Goal: Task Accomplishment & Management: Manage account settings

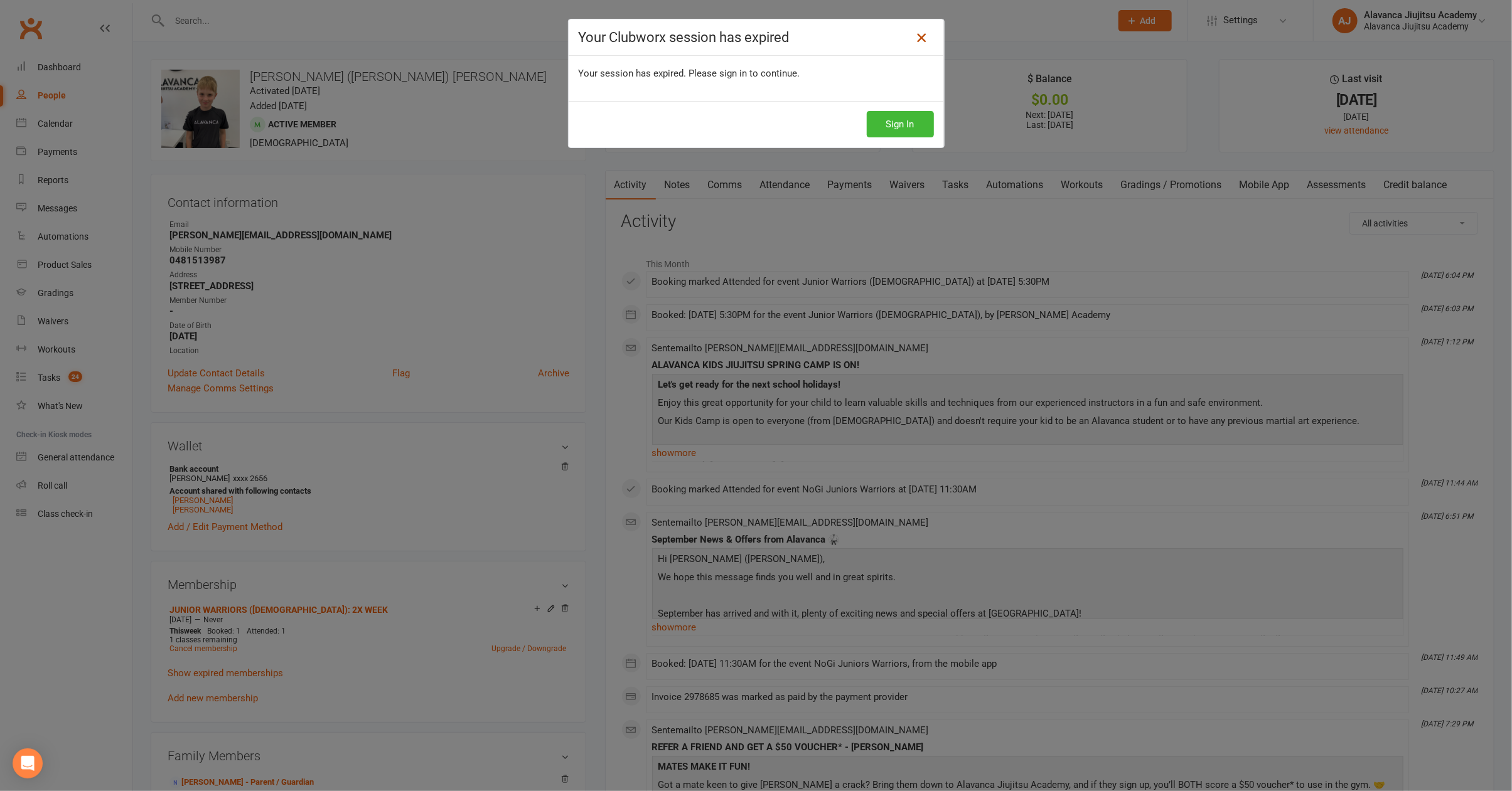
click at [914, 34] on icon at bounding box center [921, 38] width 15 height 15
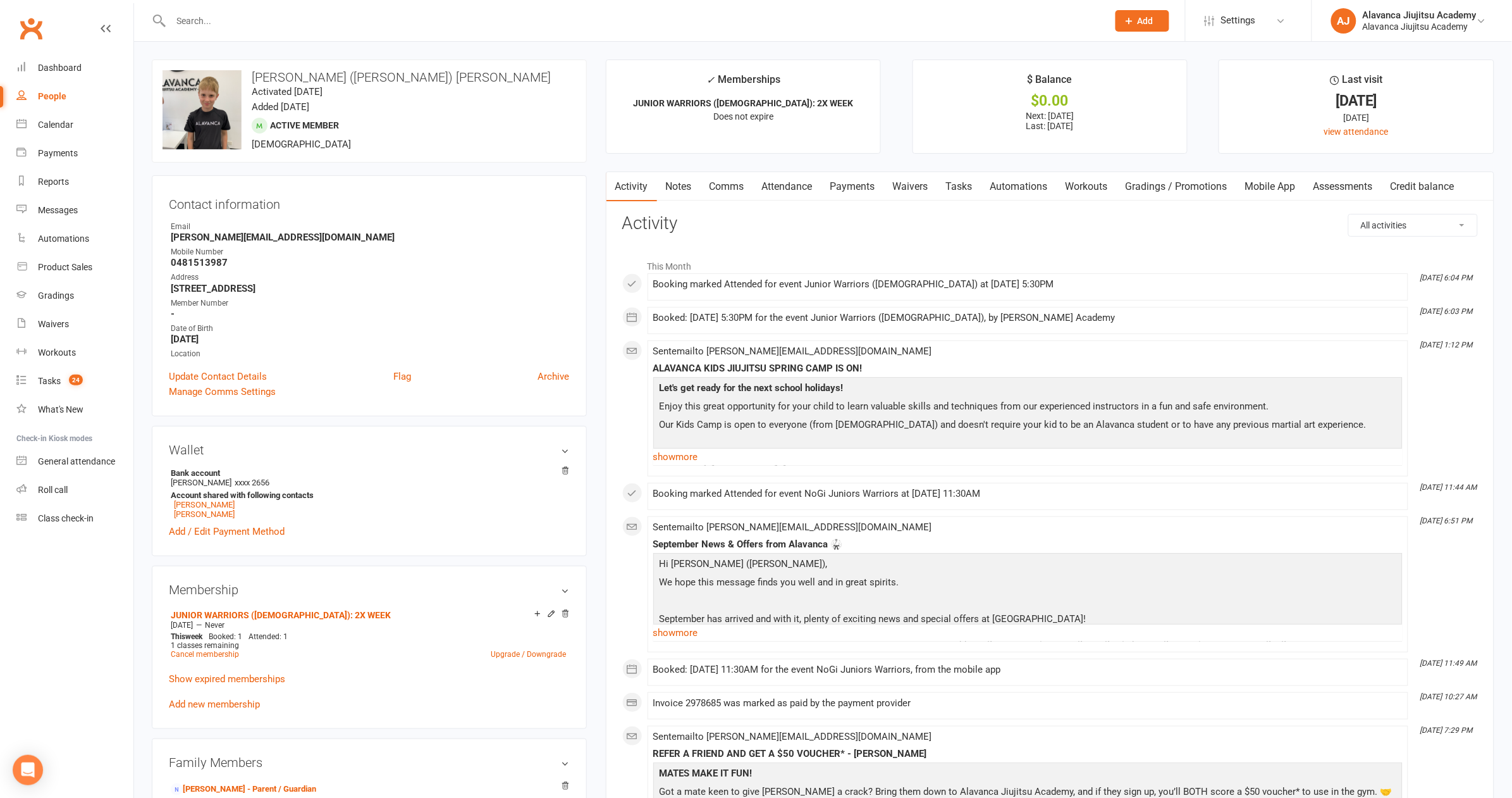
click at [368, 25] on input "text" at bounding box center [633, 20] width 932 height 18
type input "cono"
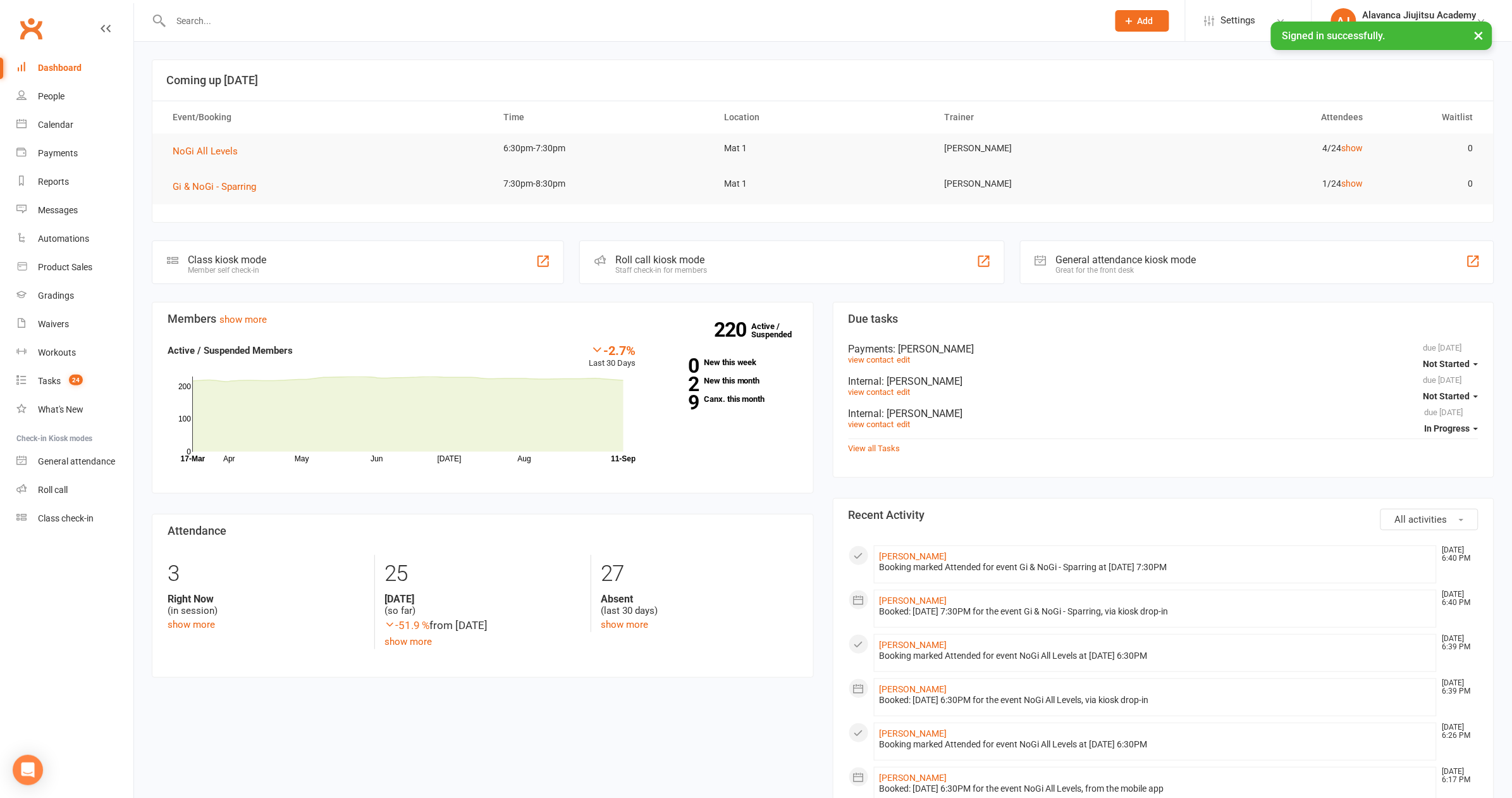
click at [202, 21] on input "text" at bounding box center [633, 20] width 932 height 18
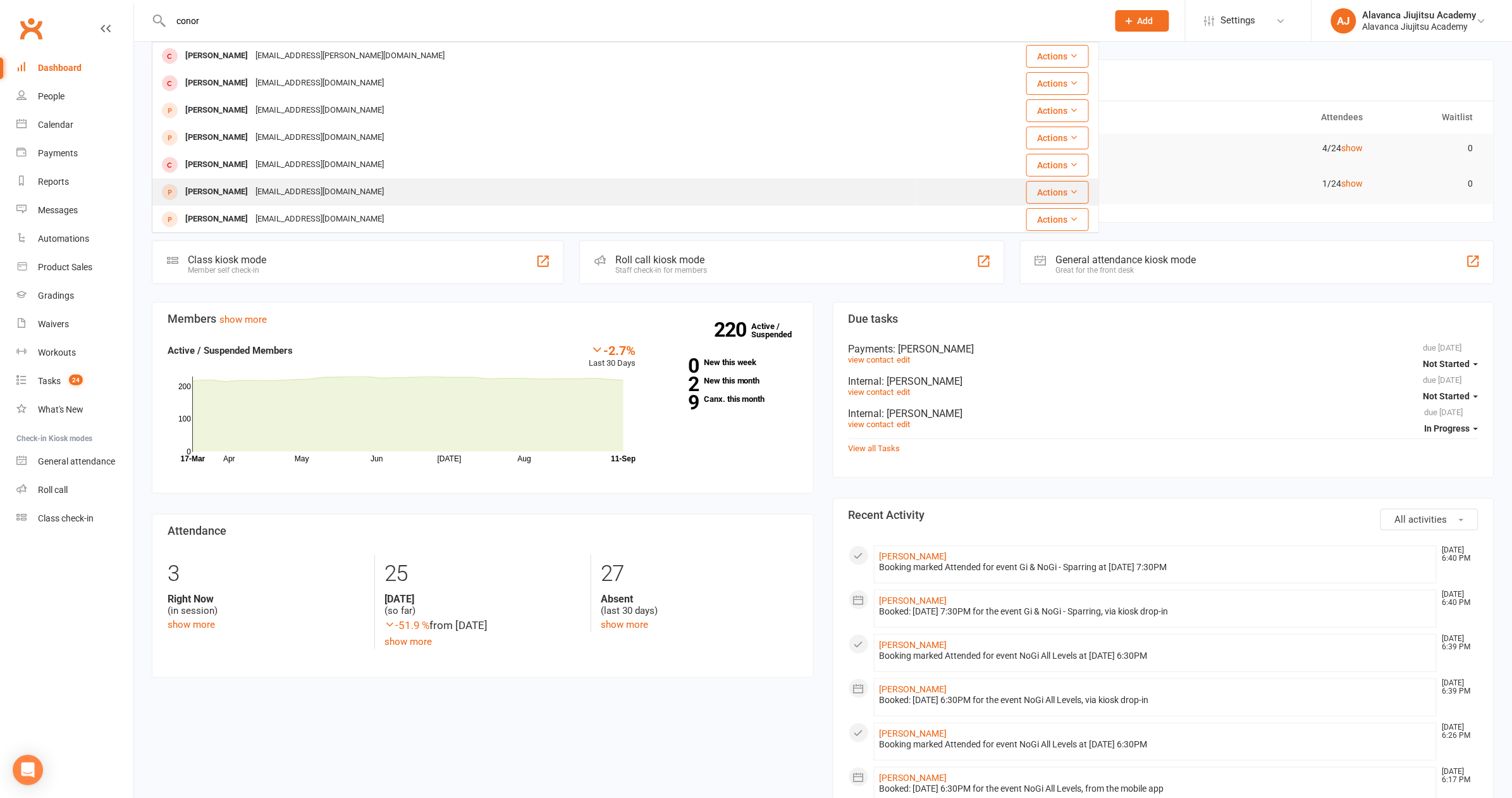
type input "conor"
click at [301, 197] on div "conortkinsella@gmail.com" at bounding box center [319, 192] width 136 height 19
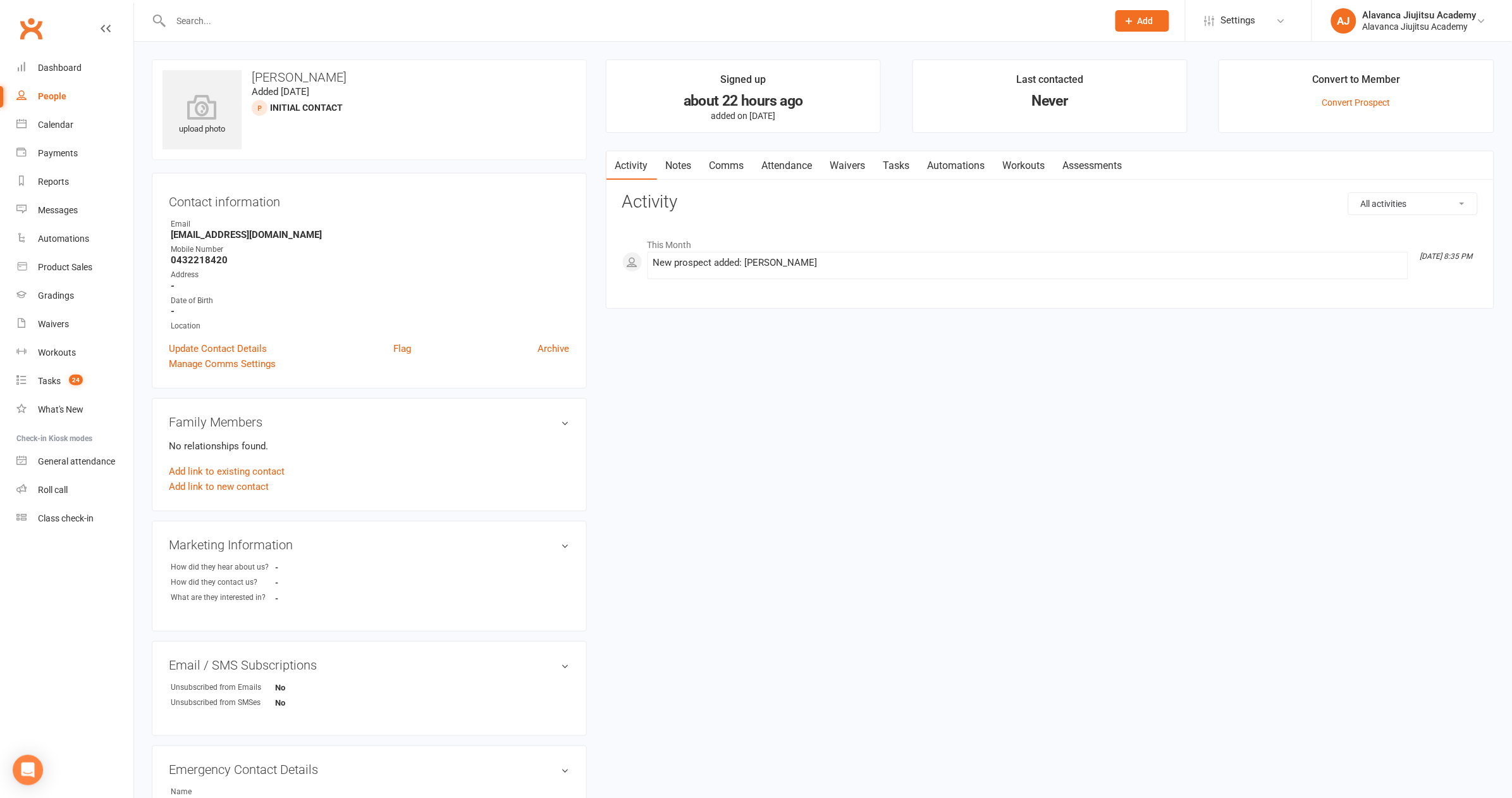
click at [778, 200] on h3 "Activity" at bounding box center [1050, 201] width 855 height 20
click at [850, 164] on link "Waivers" at bounding box center [848, 166] width 54 height 29
click at [897, 397] on div "upload photo Conor Kinsella Added 10 September, 2025 Initial Contact prospect C…" at bounding box center [823, 550] width 1362 height 982
click at [1430, 207] on button "Sign new Waiver" at bounding box center [1435, 203] width 86 height 23
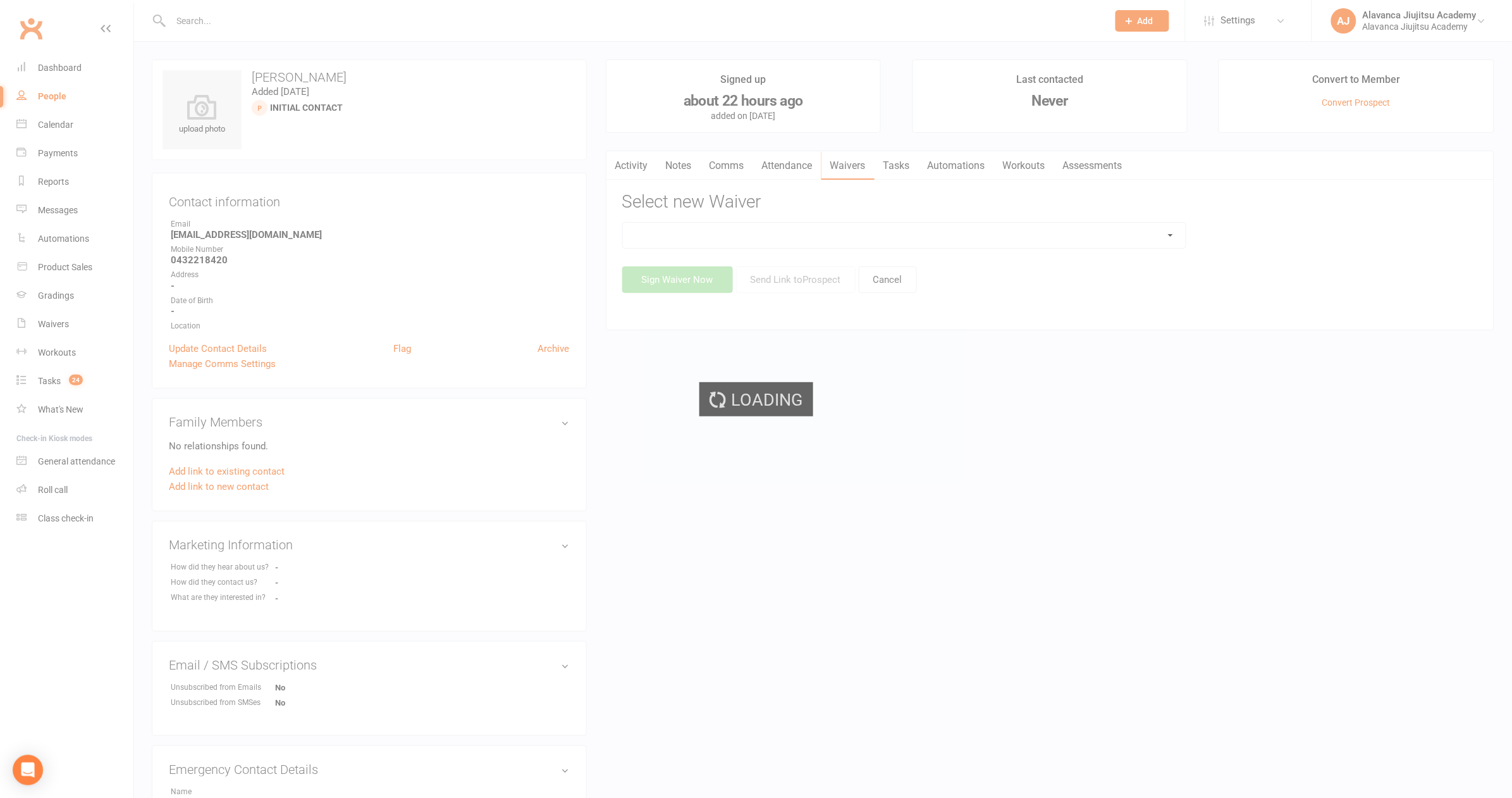
click at [786, 235] on ui-view "Prospect Member Non-attending contact Class / event Appointment Grading event T…" at bounding box center [756, 538] width 1512 height 1069
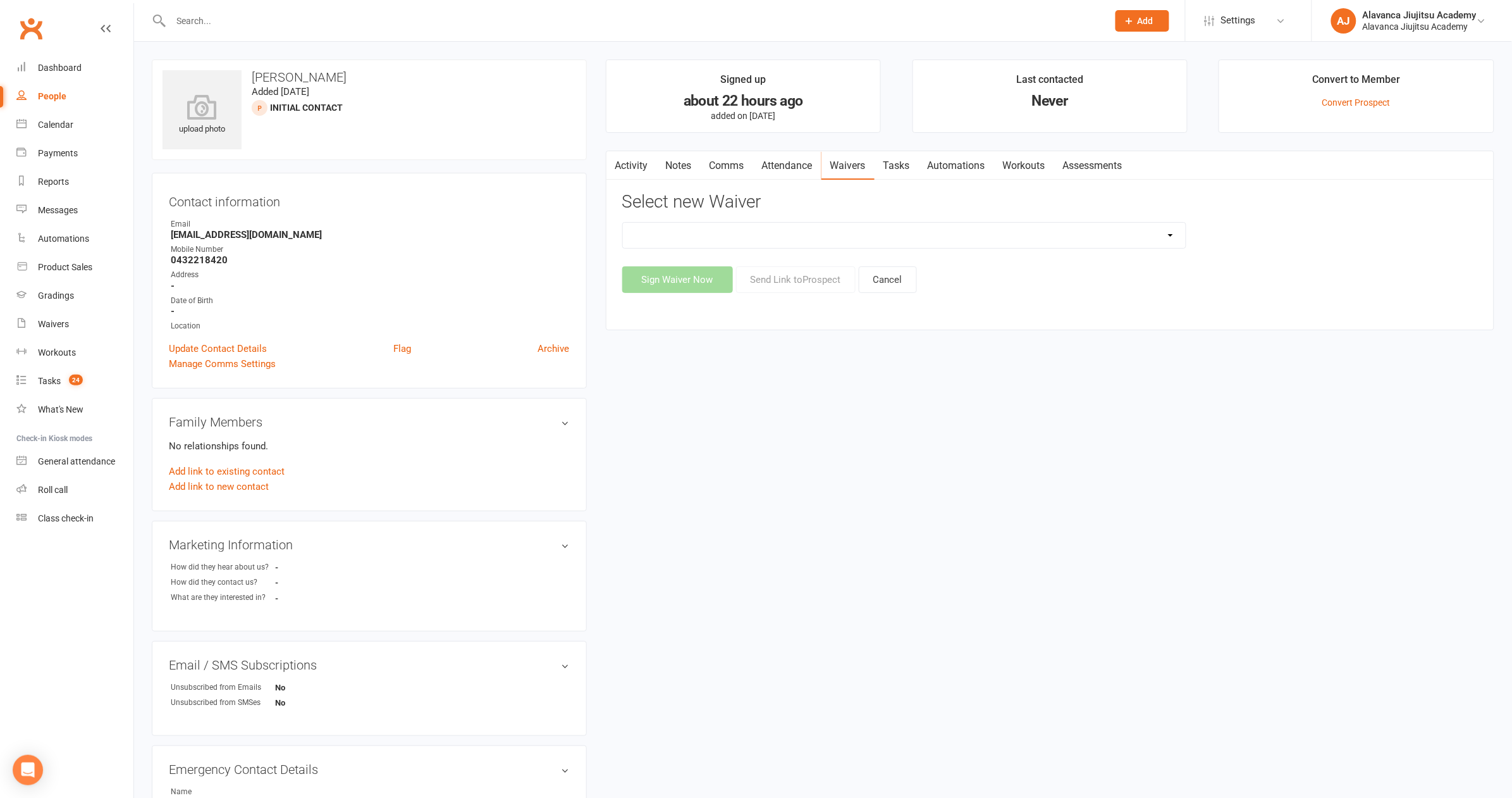
select select "8134"
click at [891, 375] on div "upload photo Conor Kinsella Added 10 September, 2025 Initial Contact prospect C…" at bounding box center [823, 550] width 1362 height 982
click at [804, 281] on button "Send Link to Prospect" at bounding box center [796, 279] width 120 height 26
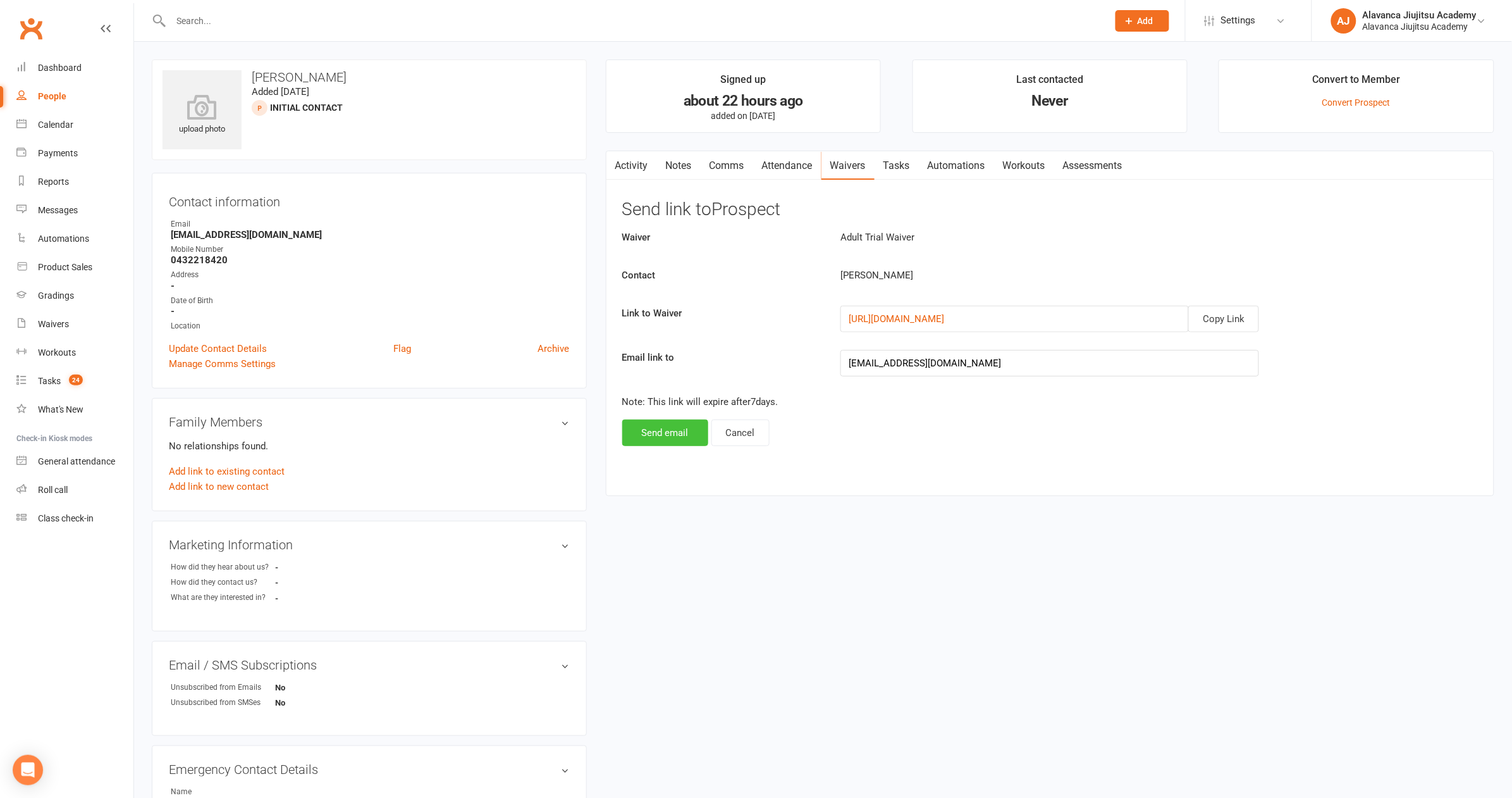
click at [655, 431] on button "Send email" at bounding box center [665, 433] width 86 height 26
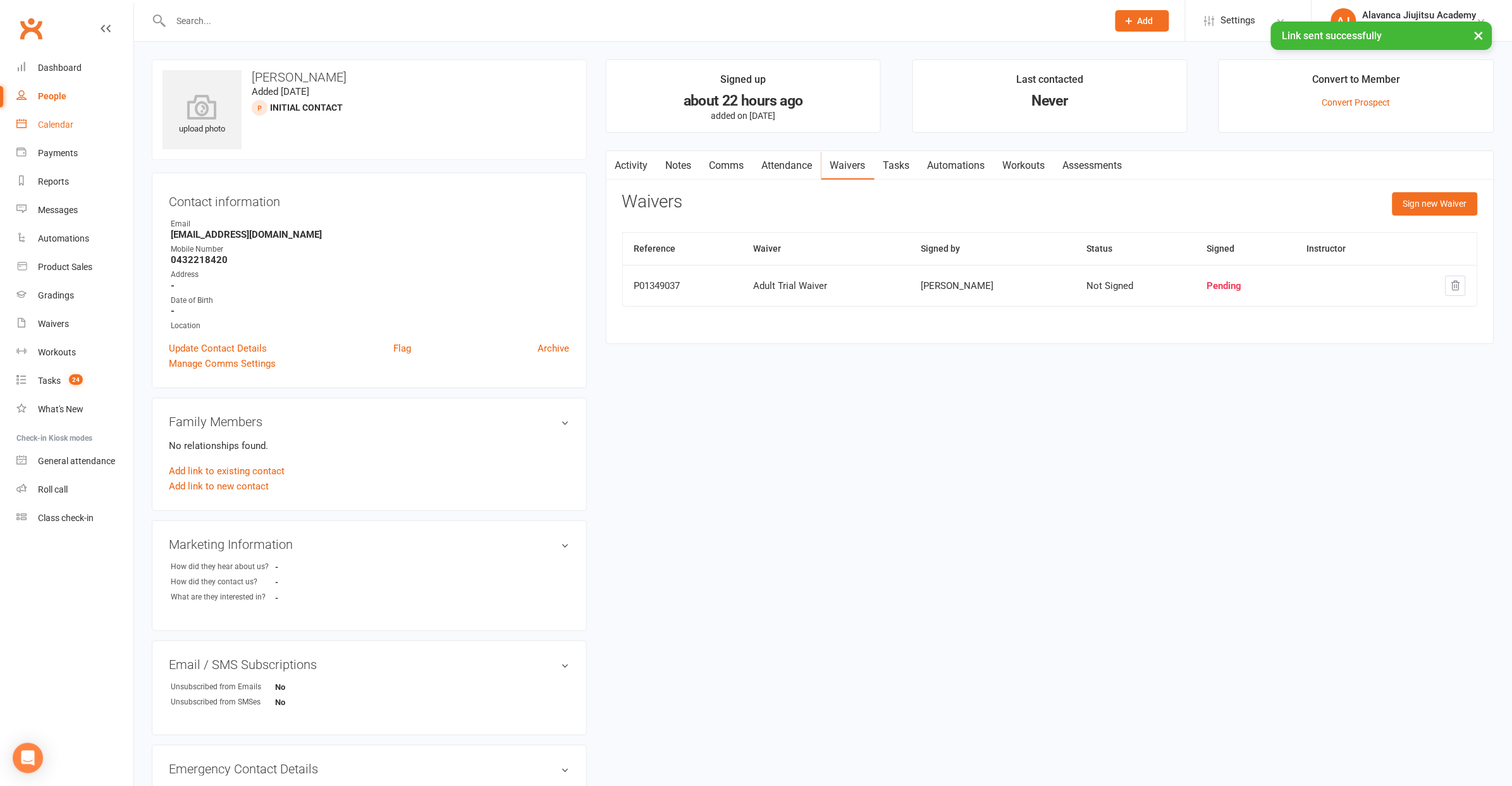
click at [59, 120] on div "Calendar" at bounding box center [56, 125] width 36 height 10
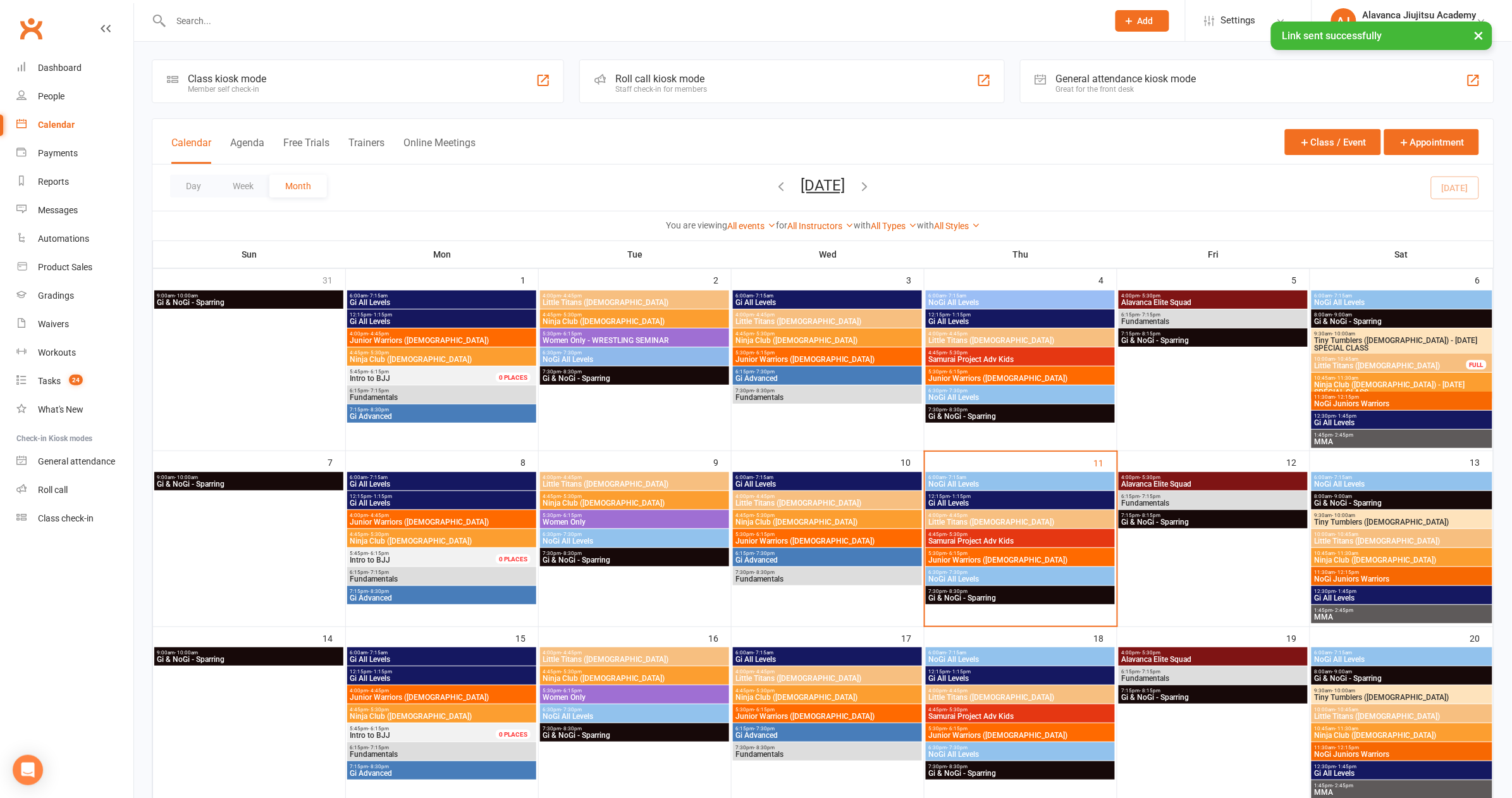
click at [1182, 499] on span "Fundamentals" at bounding box center [1213, 502] width 184 height 8
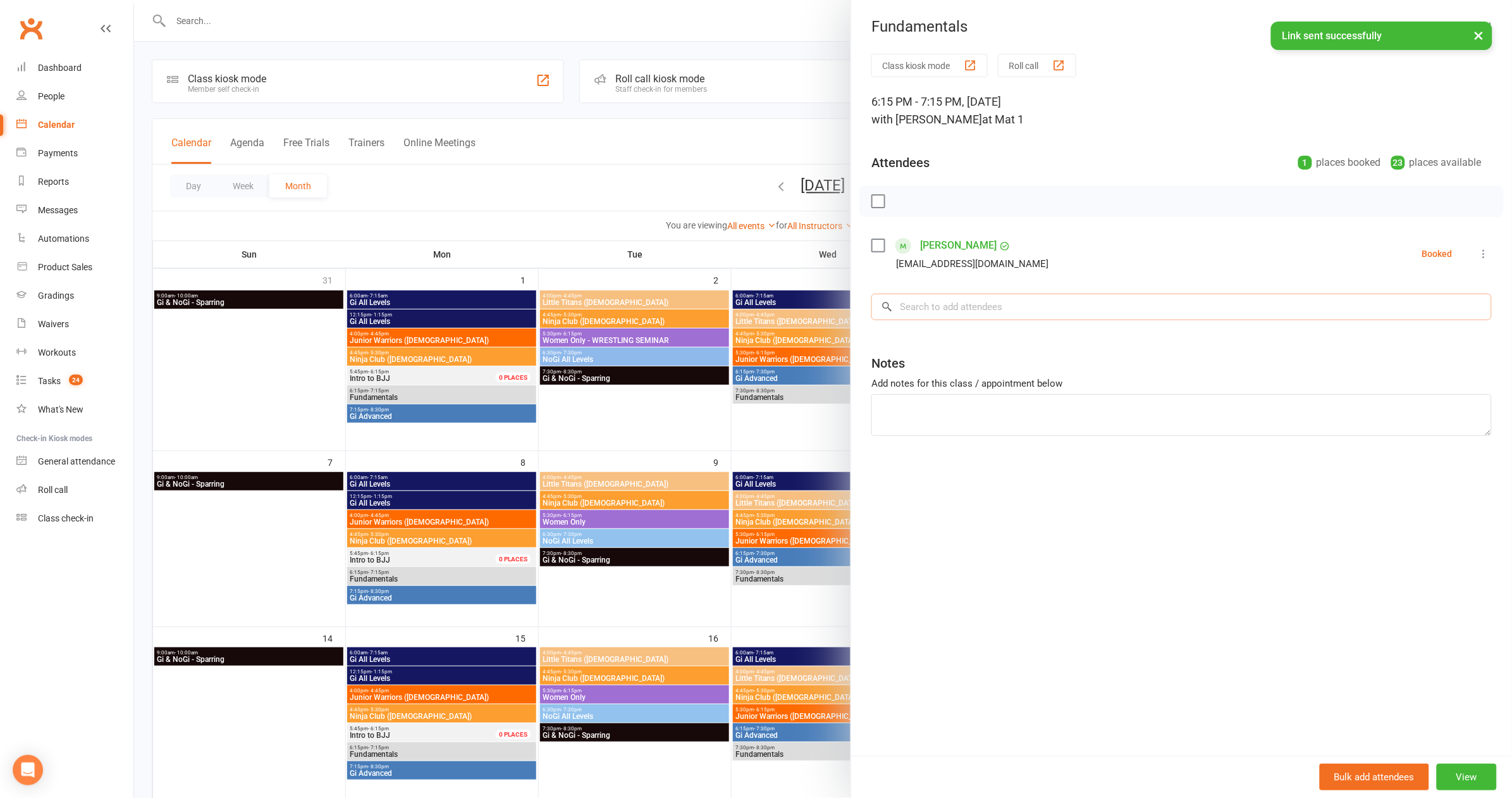
click at [1024, 311] on input "search" at bounding box center [1182, 306] width 620 height 26
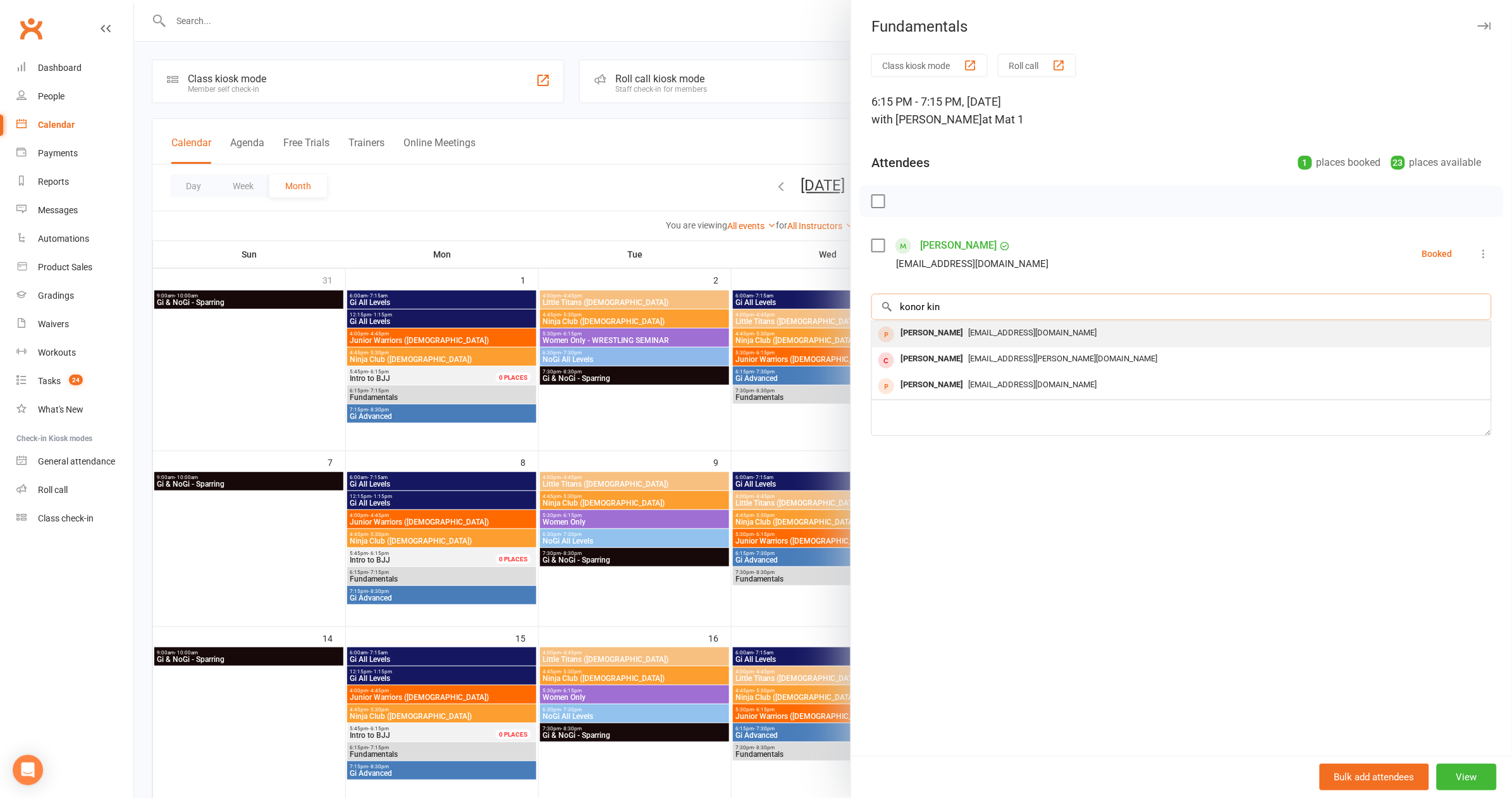
type input "konor kin"
click at [1001, 331] on span "conortkinsella@gmail.com" at bounding box center [1032, 332] width 128 height 9
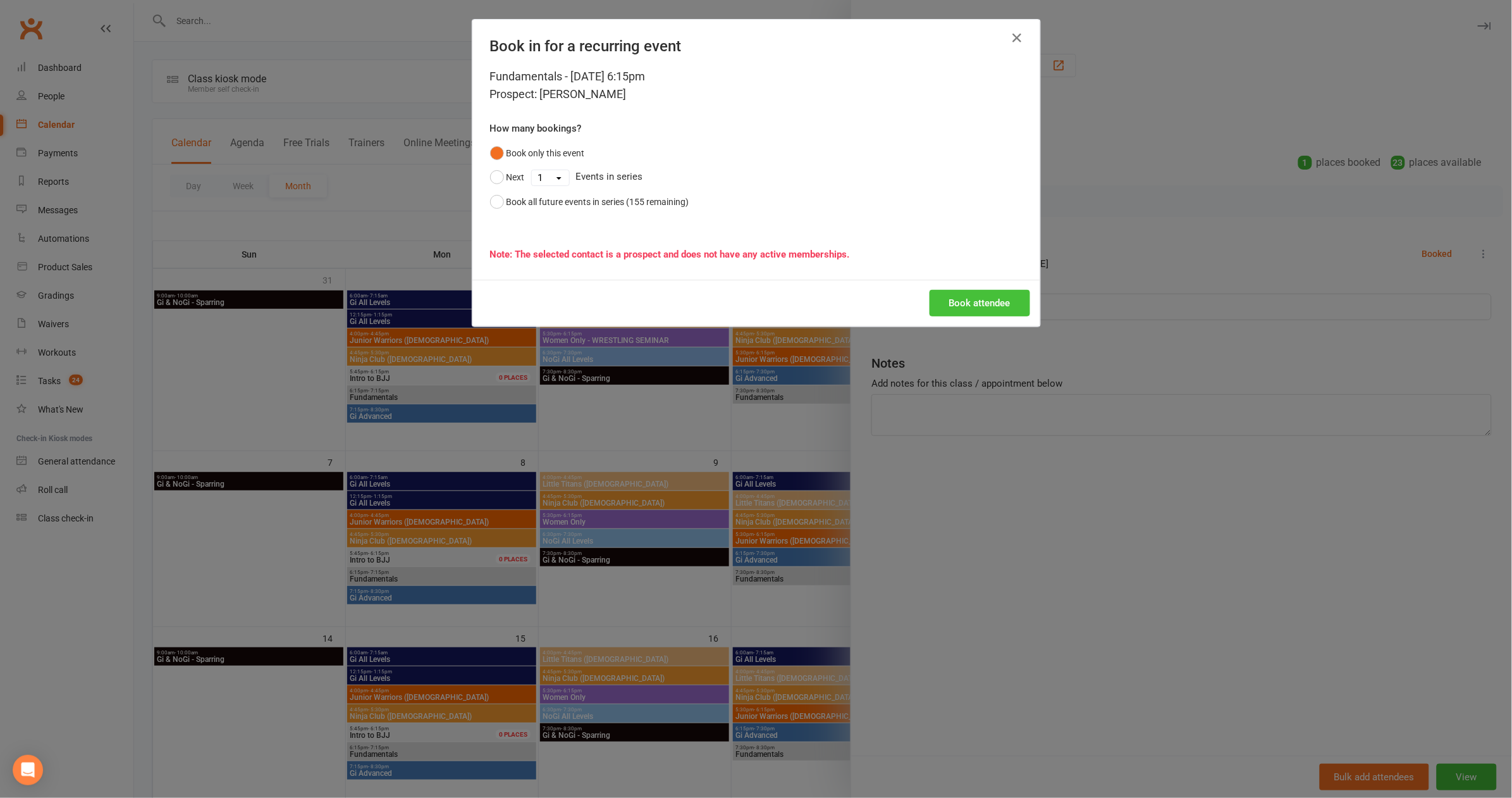
click at [992, 290] on button "Book attendee" at bounding box center [979, 303] width 100 height 26
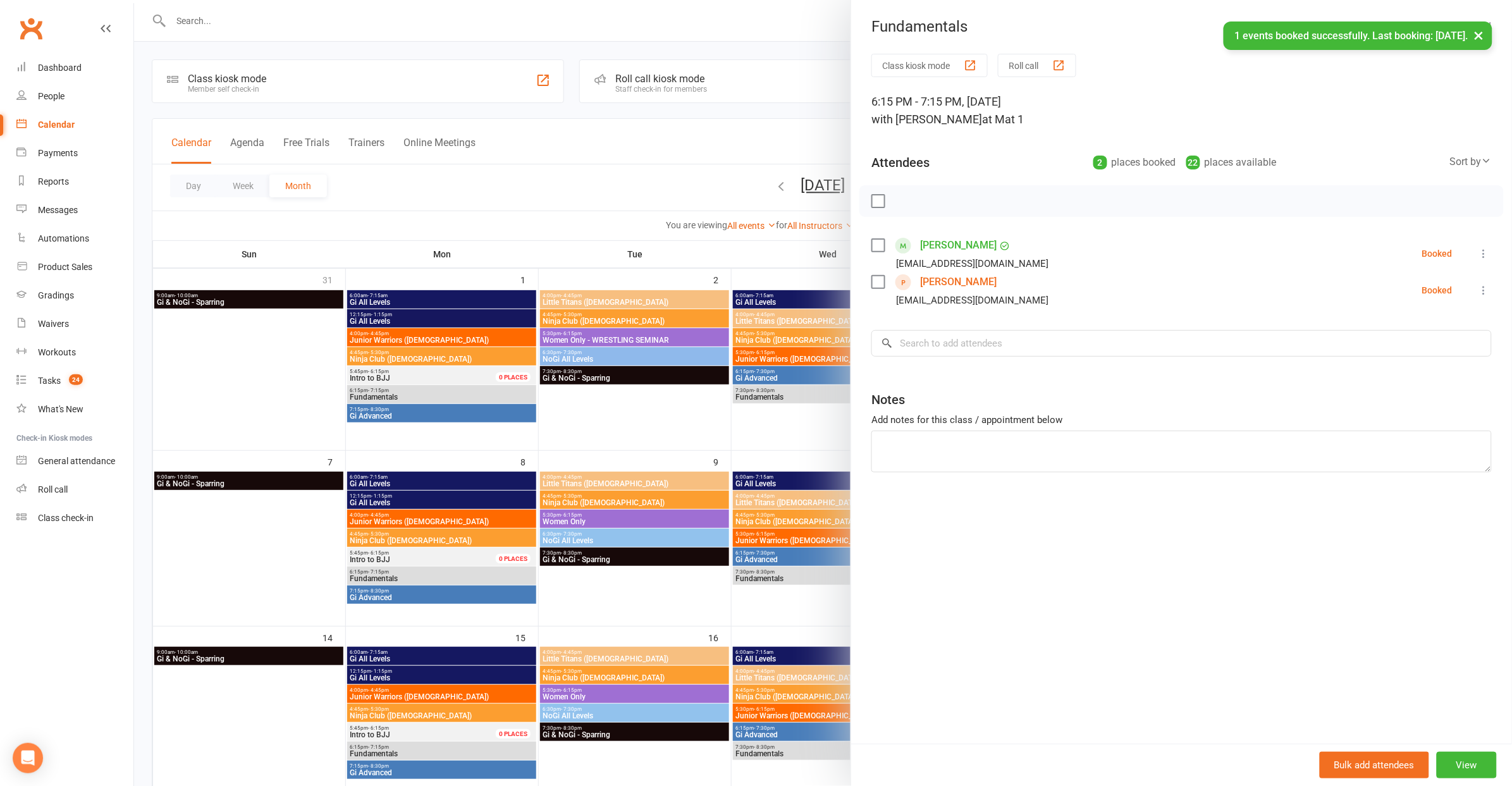
click at [555, 127] on div at bounding box center [823, 393] width 1378 height 786
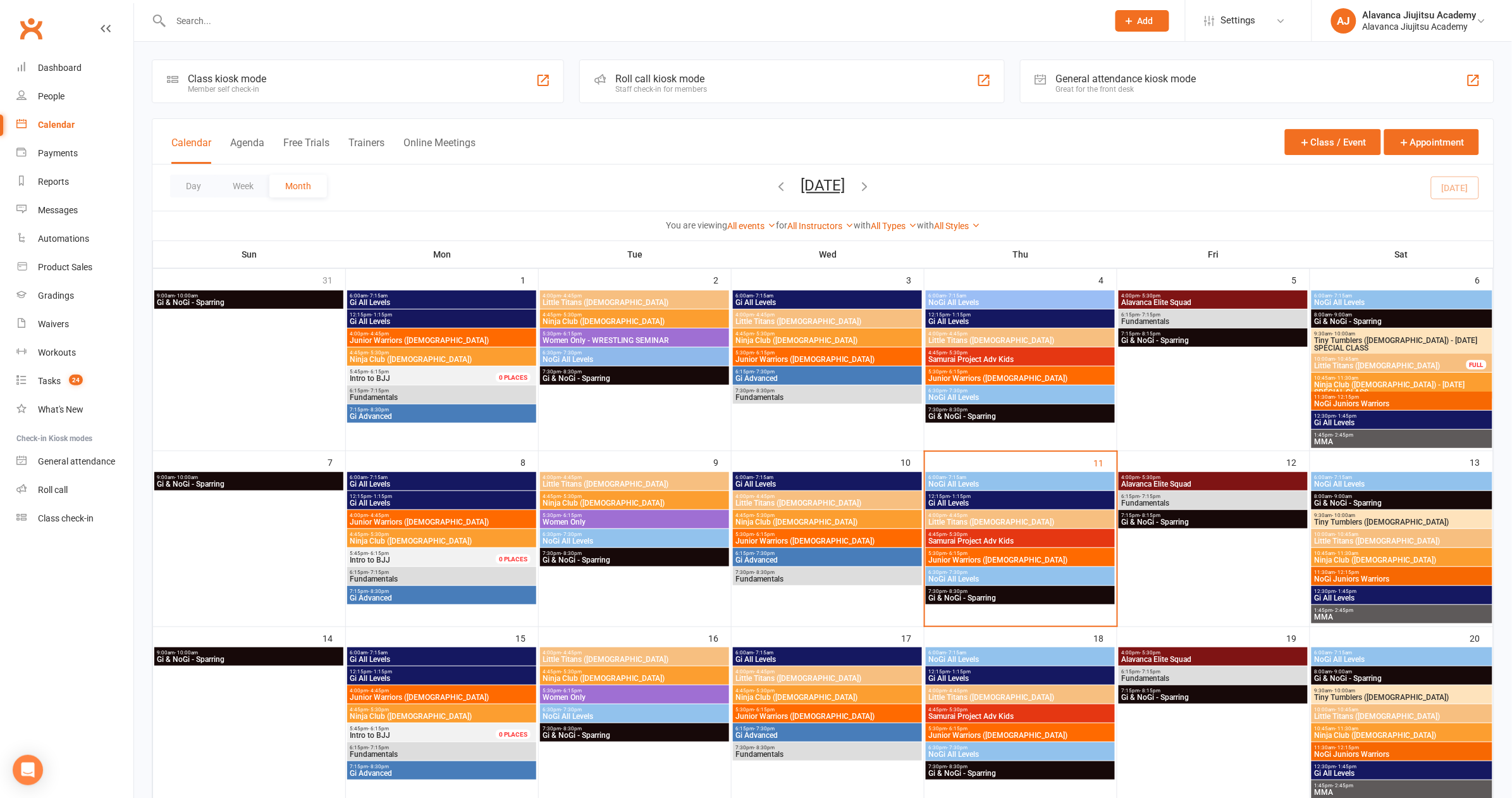
scroll to position [122, 0]
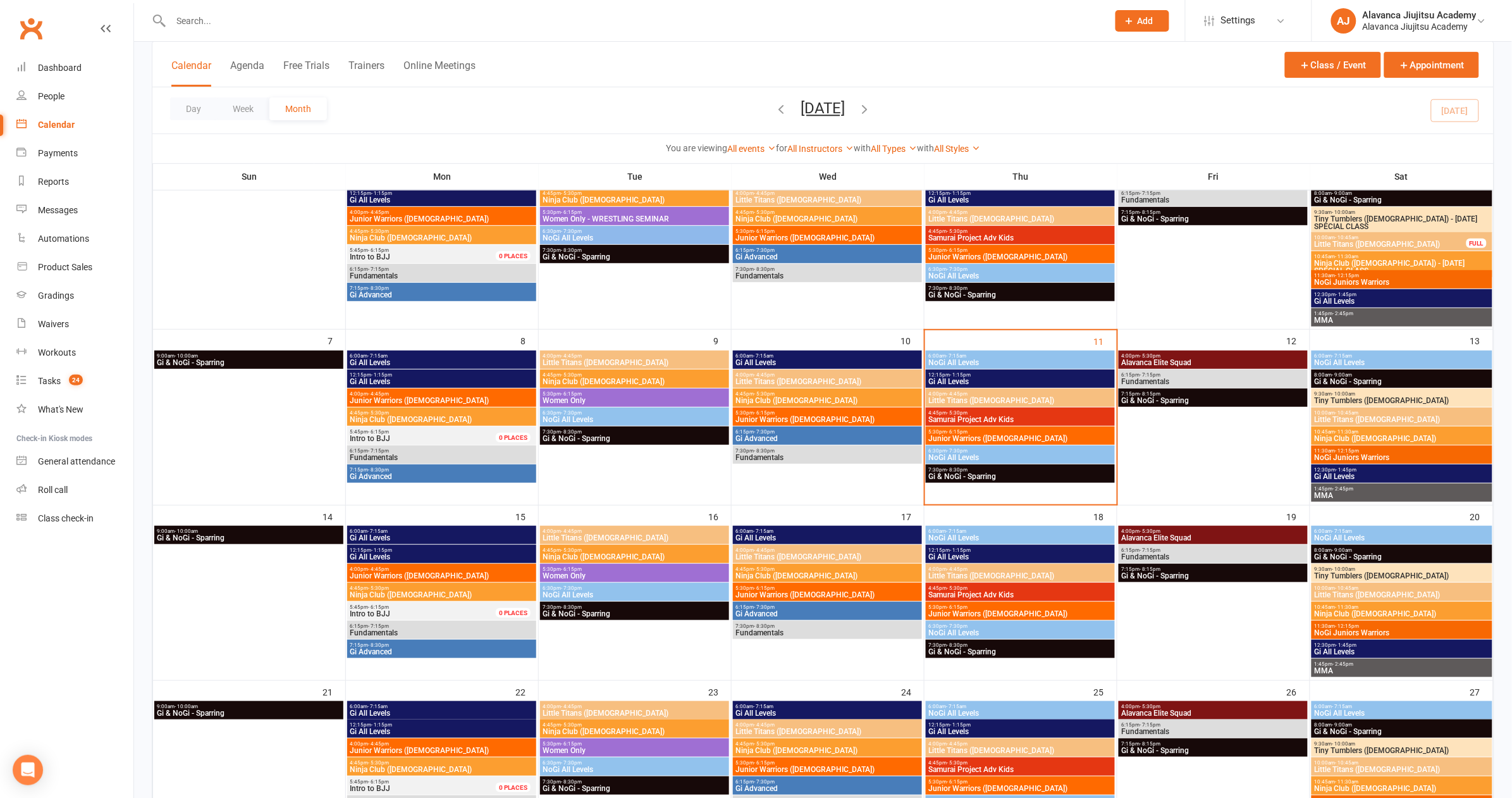
click at [601, 69] on div "Calendar Agenda Free Trials Trainers Online Meetings Class / Event Appointment" at bounding box center [822, 65] width 1341 height 46
click at [987, 377] on span "Gi All Levels" at bounding box center [1020, 381] width 184 height 8
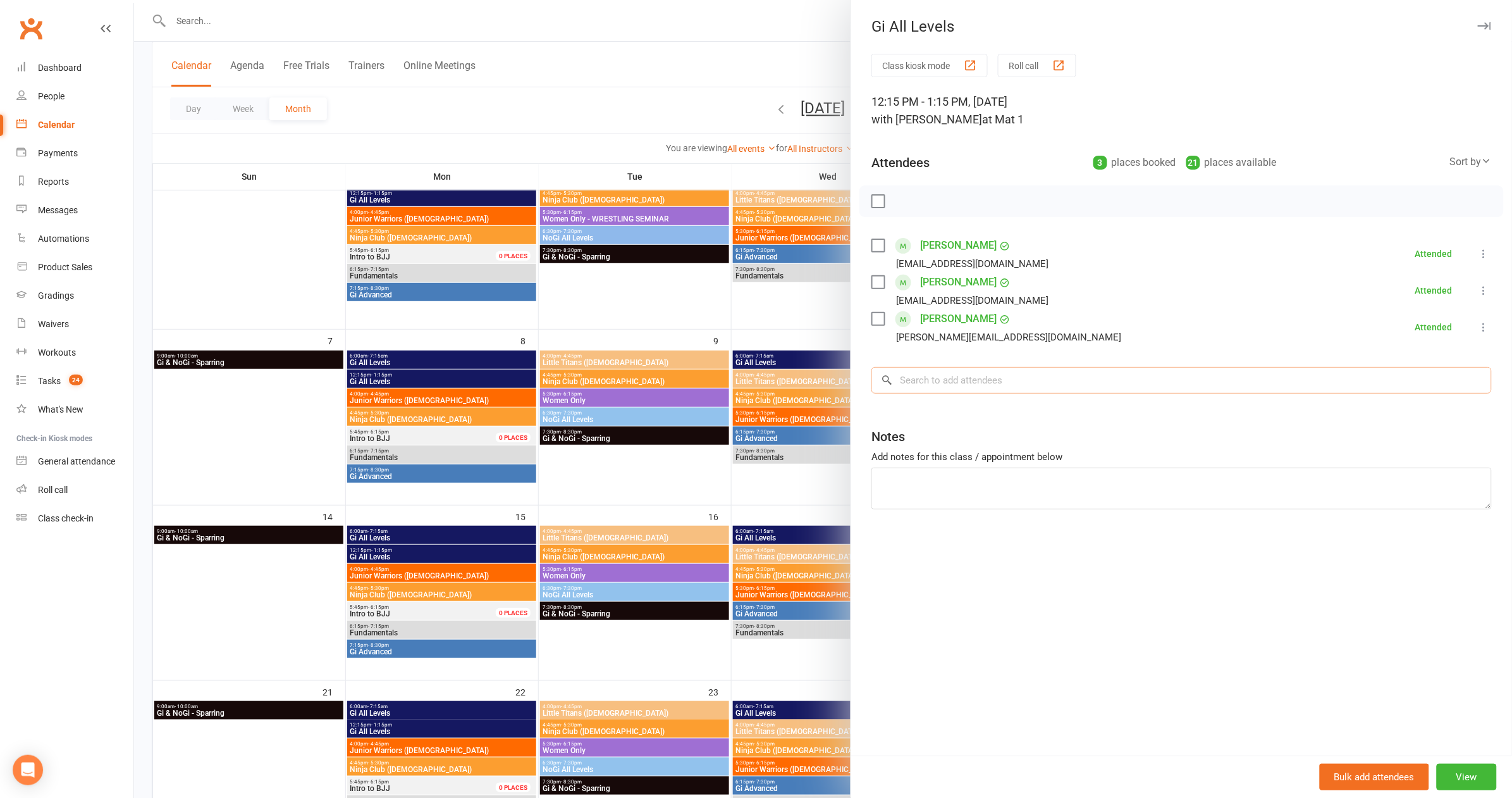
click at [955, 387] on input "search" at bounding box center [1182, 380] width 620 height 26
click at [742, 328] on div at bounding box center [823, 399] width 1378 height 798
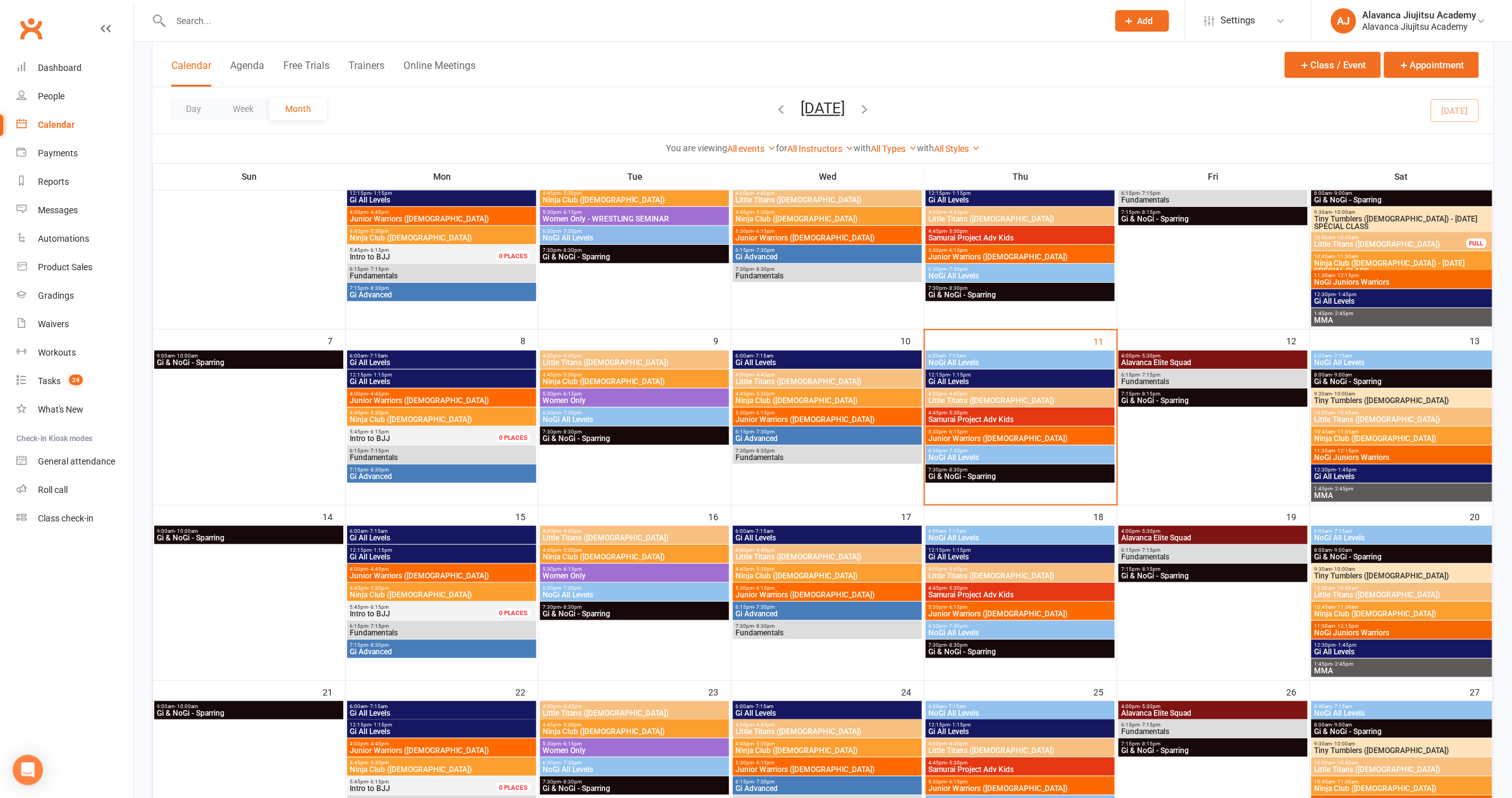
click at [972, 554] on span "Gi All Levels" at bounding box center [1020, 557] width 184 height 8
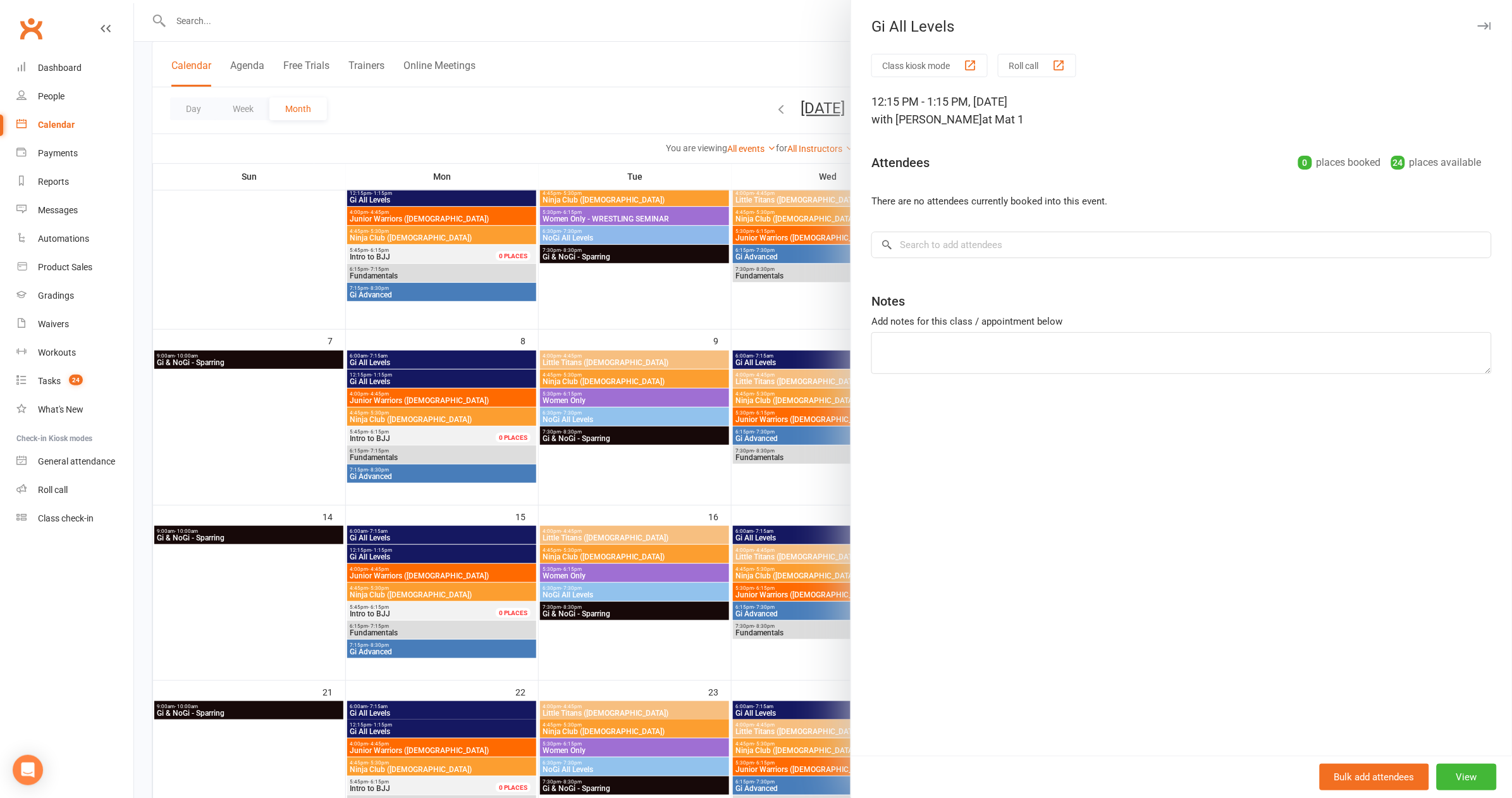
click at [756, 499] on div at bounding box center [823, 399] width 1378 height 798
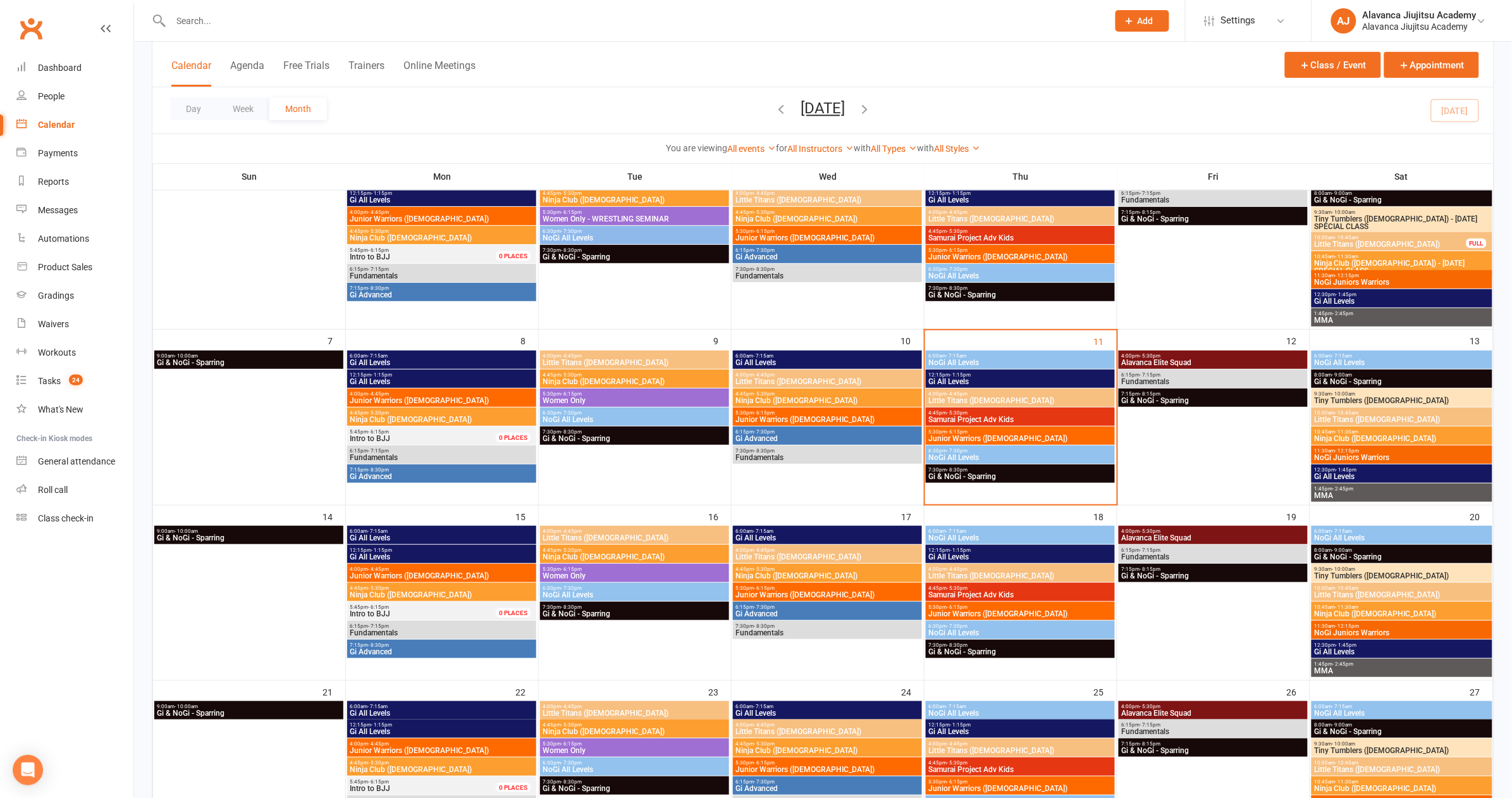
click at [1167, 380] on span "Fundamentals" at bounding box center [1213, 381] width 184 height 8
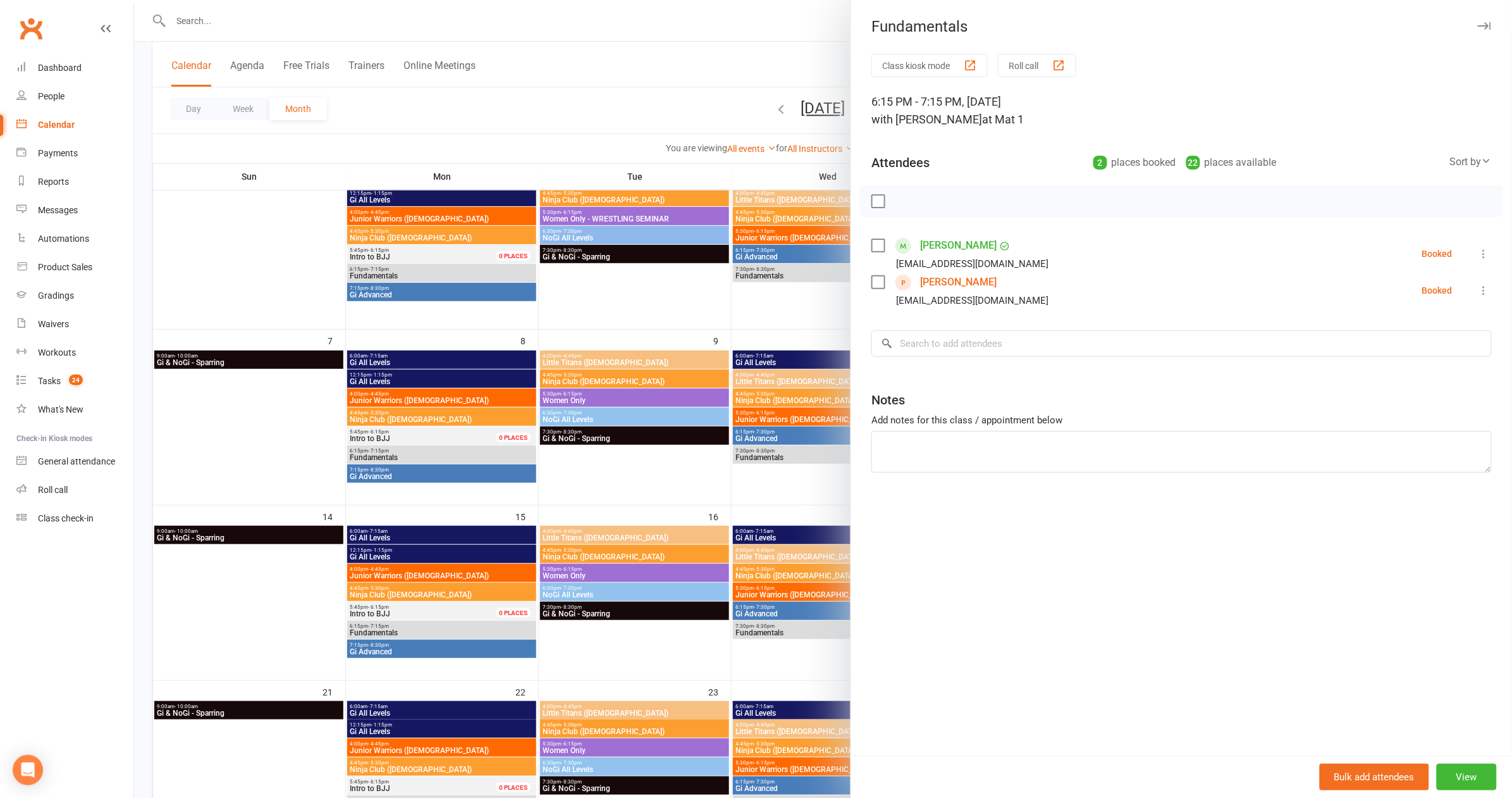
click at [775, 494] on div at bounding box center [823, 399] width 1378 height 798
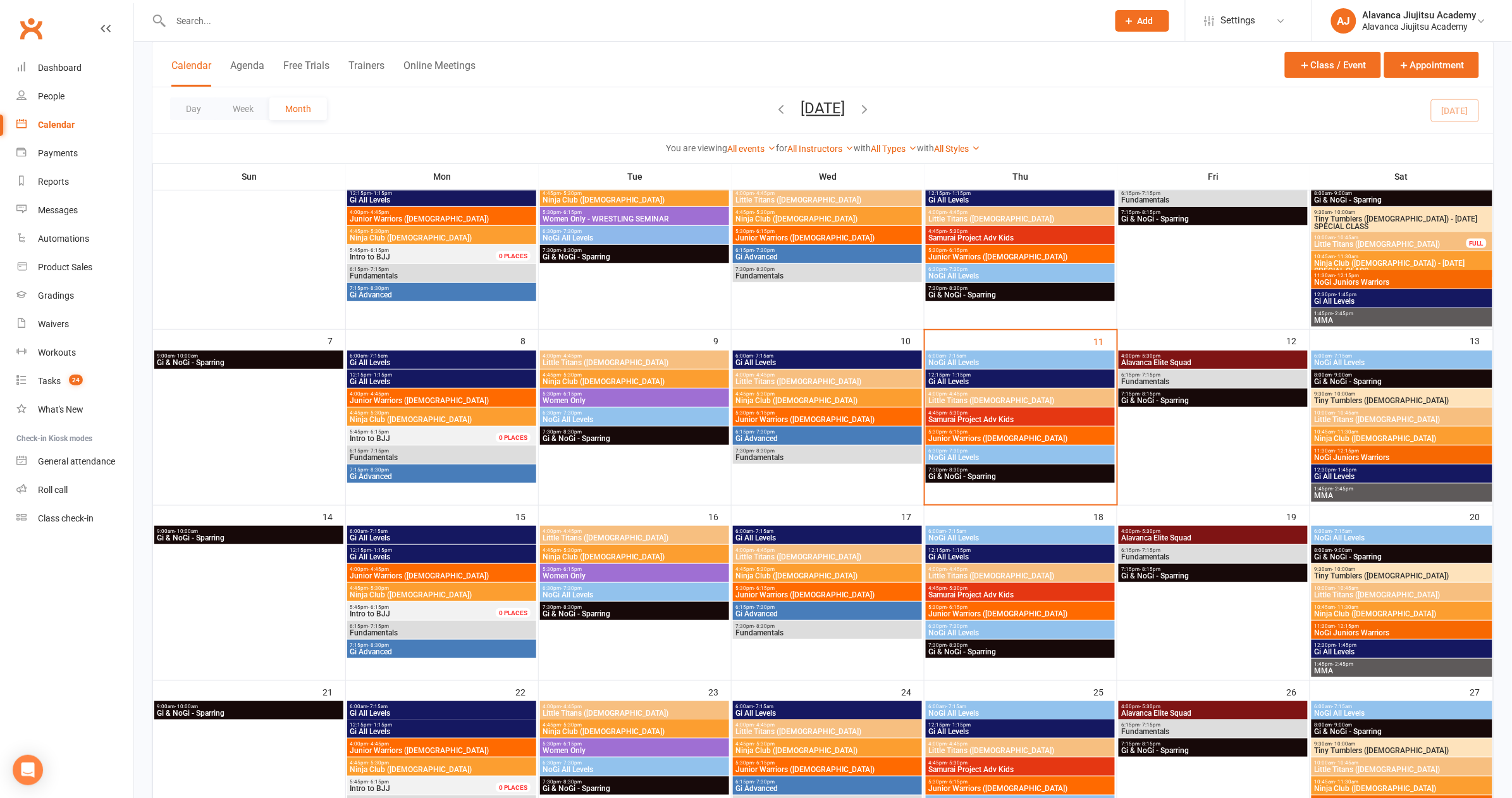
click at [966, 553] on span "Gi All Levels" at bounding box center [1020, 557] width 184 height 8
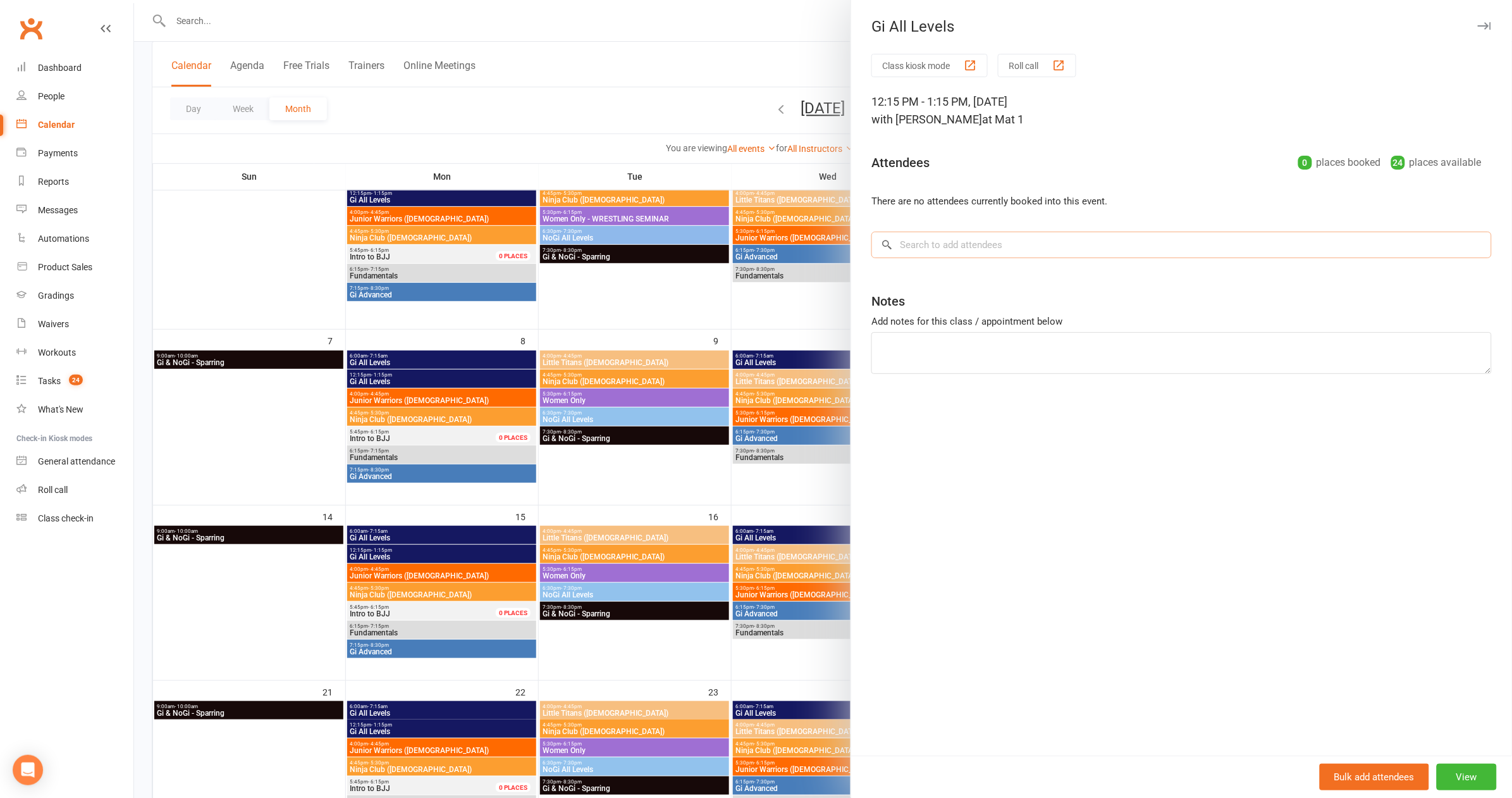
click at [971, 252] on input "search" at bounding box center [1182, 244] width 620 height 26
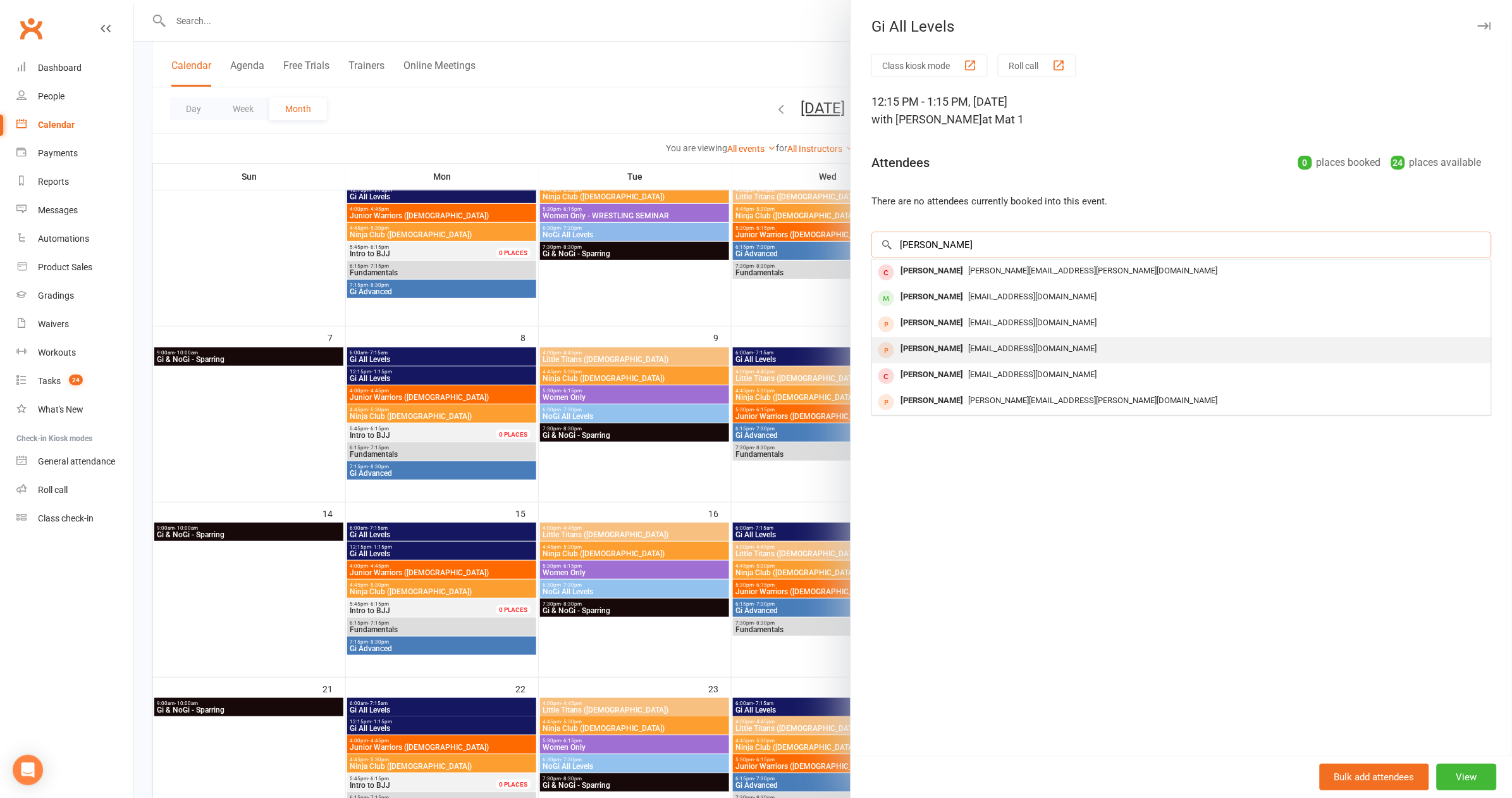
scroll to position [132, 0]
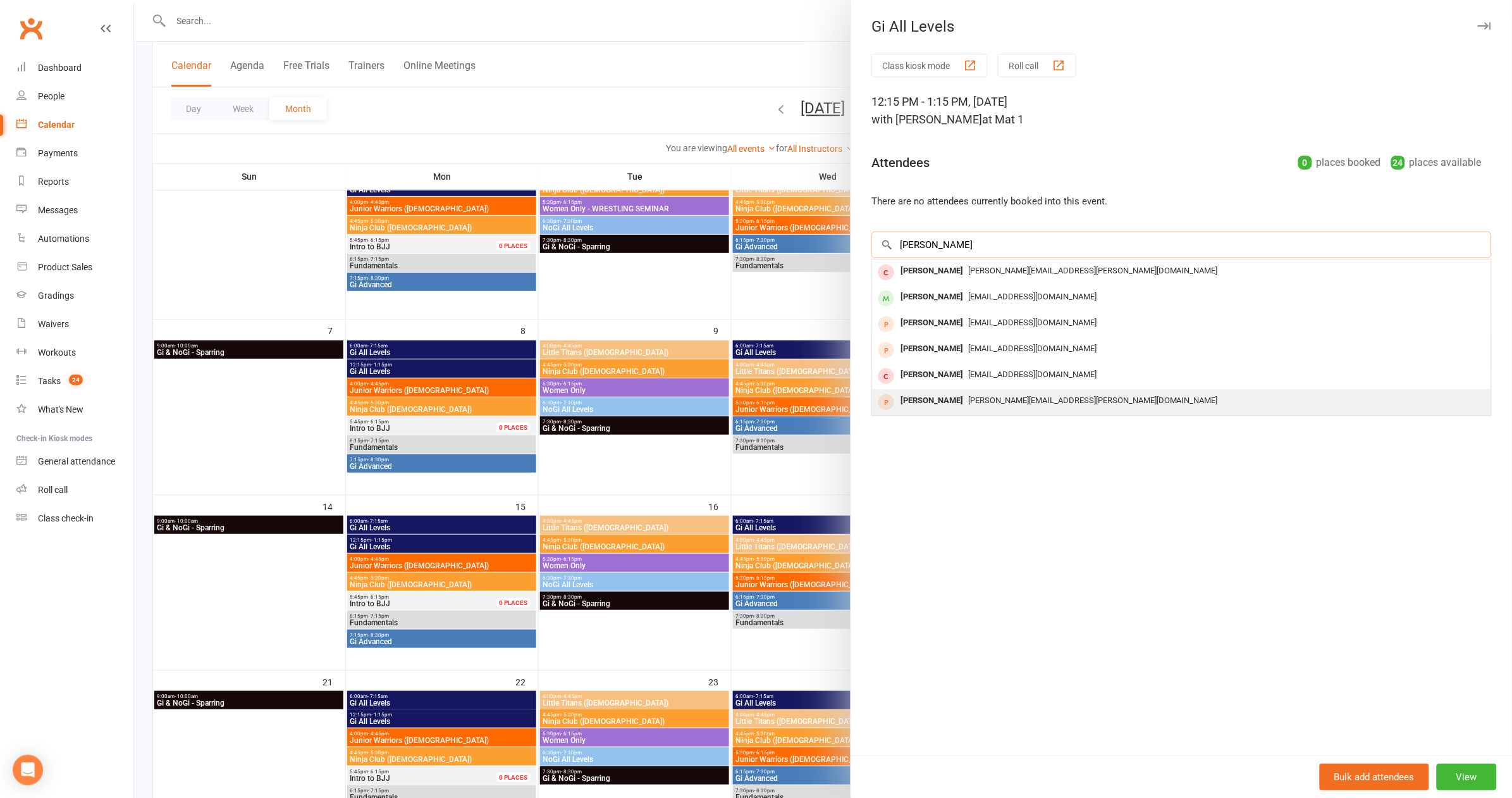
type input "ross"
click at [999, 392] on div "jake.cooper@essentialindustrial.co.uk" at bounding box center [1182, 401] width 609 height 19
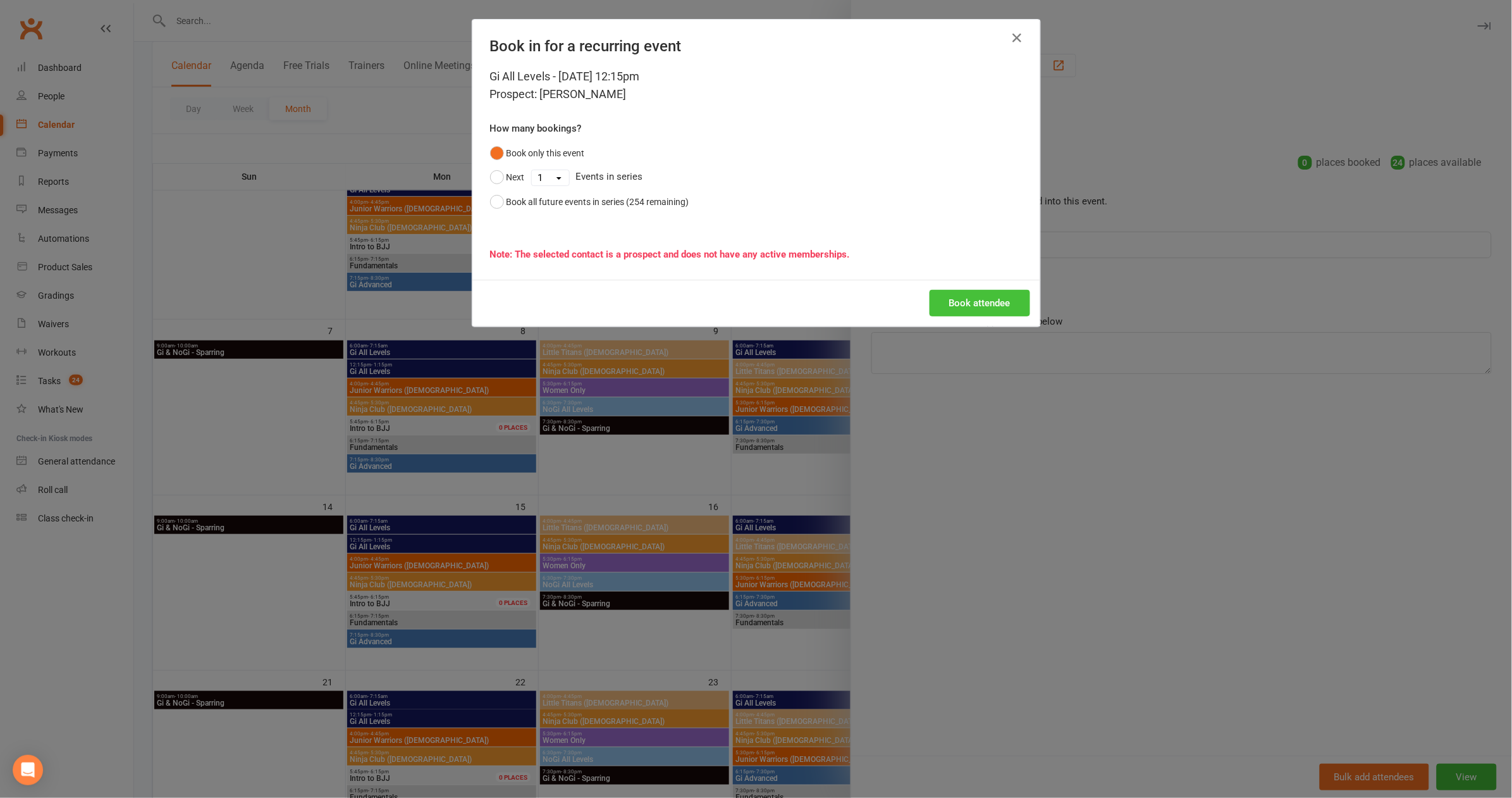
click at [945, 310] on button "Book attendee" at bounding box center [979, 303] width 100 height 26
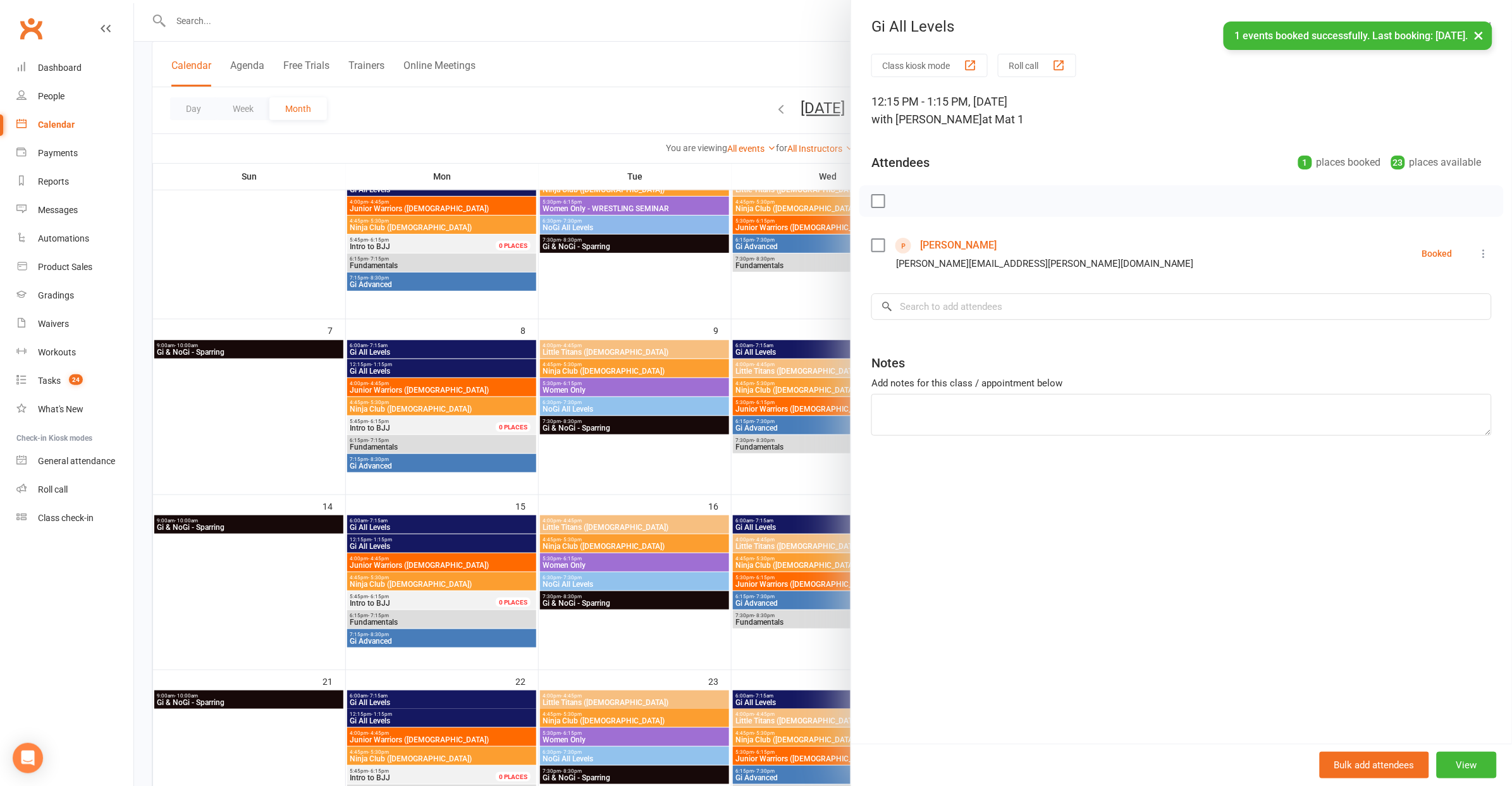
click at [954, 355] on div "Notes" at bounding box center [1182, 360] width 620 height 31
click at [571, 65] on div at bounding box center [823, 393] width 1378 height 786
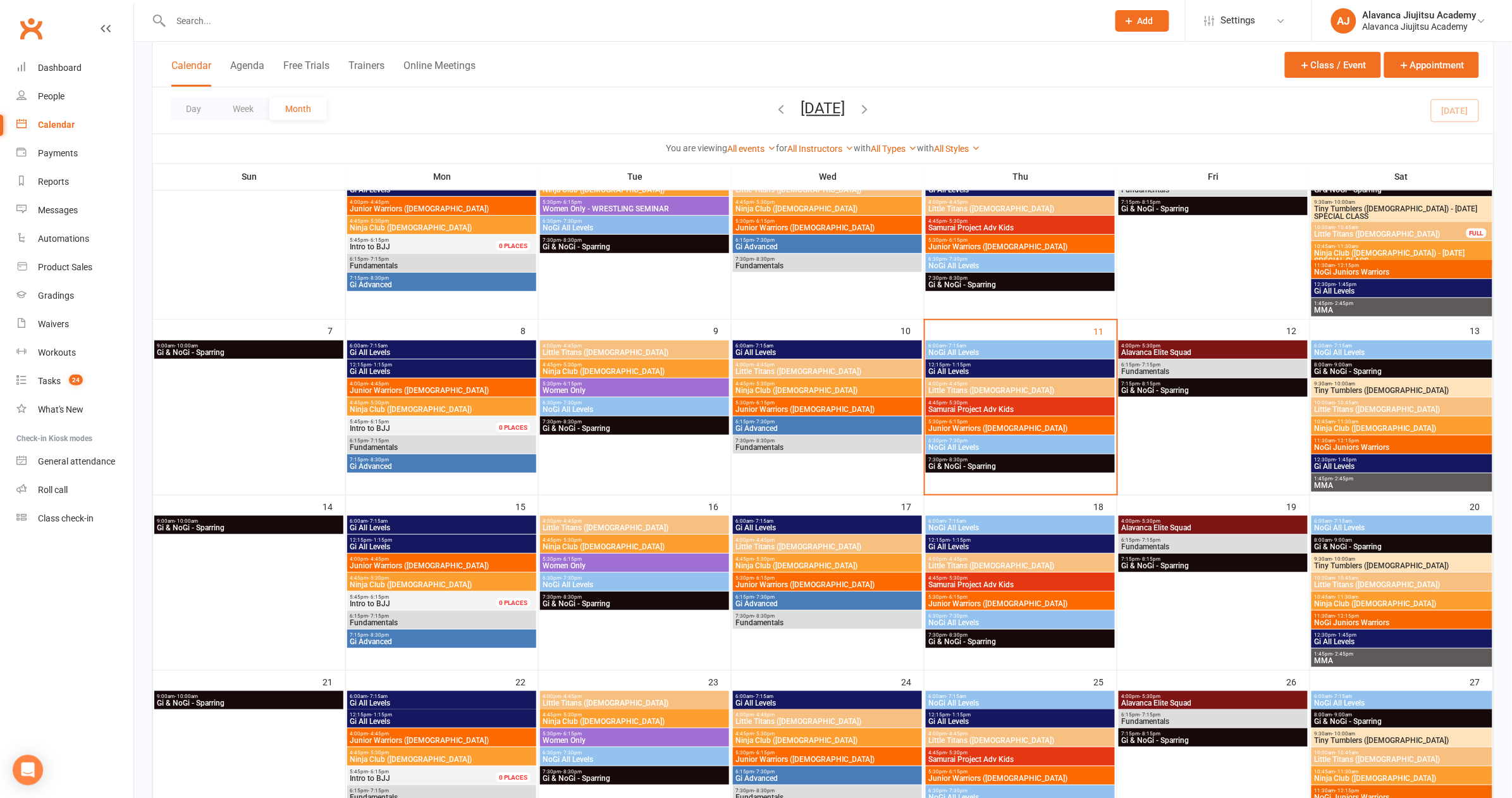
click at [1007, 369] on span "Gi All Levels" at bounding box center [1020, 371] width 184 height 8
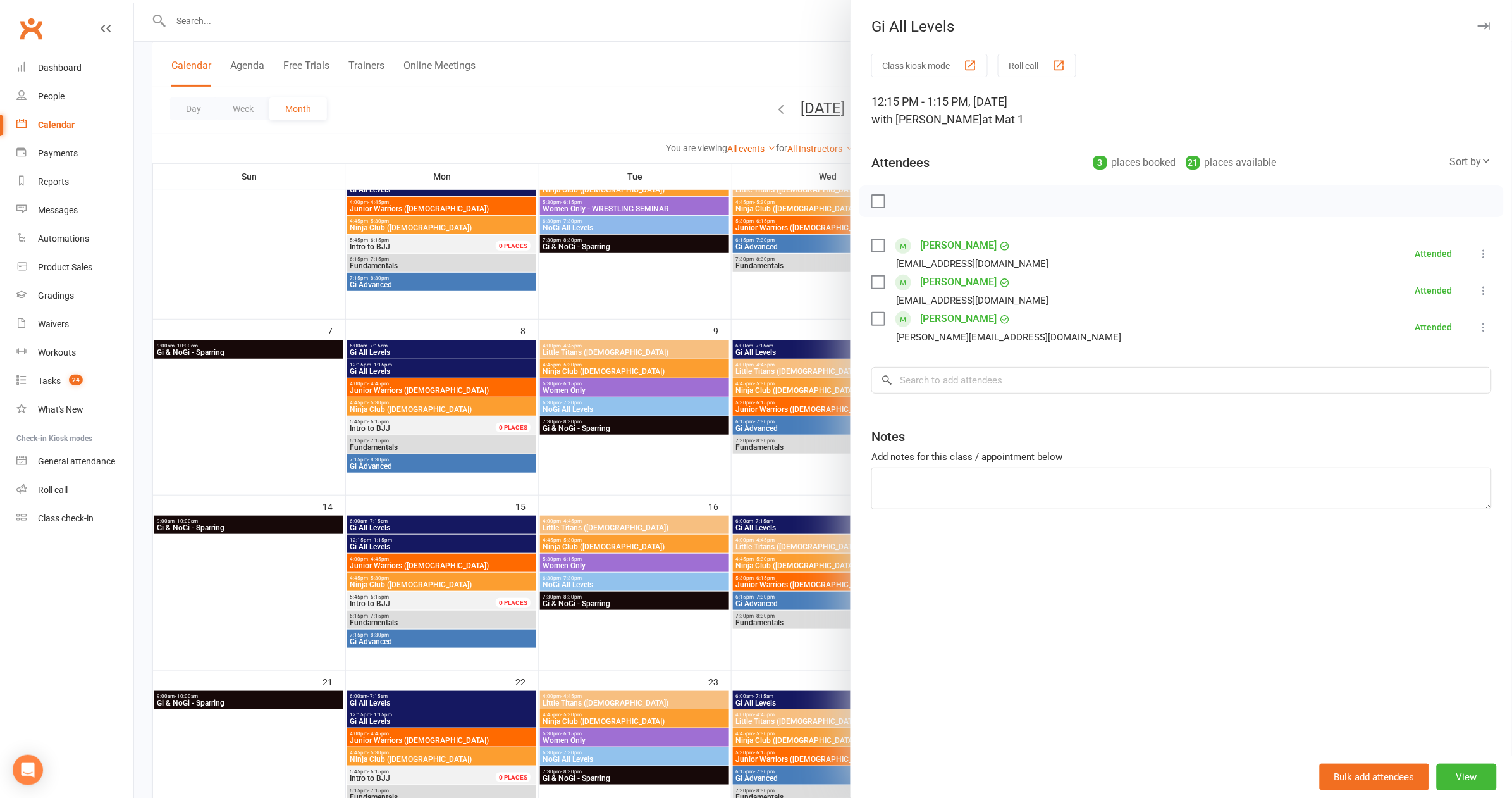
click at [736, 353] on div at bounding box center [823, 399] width 1378 height 798
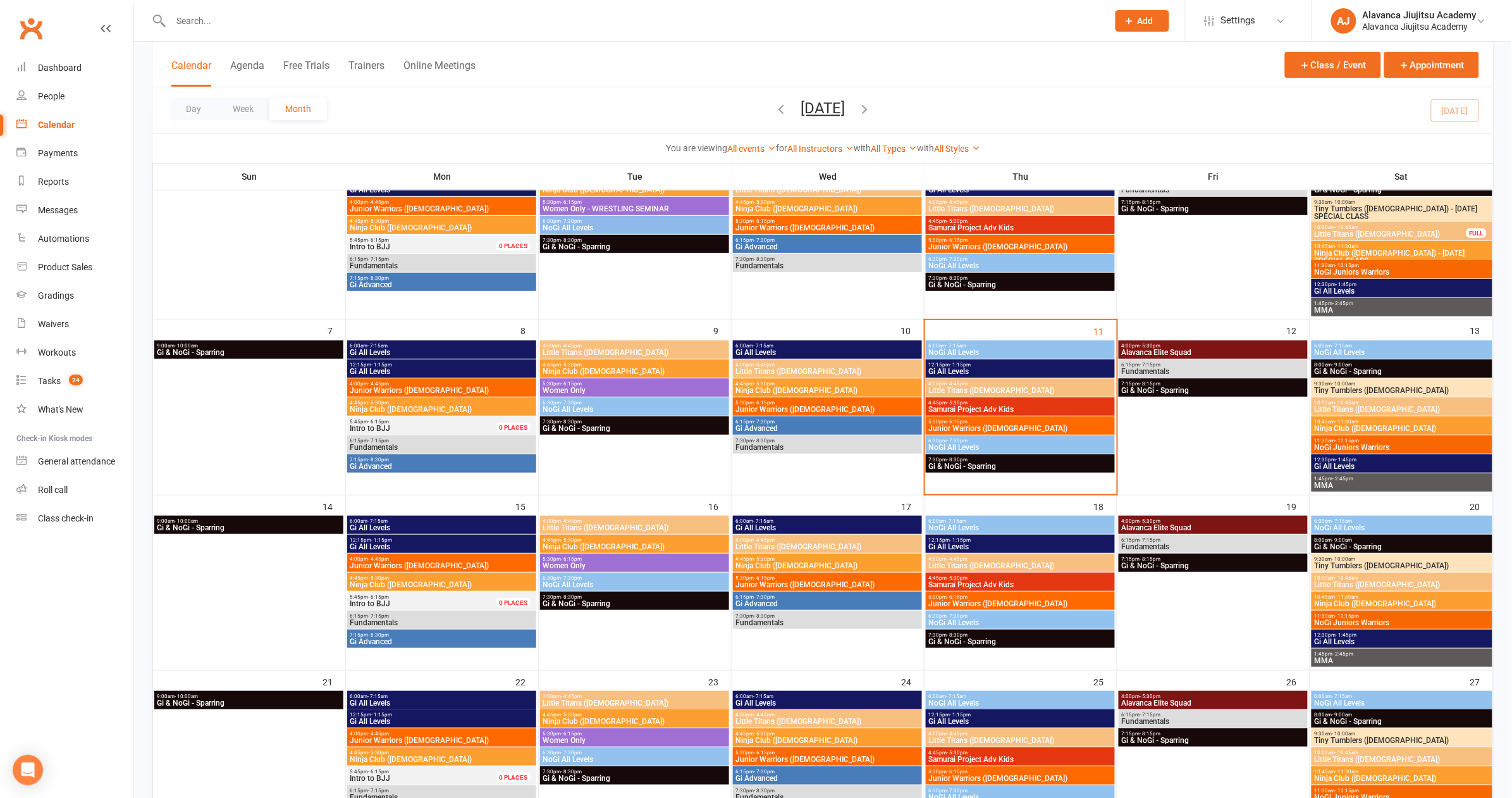
click at [968, 549] on div "12:15pm - 1:15pm Gi All Levels" at bounding box center [1020, 544] width 189 height 19
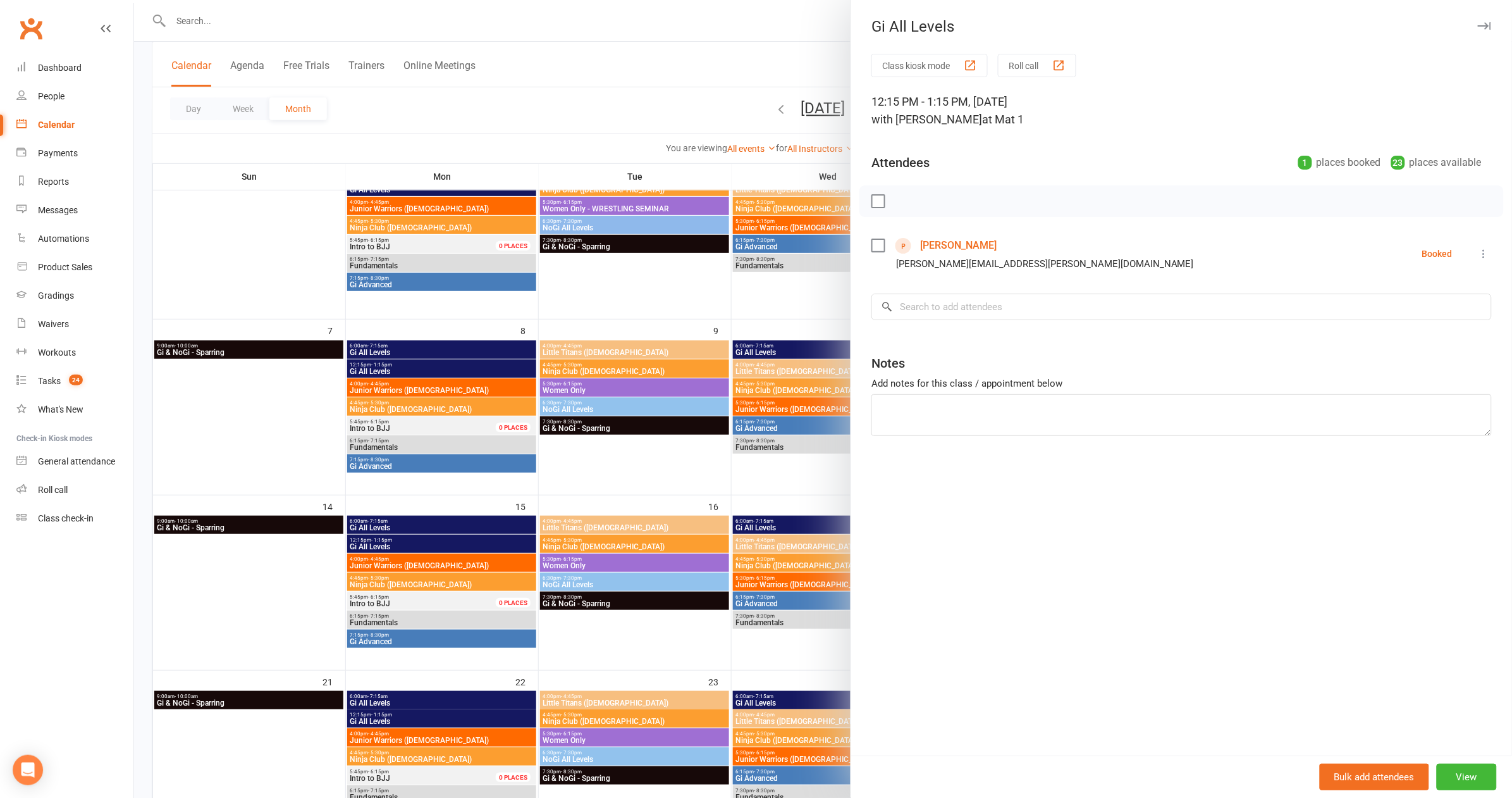
click at [946, 235] on link "Ross Cooper" at bounding box center [958, 246] width 76 height 20
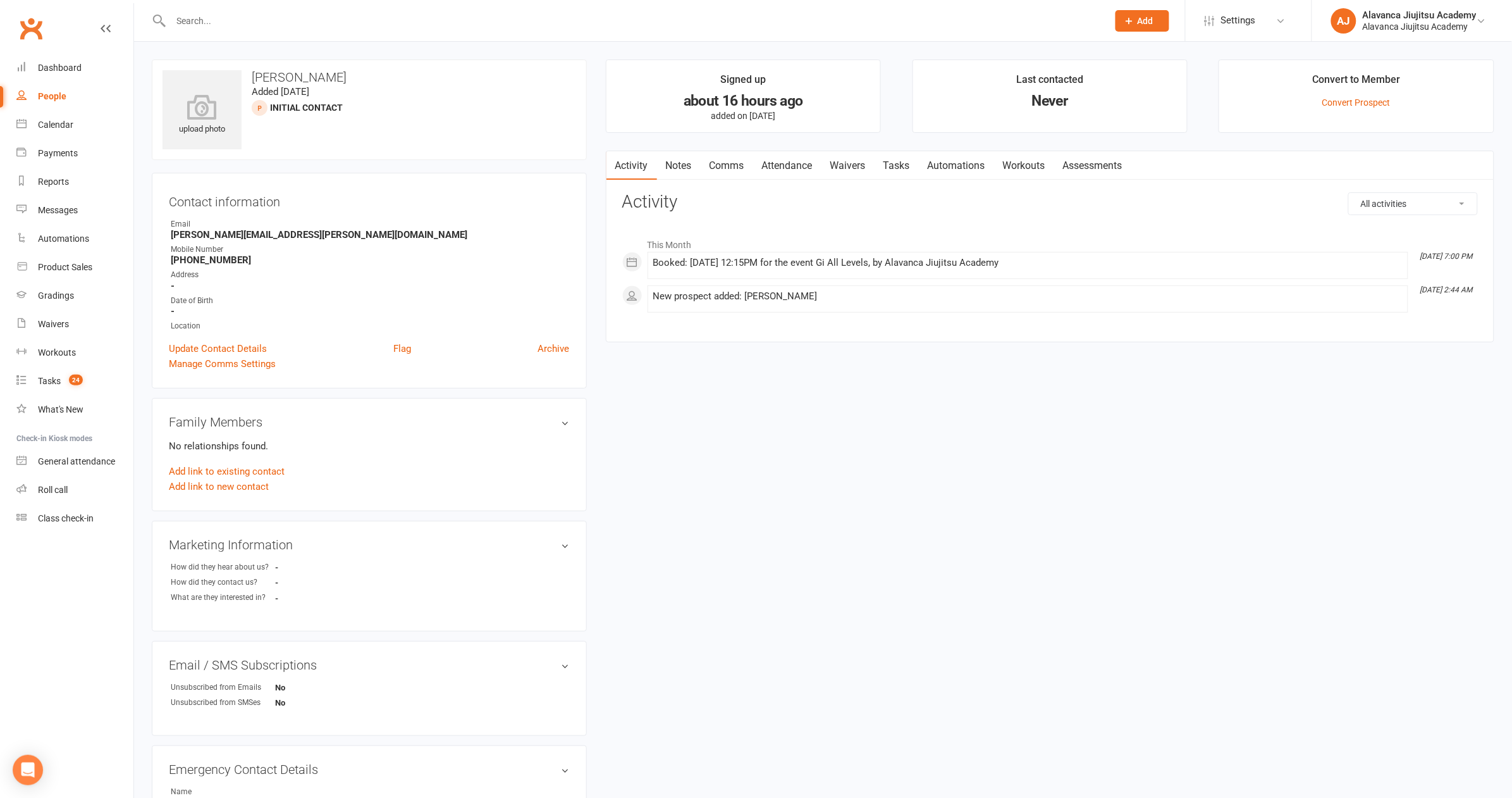
drag, startPoint x: 810, startPoint y: 427, endPoint x: 777, endPoint y: 376, distance: 60.7
click at [810, 427] on div "upload photo Ross Cooper Added 11 September, 2025 Initial Contact prospect Cont…" at bounding box center [823, 550] width 1362 height 982
click at [671, 165] on link "Notes" at bounding box center [679, 166] width 43 height 29
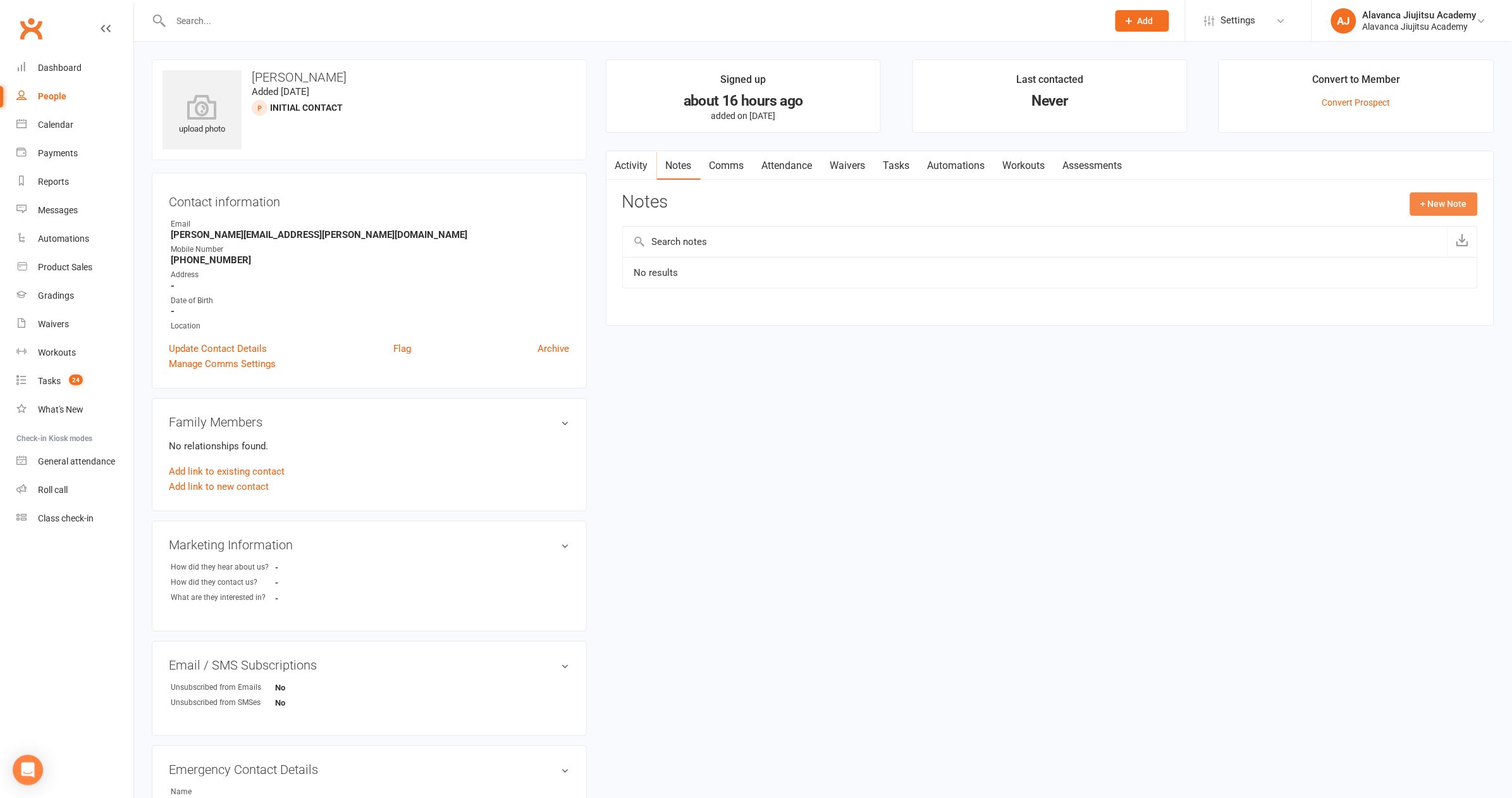
click at [1453, 209] on button "+ New Note" at bounding box center [1444, 203] width 68 height 23
click at [674, 252] on input "text" at bounding box center [1050, 255] width 855 height 26
type input "PROSPECT"
click at [669, 344] on div "New Note Subject PROSPECT Body Add tag Save Note Cancel" at bounding box center [1050, 314] width 855 height 245
click at [667, 336] on textarea at bounding box center [1050, 327] width 855 height 42
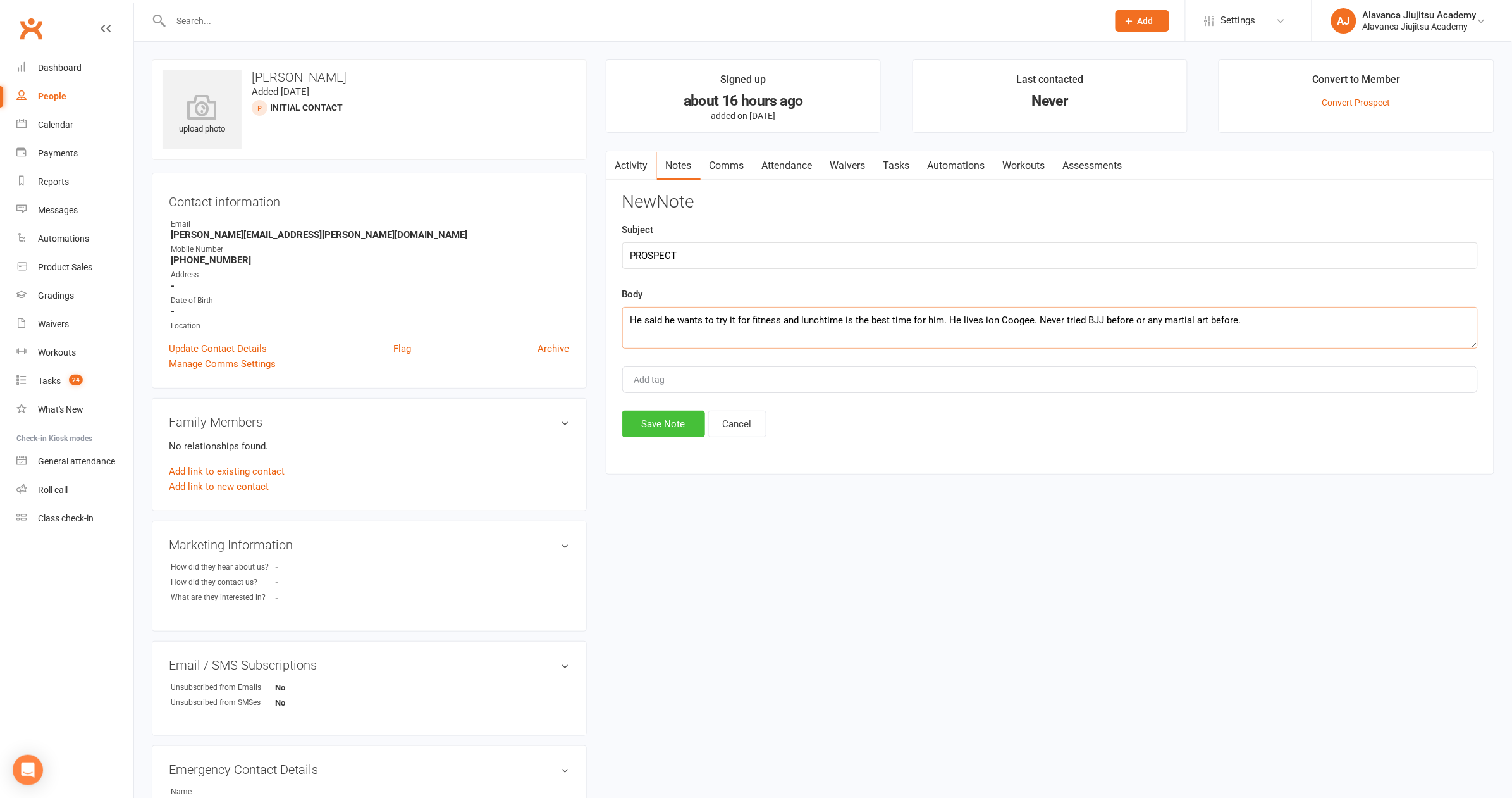
type textarea "He said he wants to try it for fitness and lunchtime is the best time for him. …"
drag, startPoint x: 641, startPoint y: 420, endPoint x: 642, endPoint y: 412, distance: 8.1
click at [642, 412] on button "Save Note" at bounding box center [664, 423] width 83 height 26
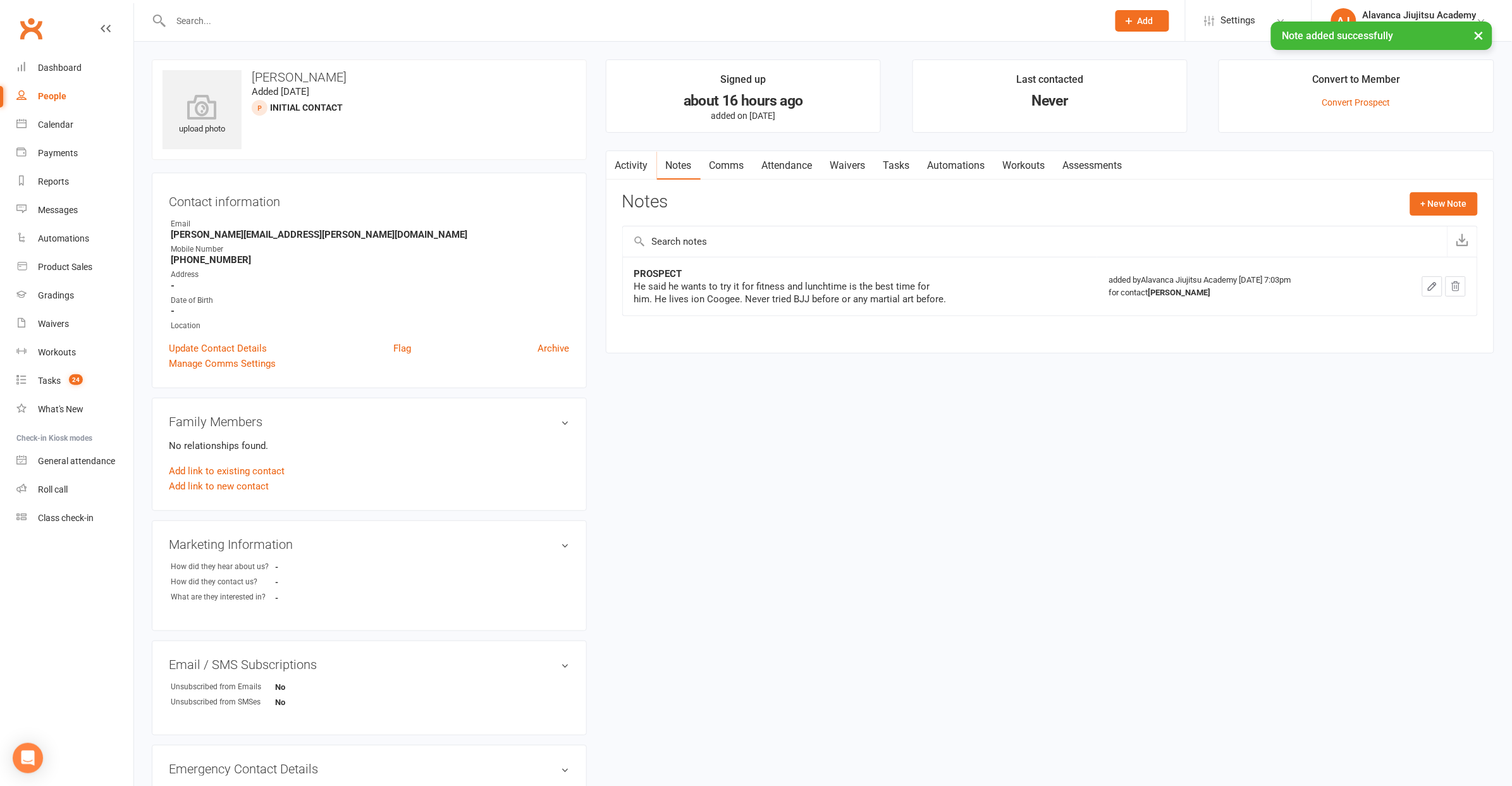
click at [684, 429] on div "upload photo Ross Cooper Added 11 September, 2025 Initial Contact prospect Cont…" at bounding box center [823, 550] width 1362 height 981
click at [52, 121] on div "Calendar" at bounding box center [56, 125] width 36 height 10
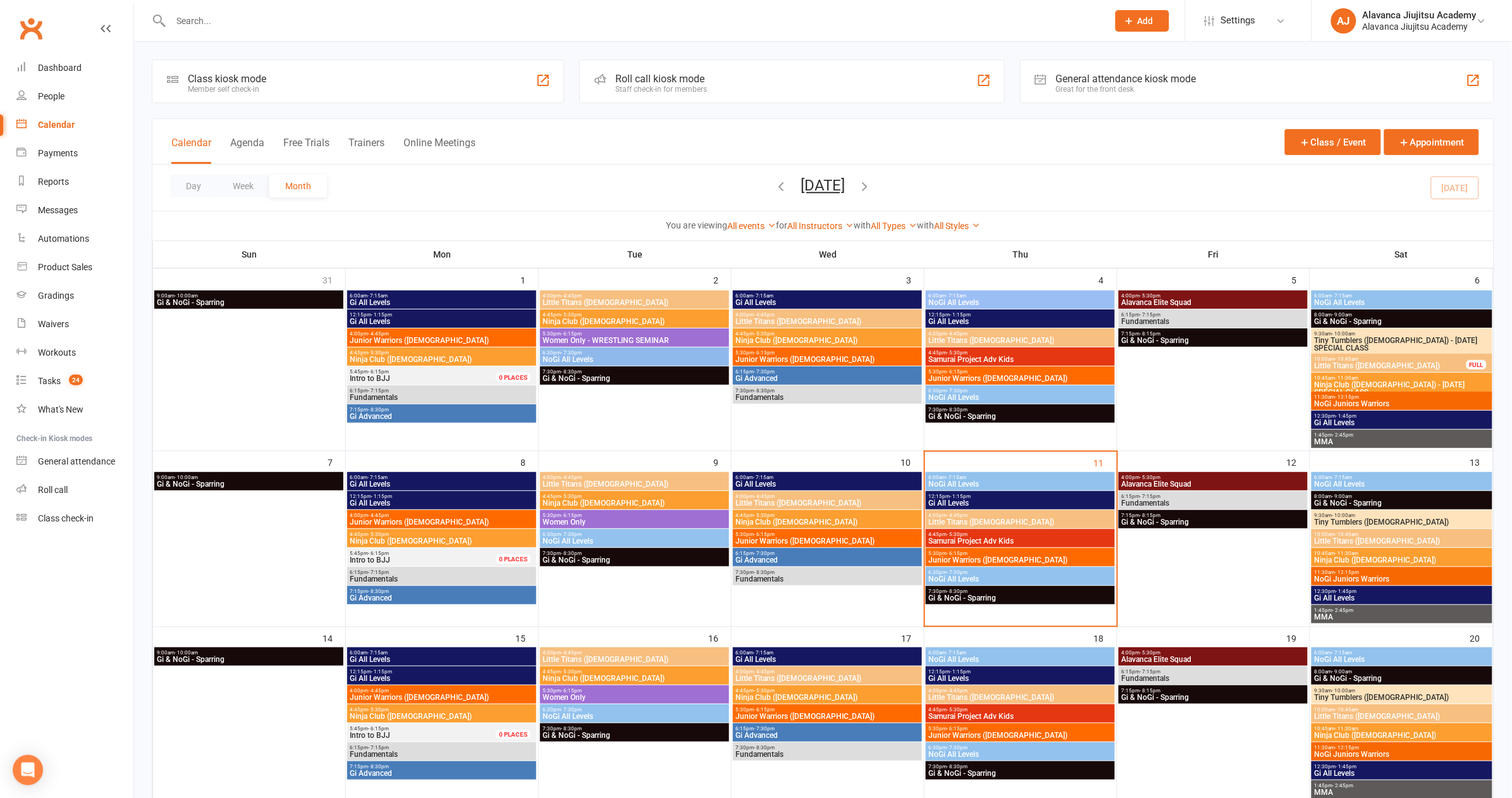
click at [1013, 678] on span "Gi All Levels" at bounding box center [1020, 678] width 184 height 8
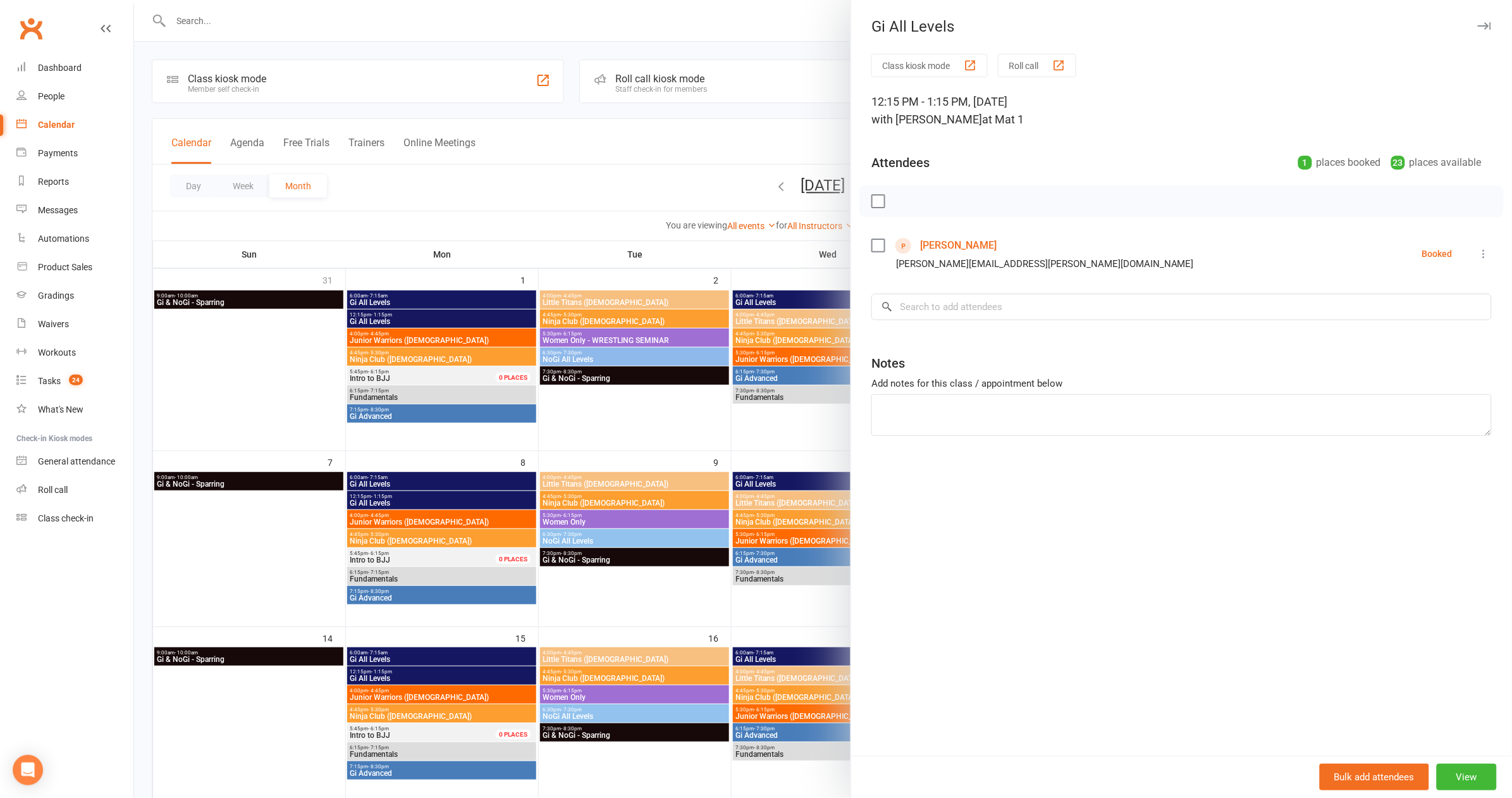
click at [618, 195] on div at bounding box center [823, 399] width 1378 height 798
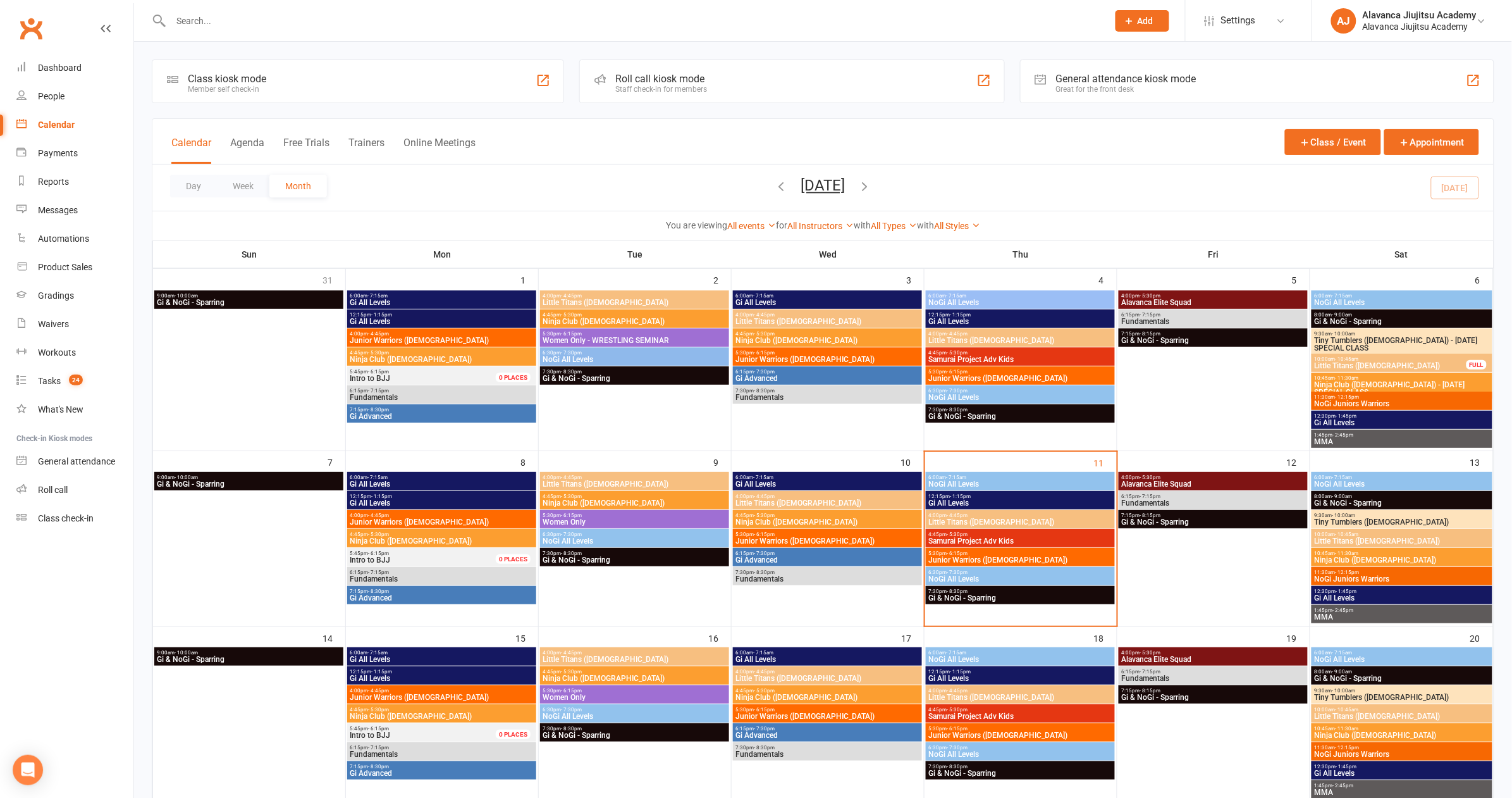
click at [963, 494] on span "- 1:15pm" at bounding box center [961, 496] width 21 height 6
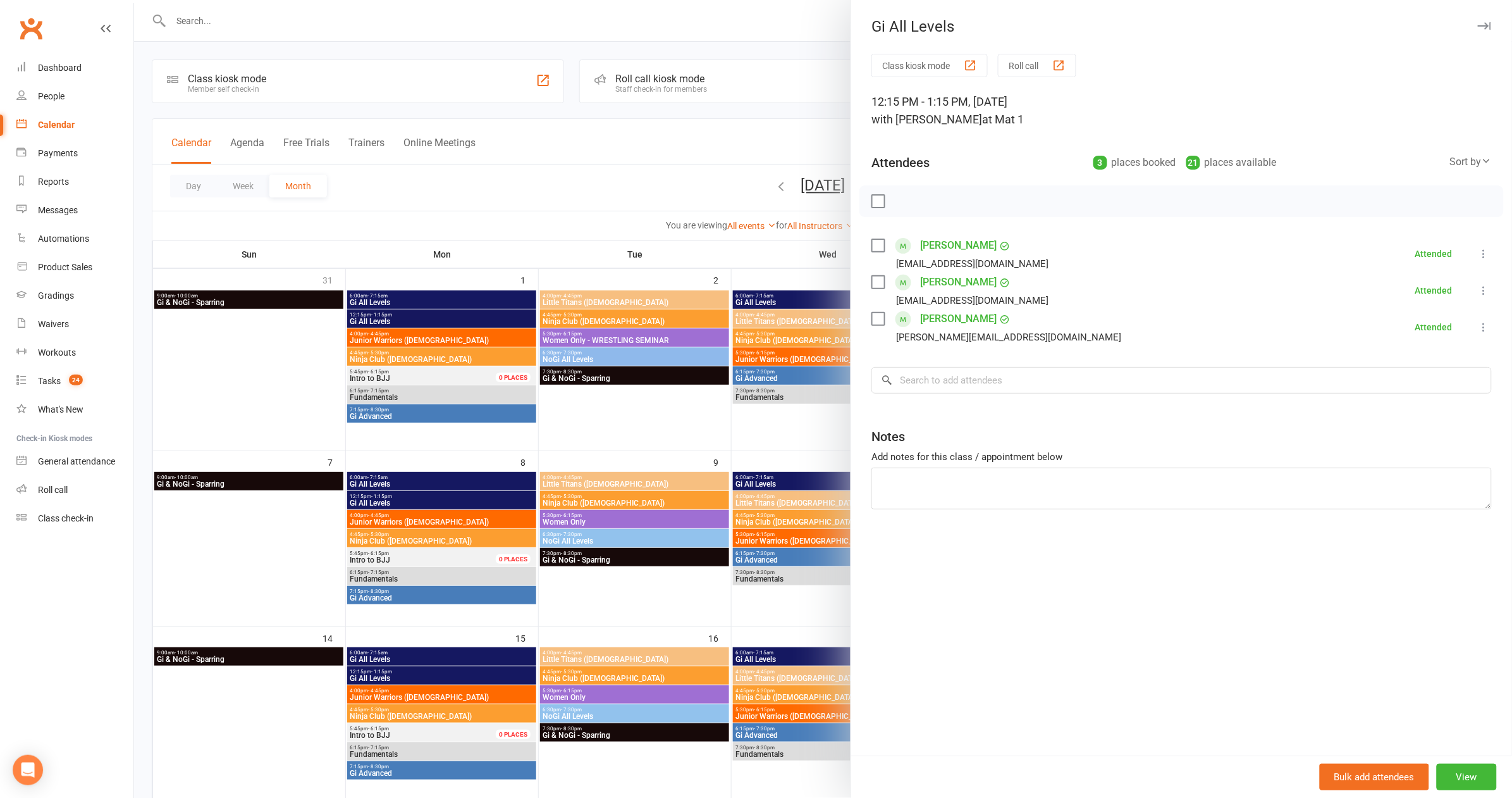
click at [648, 397] on div at bounding box center [823, 399] width 1378 height 798
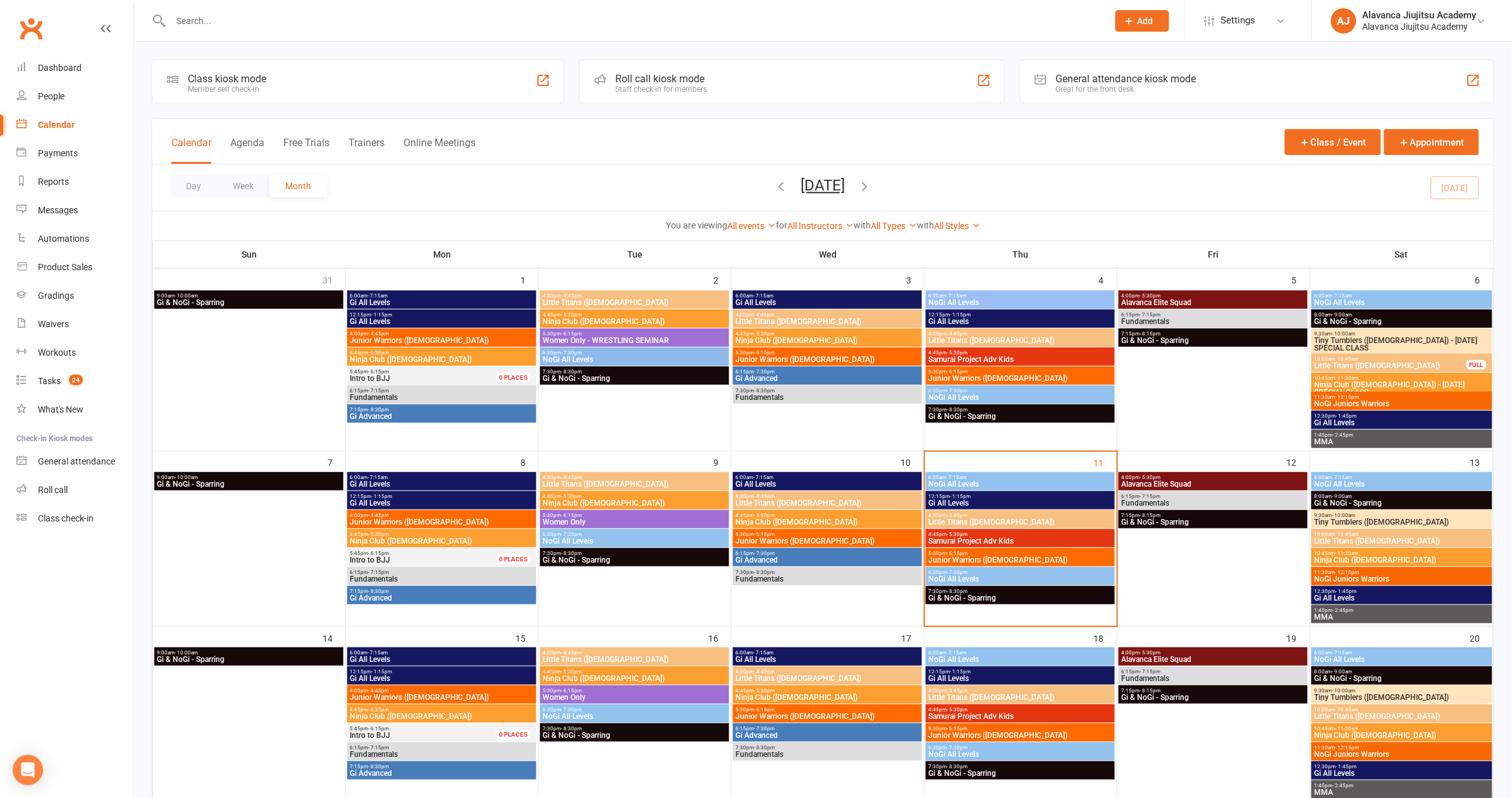
click at [1021, 675] on span "Gi All Levels" at bounding box center [1020, 678] width 184 height 8
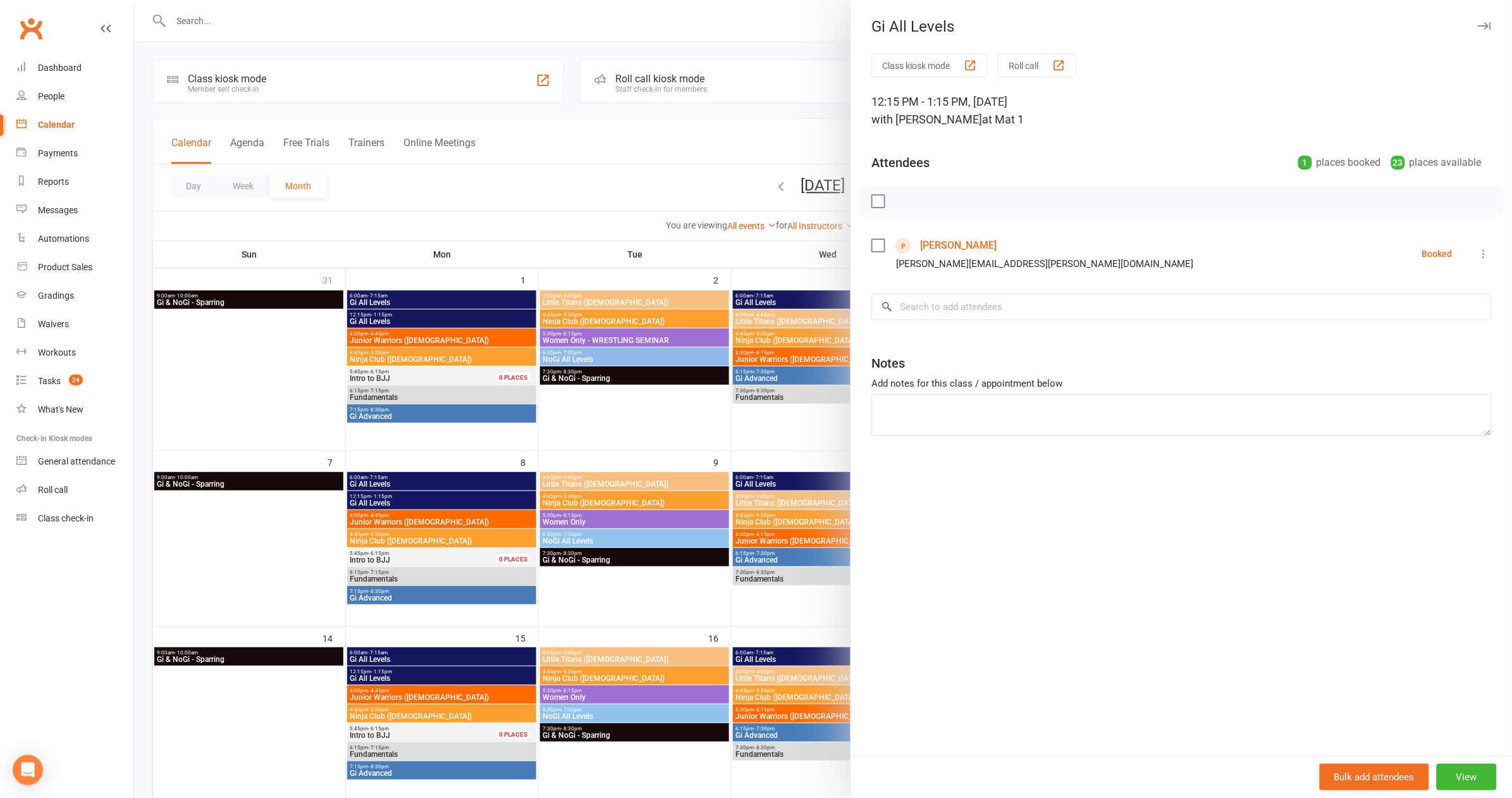
click at [1478, 251] on icon at bounding box center [1484, 253] width 13 height 13
click at [1425, 283] on link "More info" at bounding box center [1428, 279] width 125 height 25
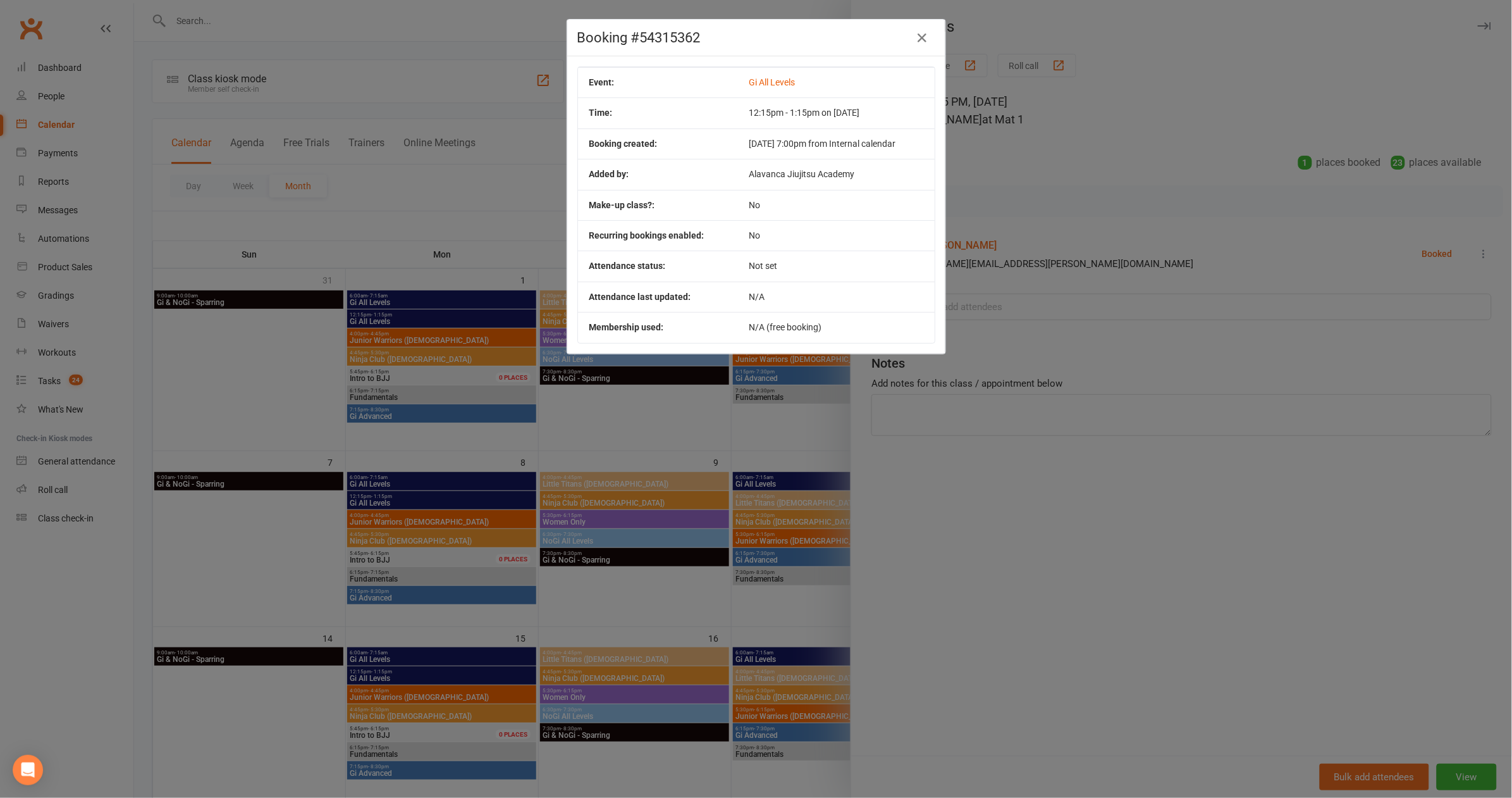
click at [1169, 323] on div "Booking #54315362 Event: Gi All Levels Time: 12:15pm - 1:15pm on 18 Sep 2025 Bo…" at bounding box center [756, 399] width 1512 height 798
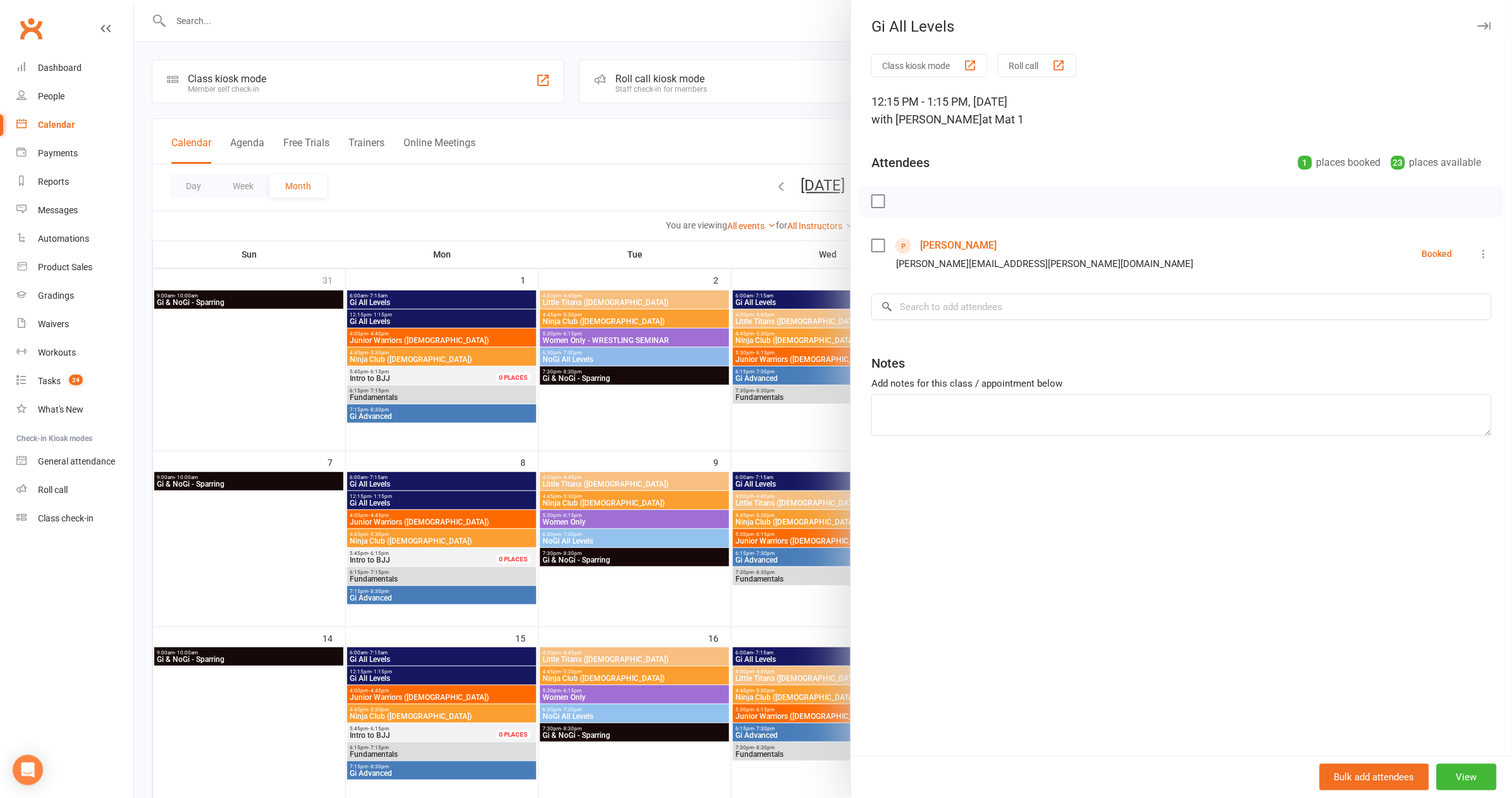
click at [950, 242] on link "Ross Cooper" at bounding box center [958, 246] width 76 height 20
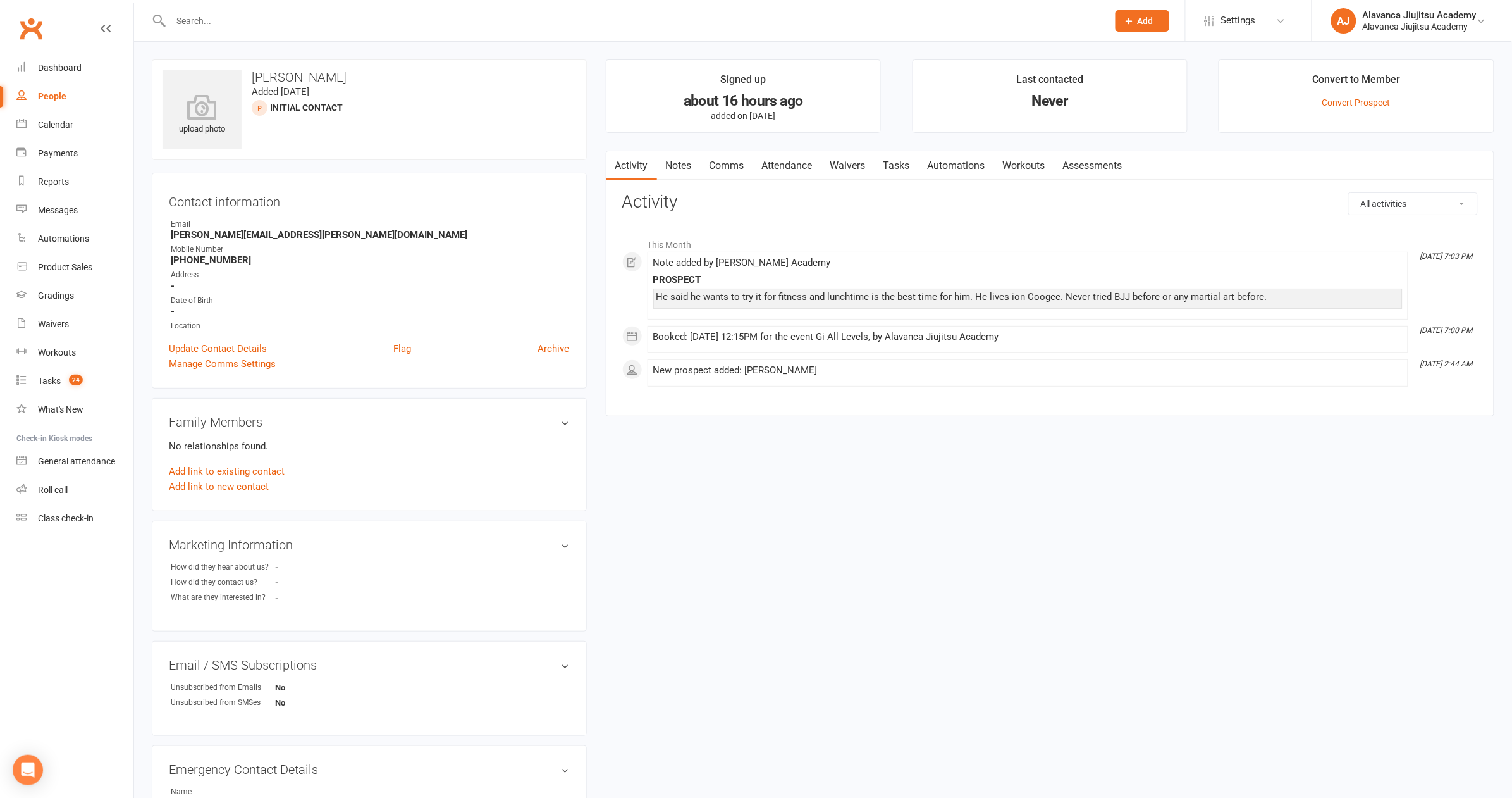
click at [677, 163] on link "Notes" at bounding box center [679, 166] width 43 height 29
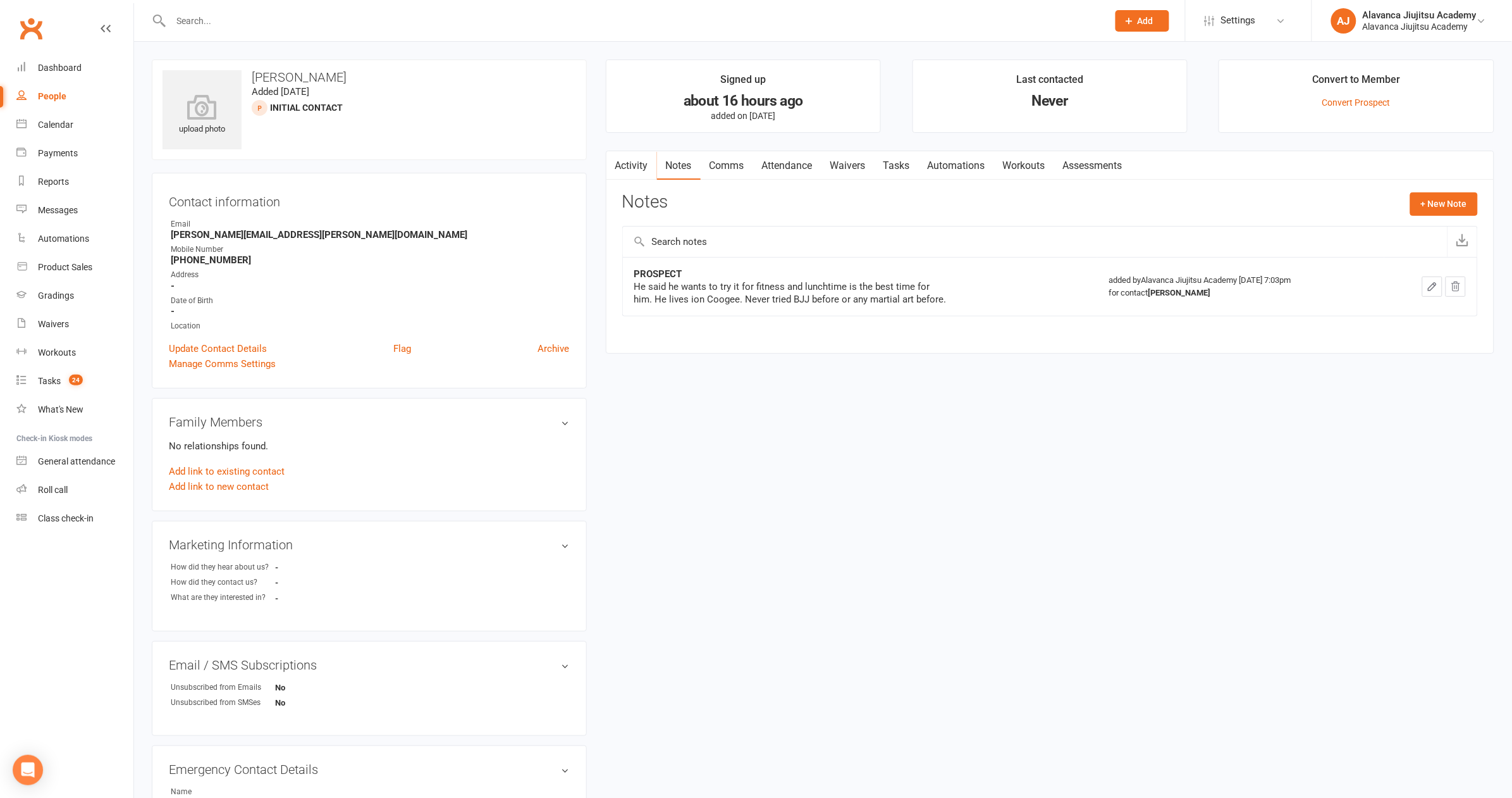
click at [1436, 283] on icon "button" at bounding box center [1432, 286] width 11 height 11
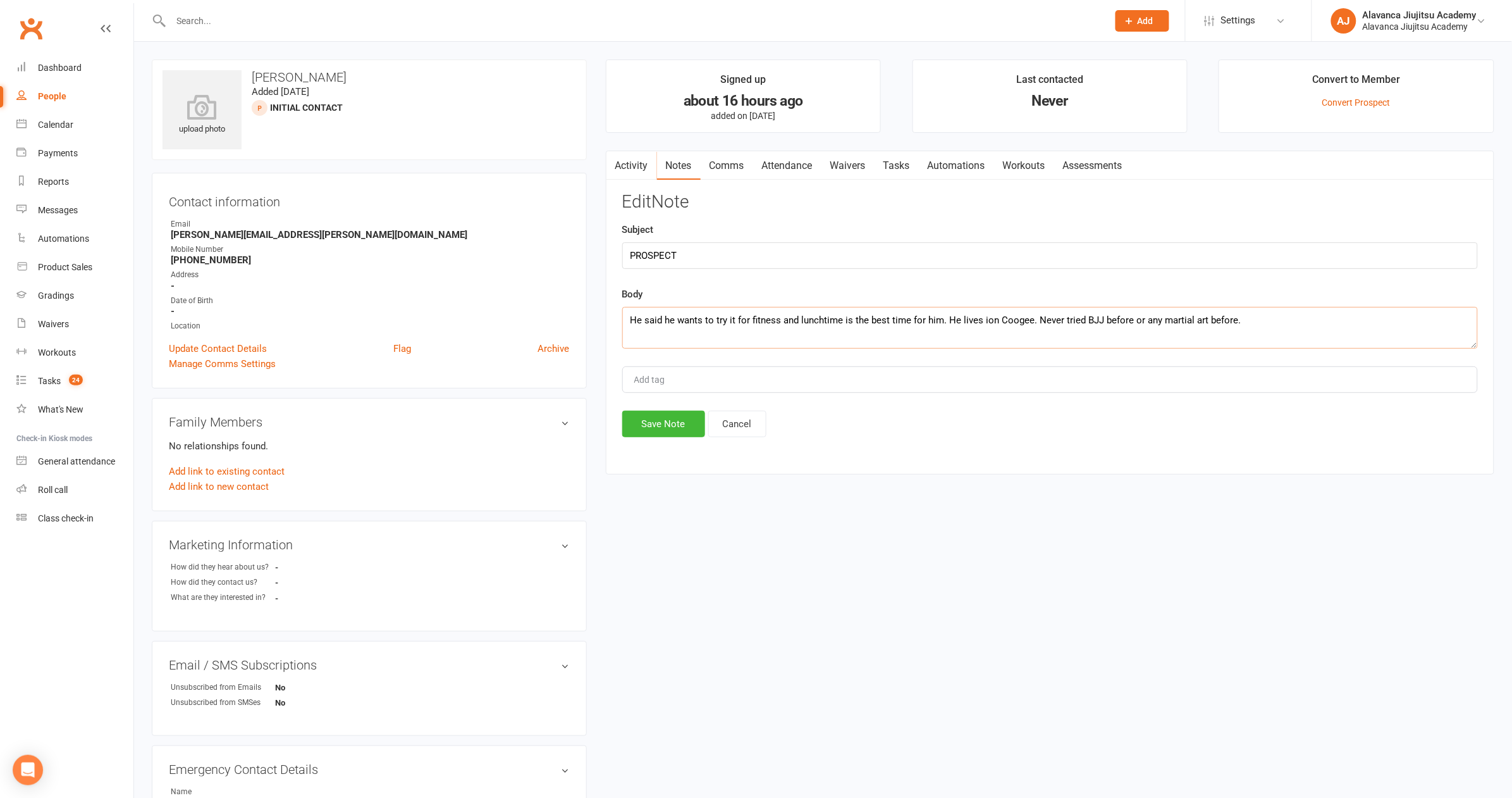
click at [1330, 315] on textarea "He said he wants to try it for fitness and lunchtime is the best time for him. …" at bounding box center [1050, 327] width 855 height 42
type textarea "He said he wants to try it for fitness and lunchtime is the best time for him. …"
click at [667, 427] on button "Save Note" at bounding box center [664, 423] width 83 height 26
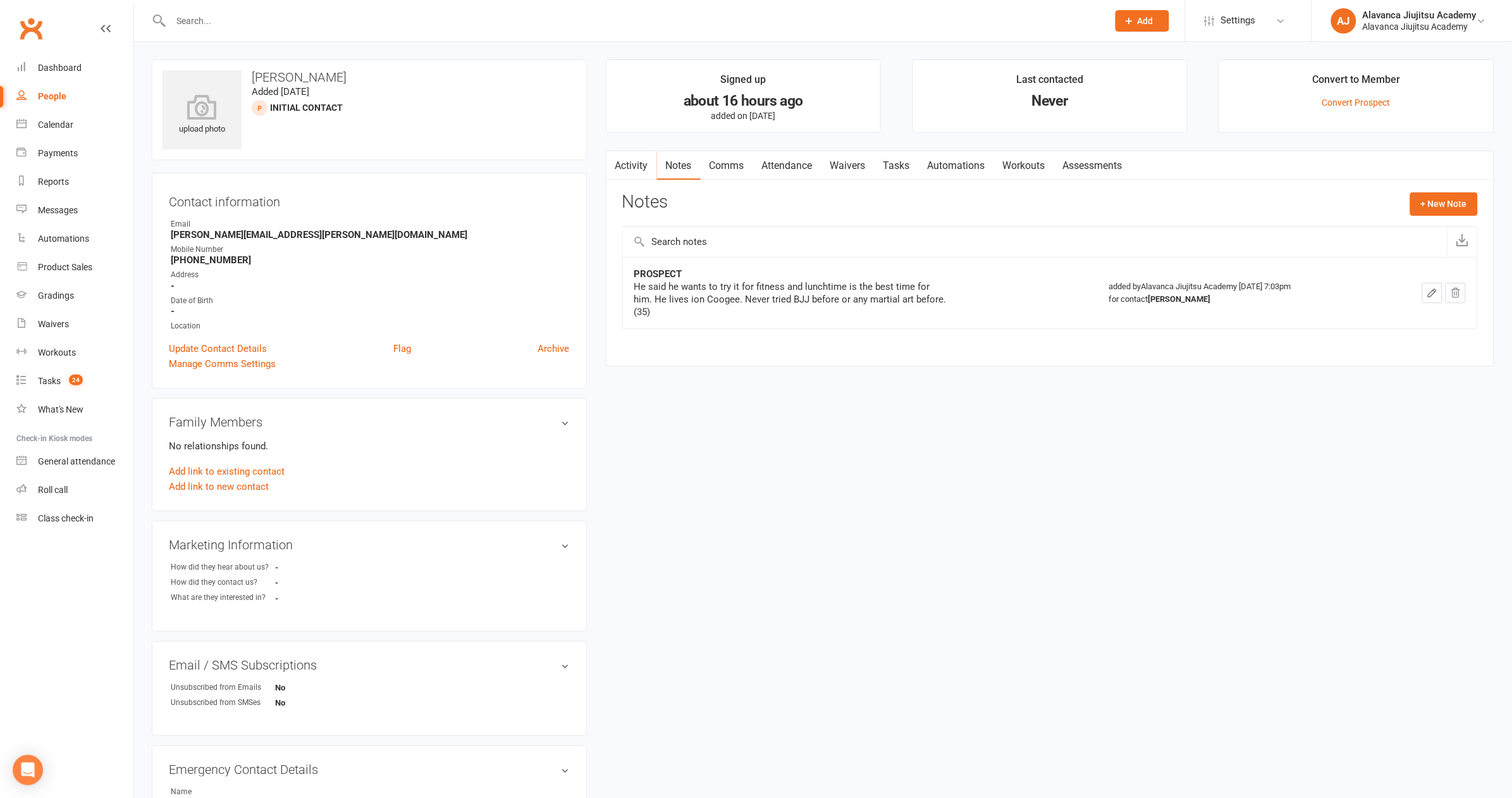
click at [1431, 287] on icon "button" at bounding box center [1432, 292] width 11 height 11
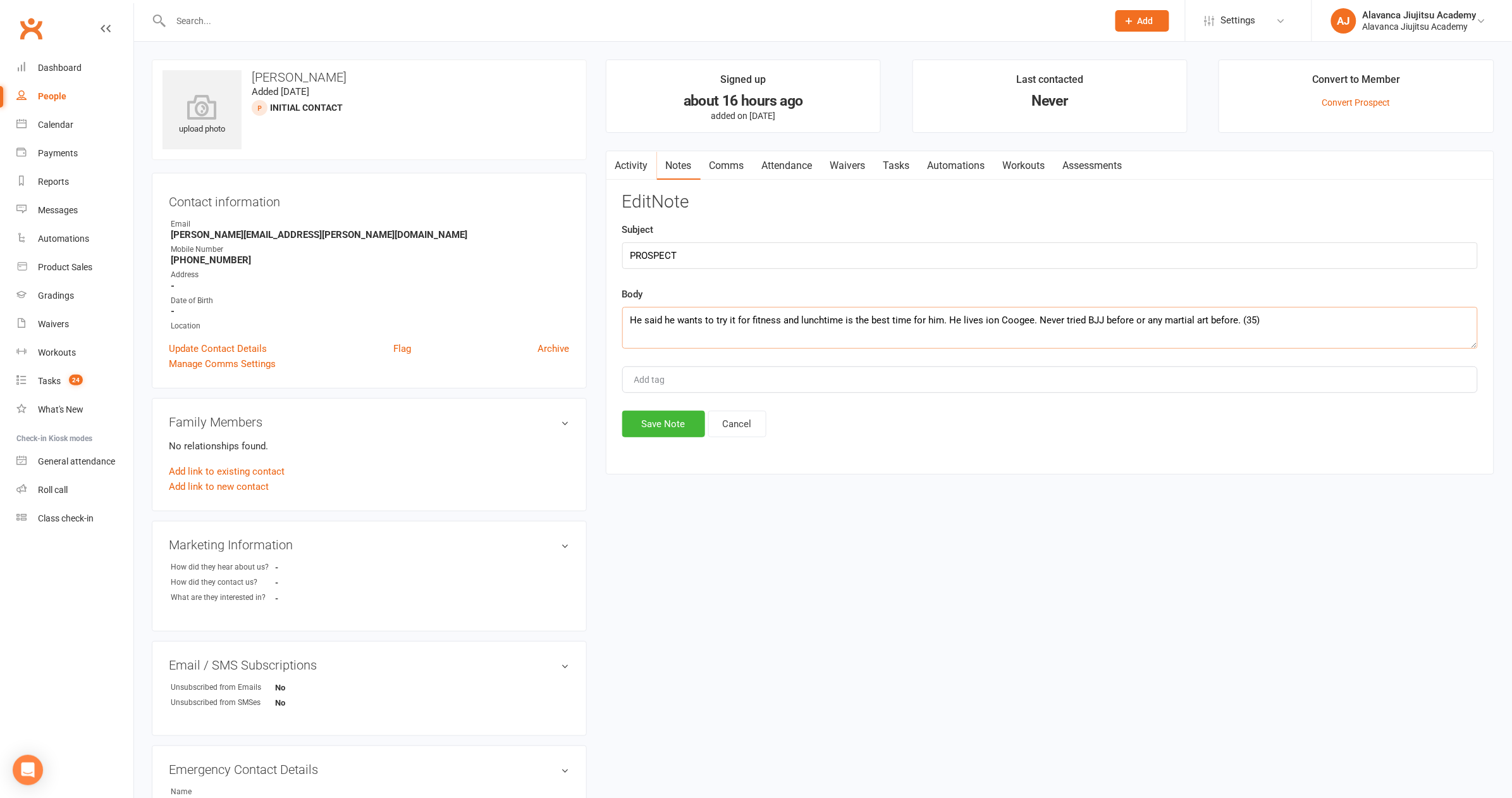
click at [1250, 317] on textarea "He said he wants to try it for fitness and lunchtime is the best time for him. …" at bounding box center [1050, 327] width 855 height 42
type textarea "He said he wants to try it for fitness and lunchtime is the best time for him. …"
click at [675, 428] on button "Save Note" at bounding box center [664, 423] width 83 height 26
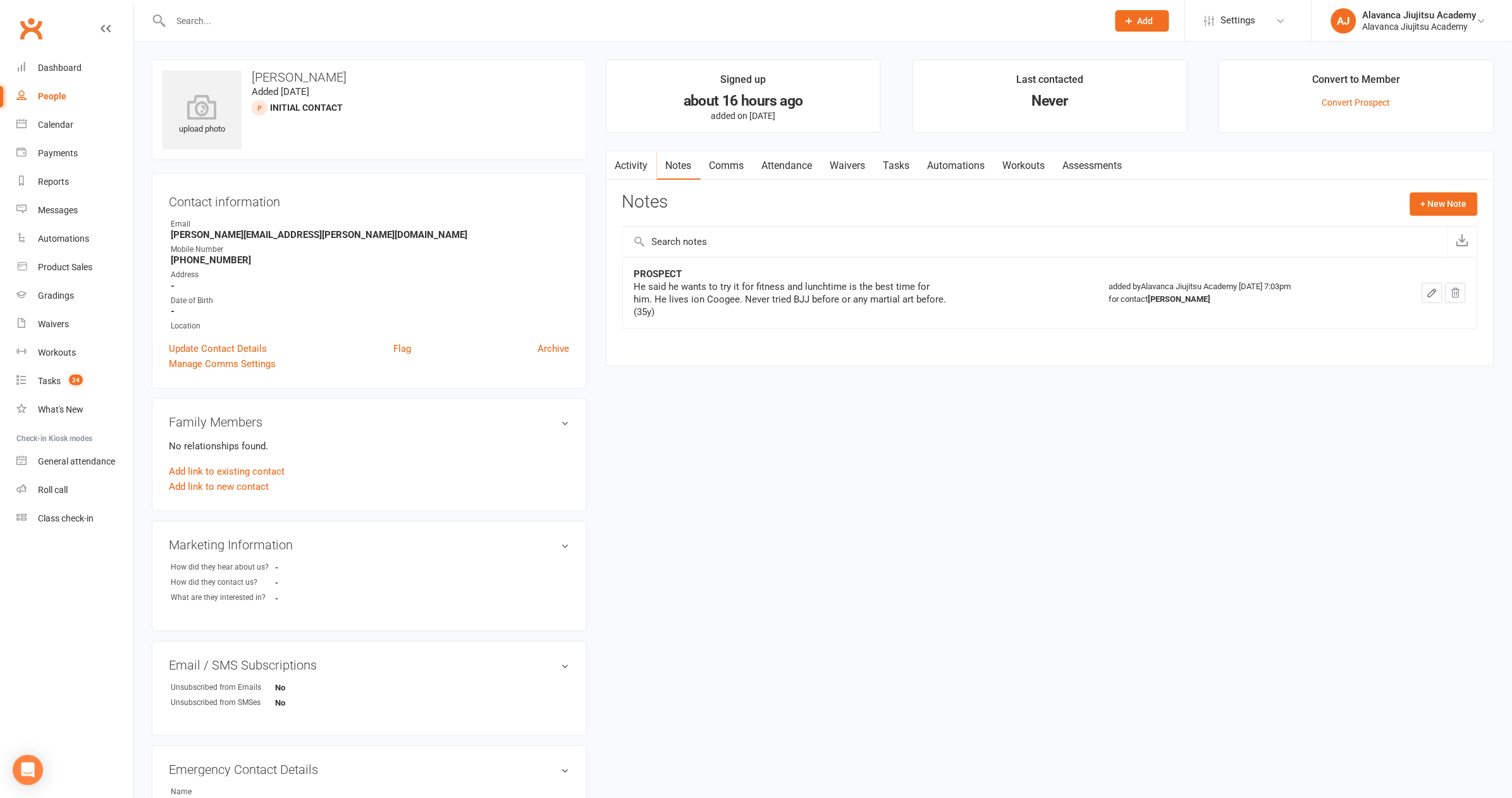
click at [462, 196] on h3 "Contact information" at bounding box center [370, 199] width 401 height 19
click at [86, 130] on link "Calendar" at bounding box center [75, 125] width 117 height 29
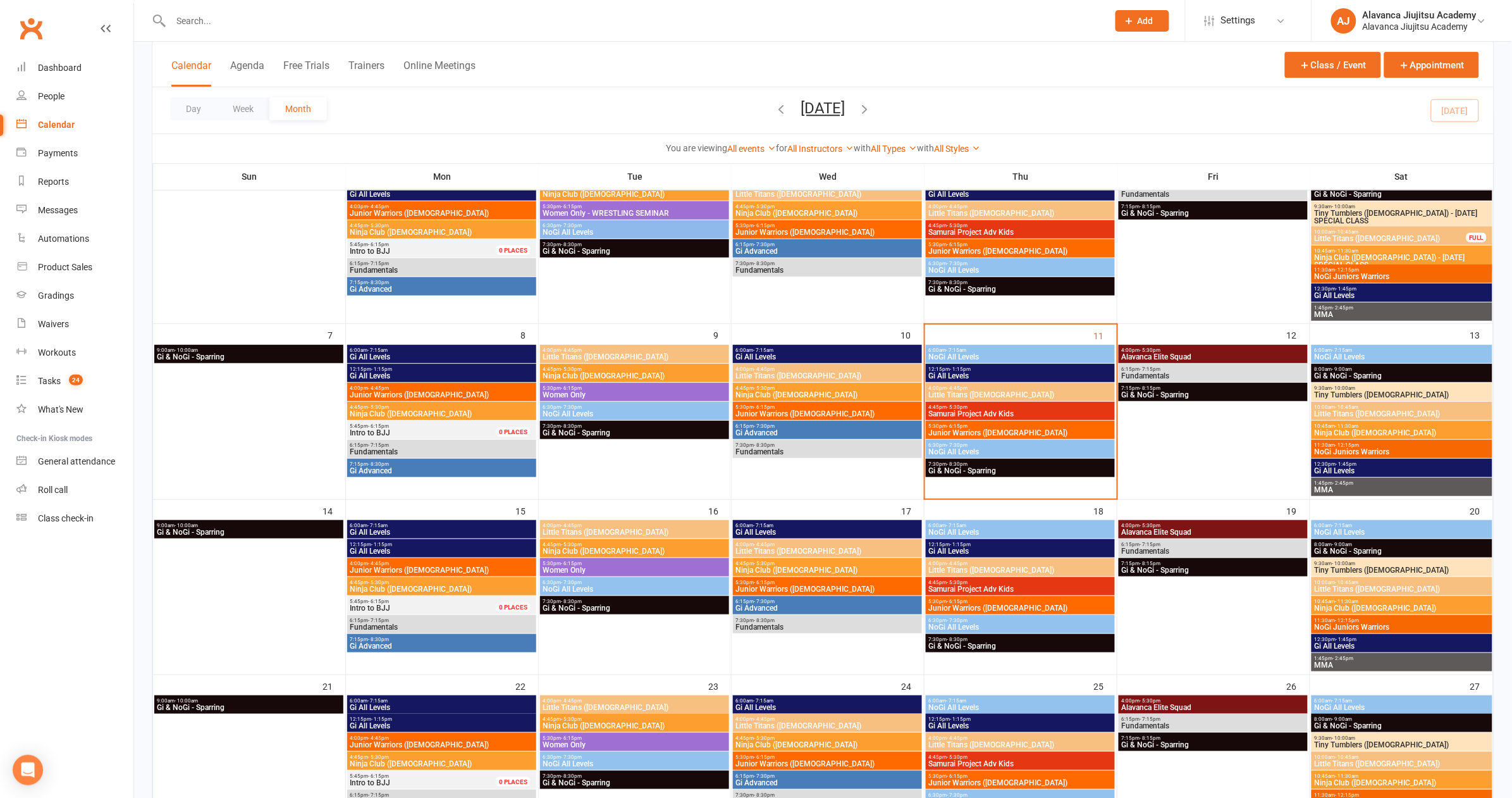
scroll to position [215, 0]
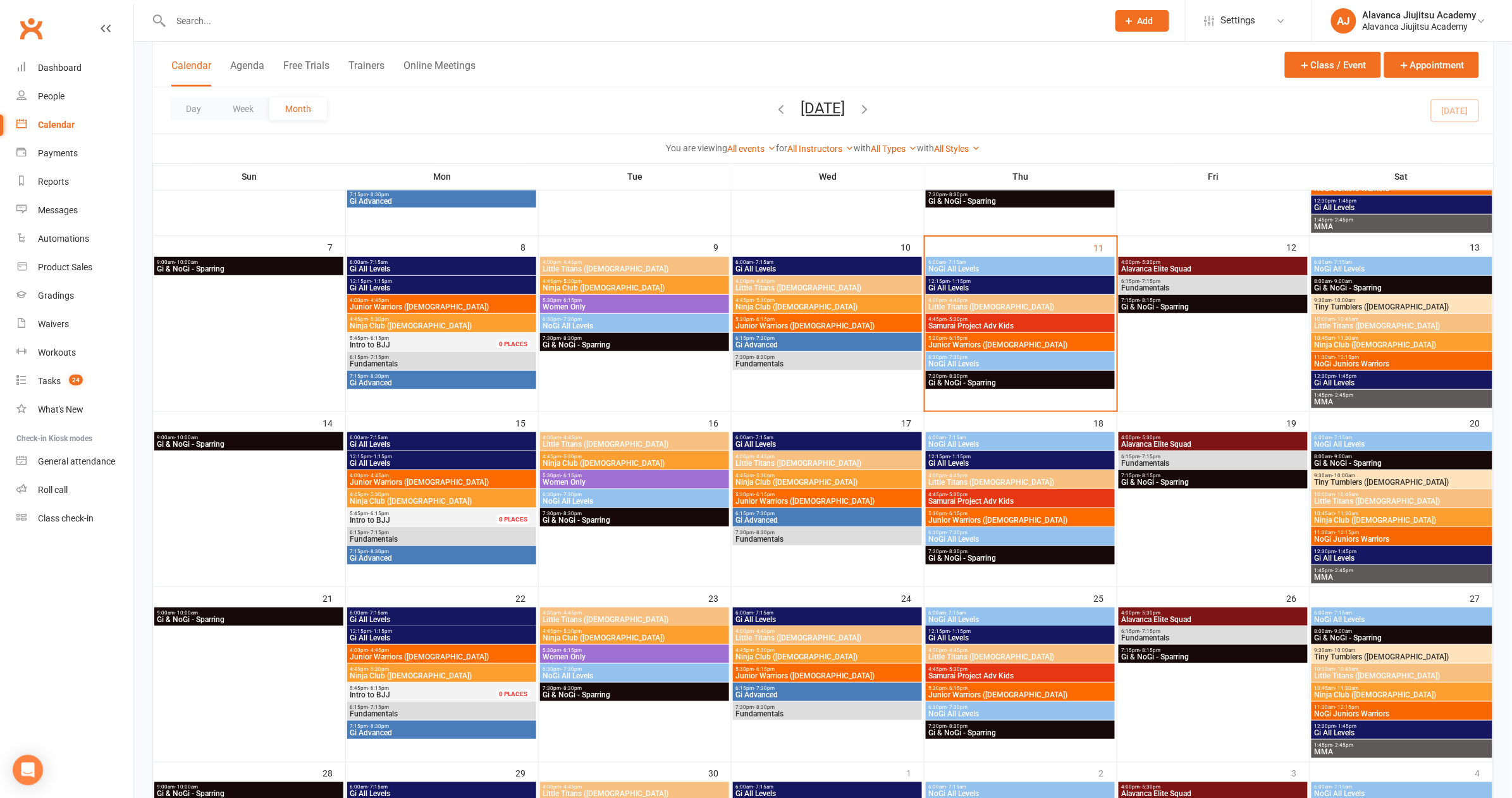
click at [998, 460] on span "Gi All Levels" at bounding box center [1020, 463] width 184 height 8
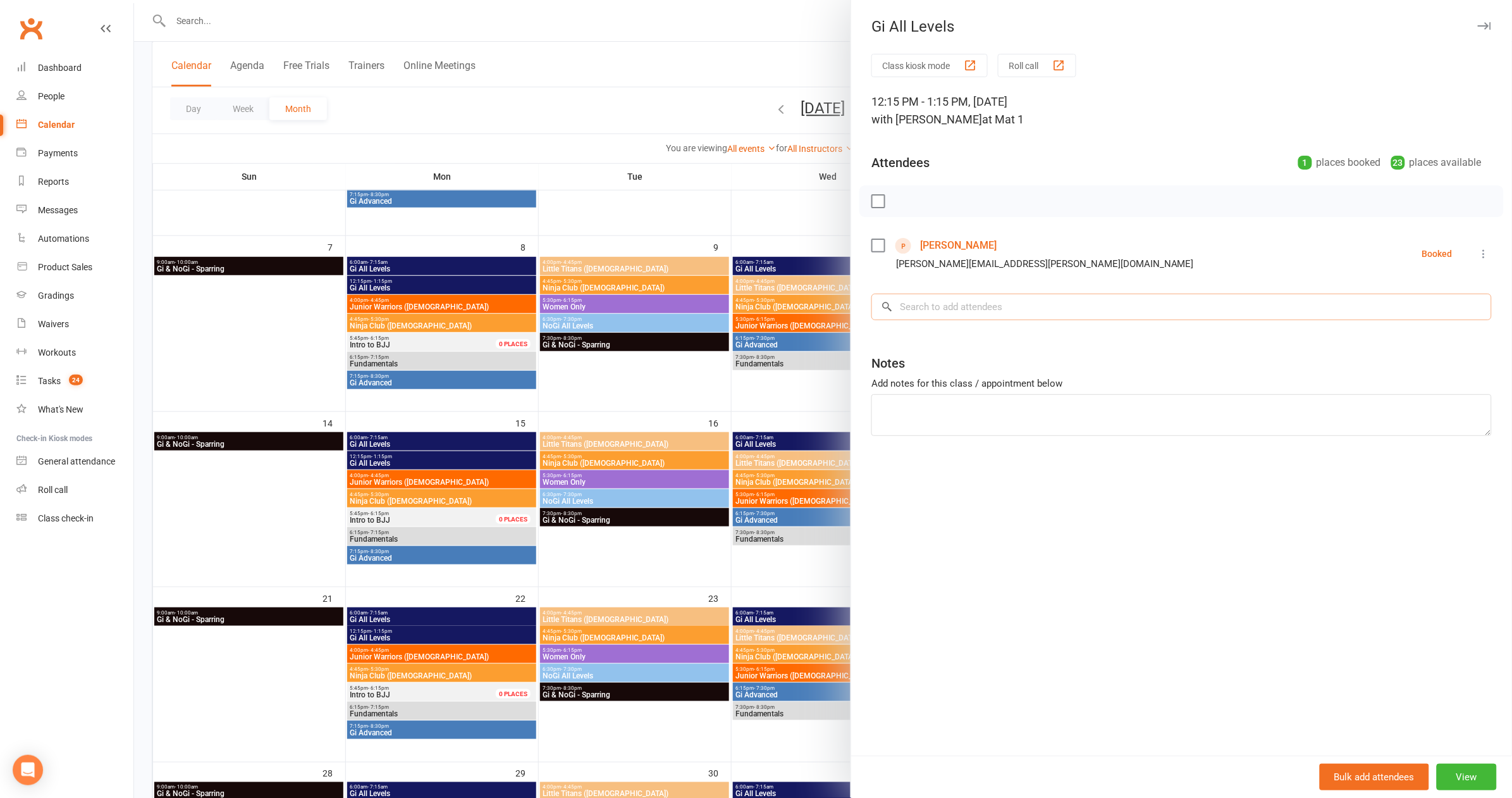
click at [973, 310] on input "search" at bounding box center [1182, 306] width 620 height 26
click at [929, 240] on link "Ross Cooper" at bounding box center [958, 246] width 76 height 20
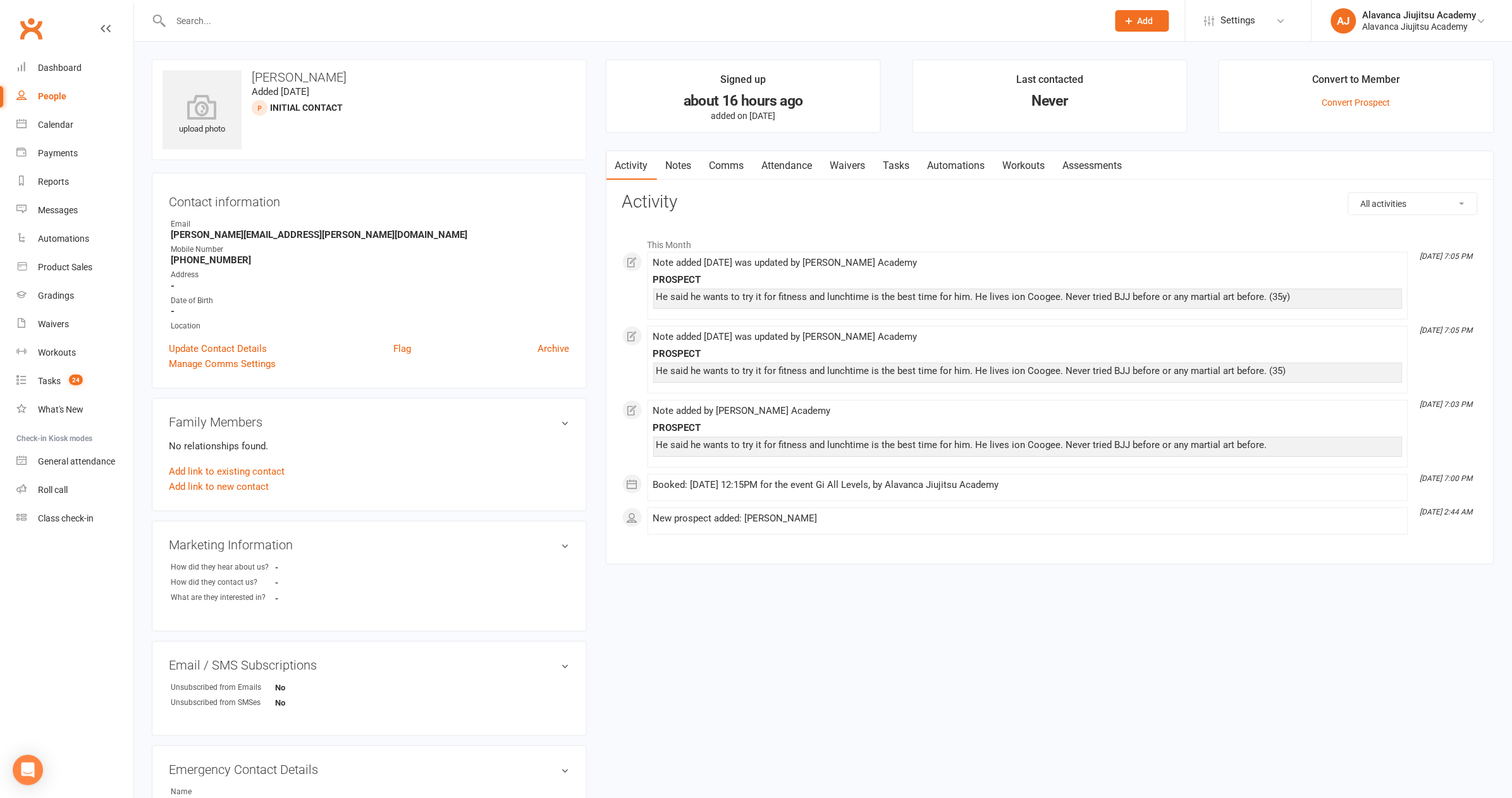
click at [836, 159] on link "Waivers" at bounding box center [848, 166] width 54 height 29
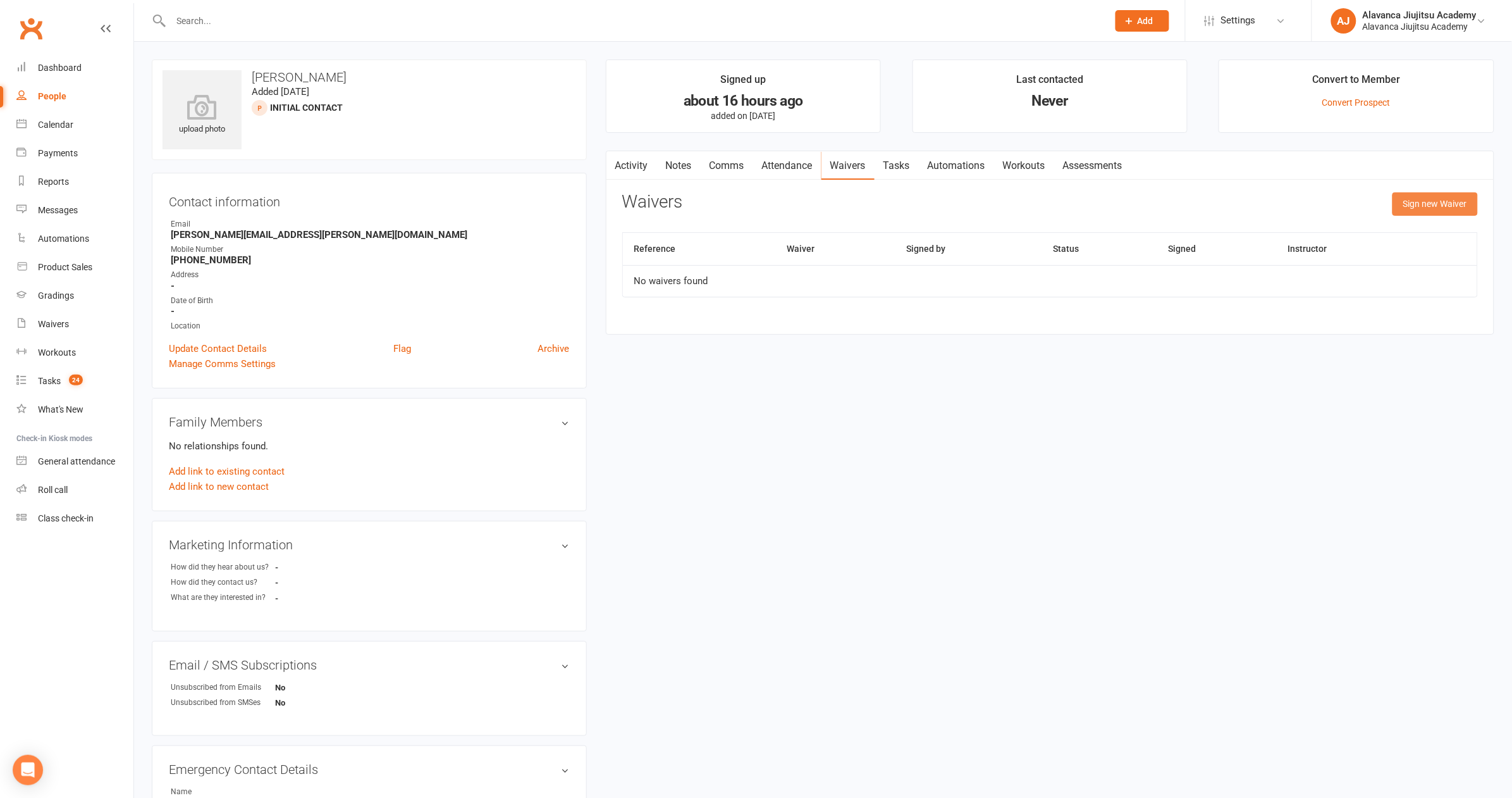
click at [1447, 199] on button "Sign new Waiver" at bounding box center [1435, 203] width 86 height 23
select select "8134"
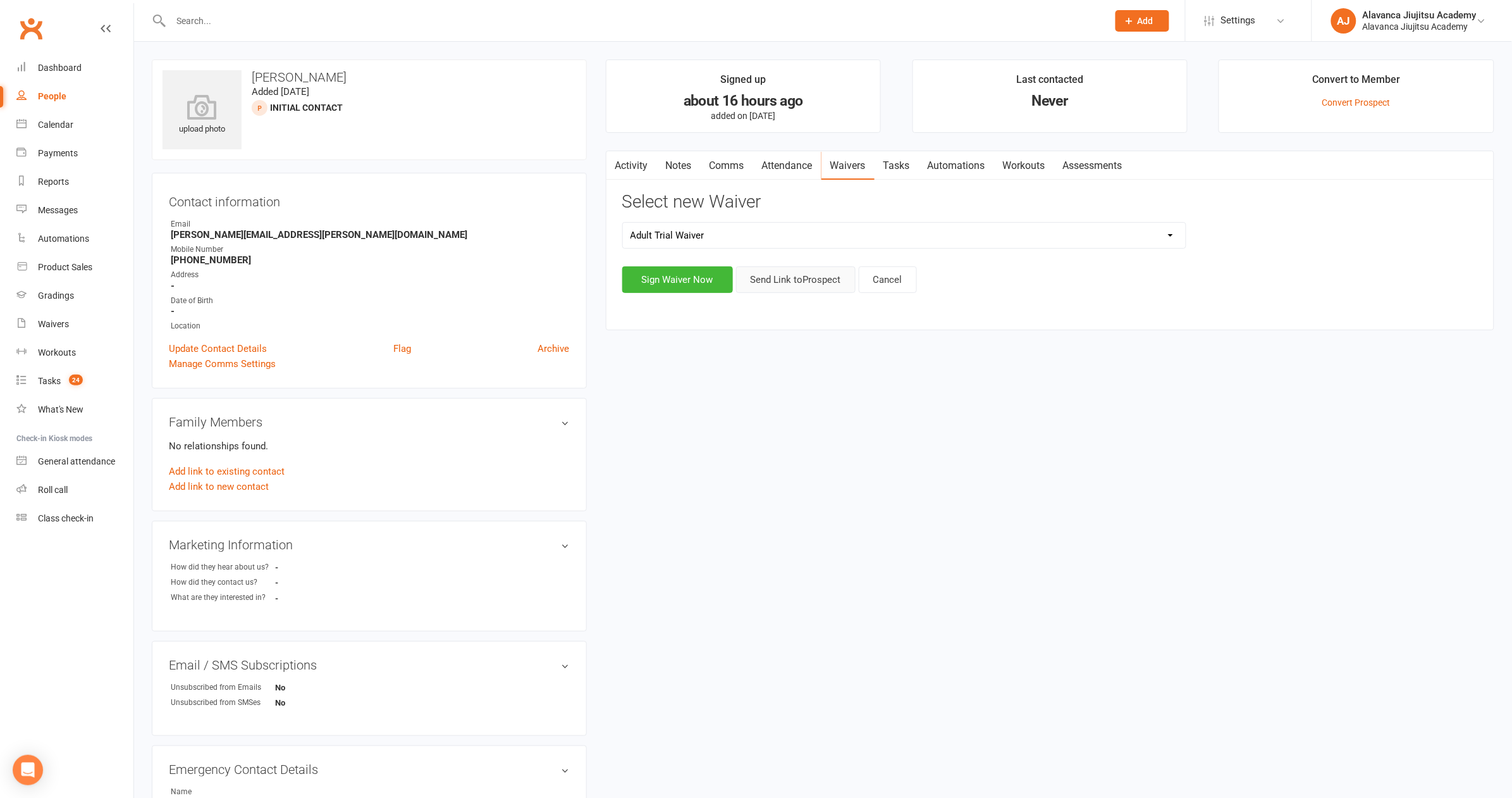
click at [816, 279] on button "Send Link to Prospect" at bounding box center [796, 279] width 120 height 26
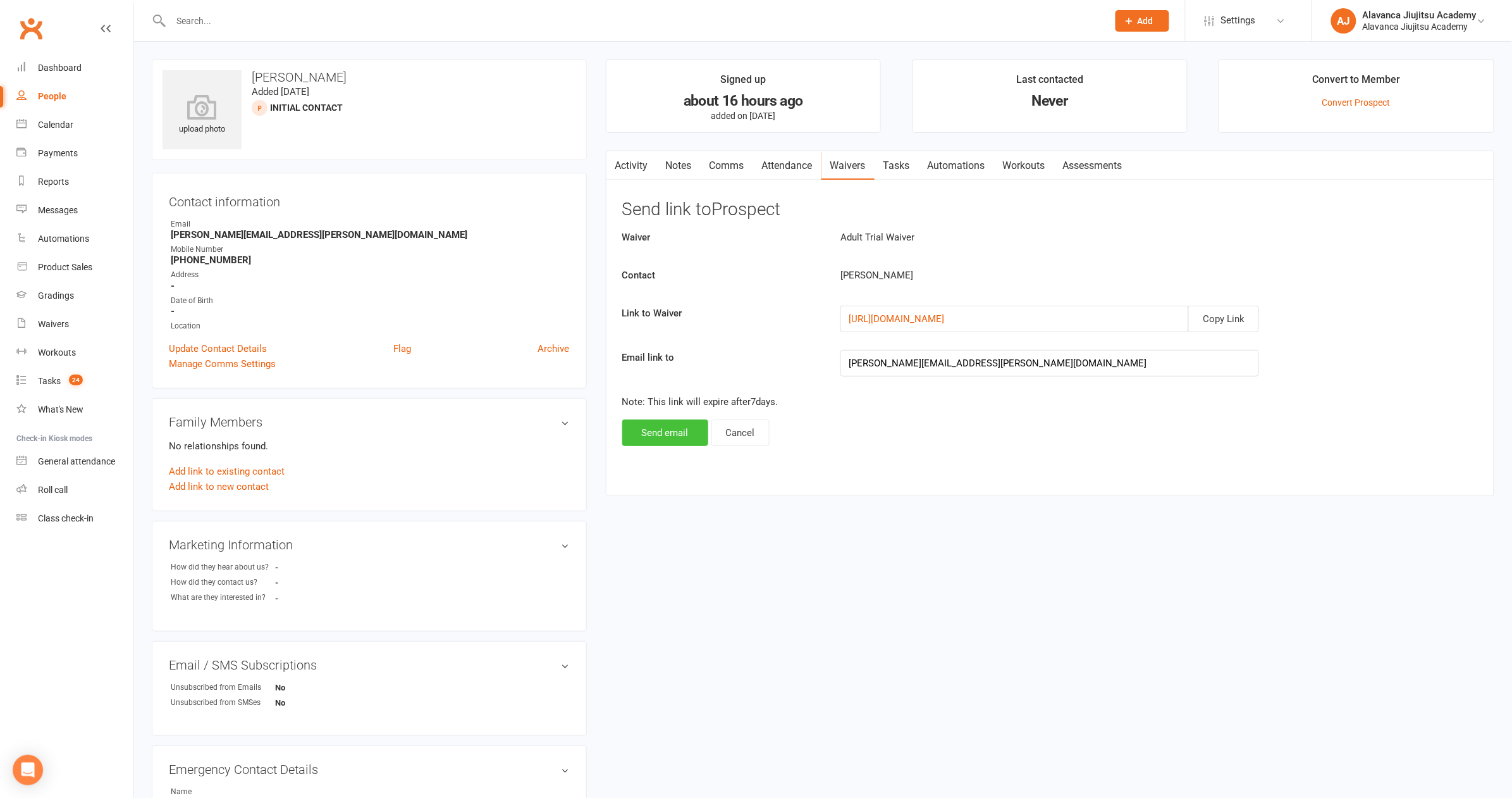
click at [641, 428] on button "Send email" at bounding box center [665, 433] width 86 height 26
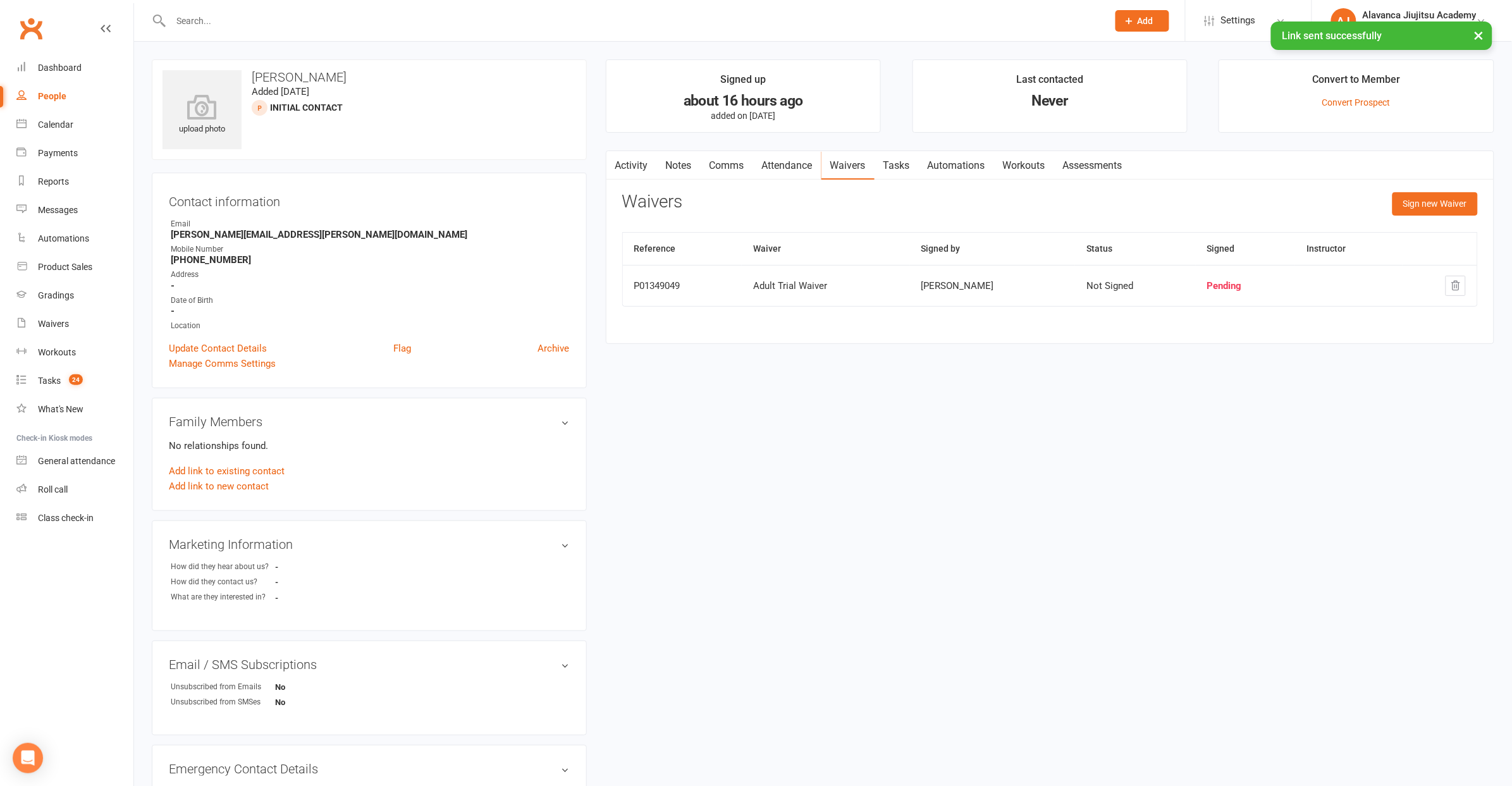
click at [719, 471] on div "upload photo Ross Cooper Added 11 September, 2025 Initial Contact prospect Cont…" at bounding box center [823, 550] width 1362 height 981
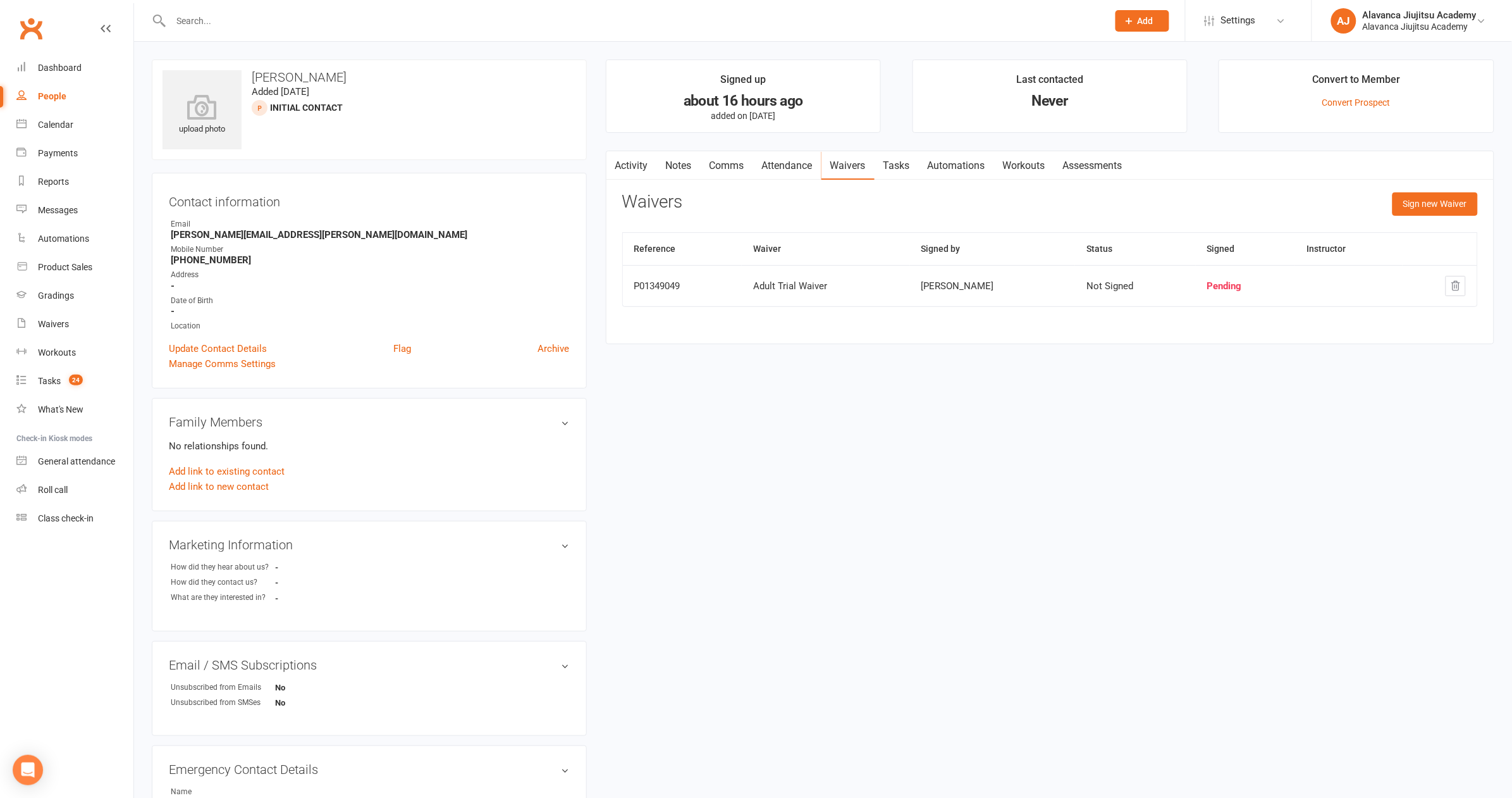
click at [330, 29] on input "text" at bounding box center [633, 20] width 932 height 18
click at [63, 331] on link "Waivers" at bounding box center [75, 325] width 117 height 29
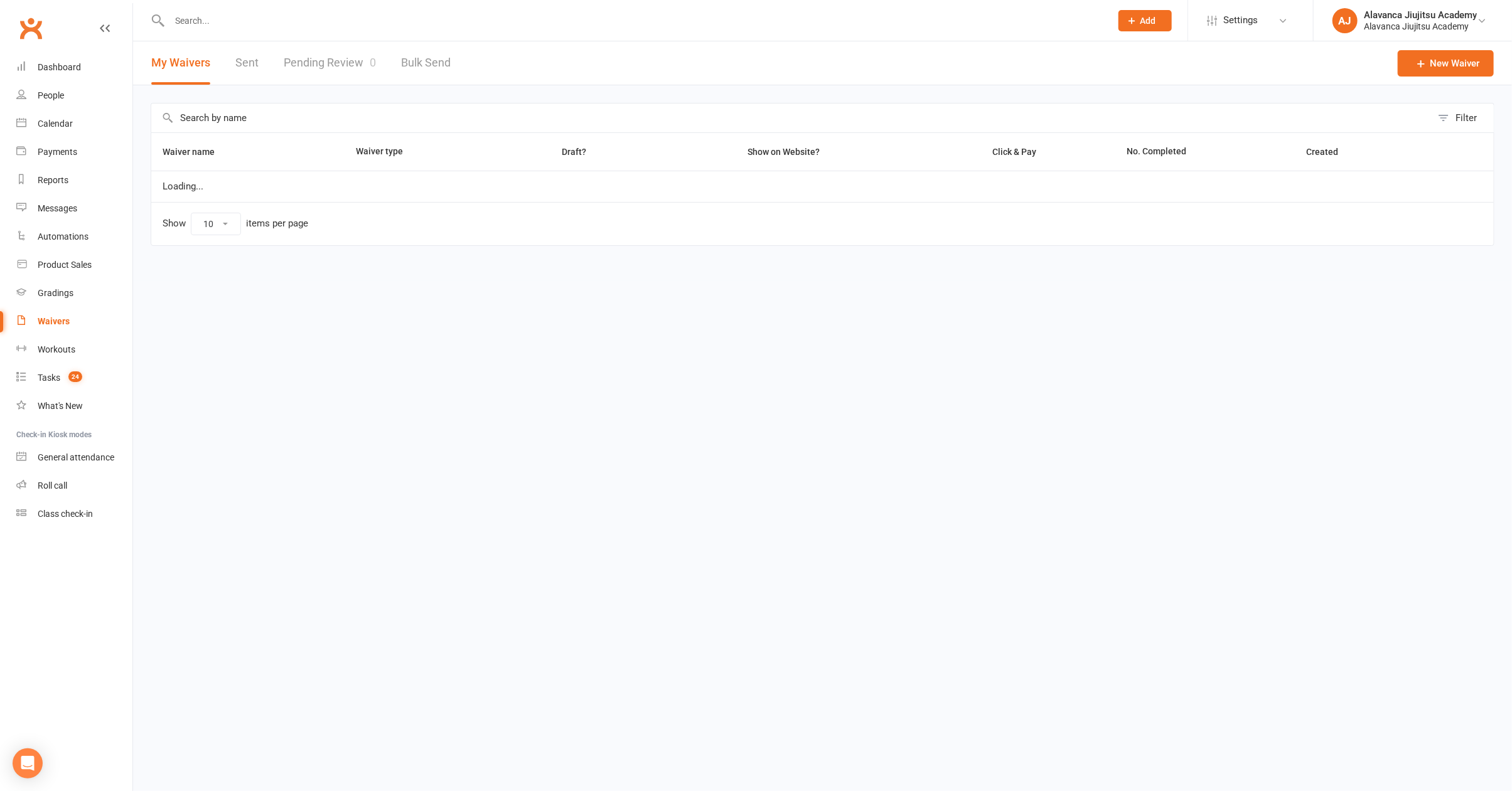
select select "100"
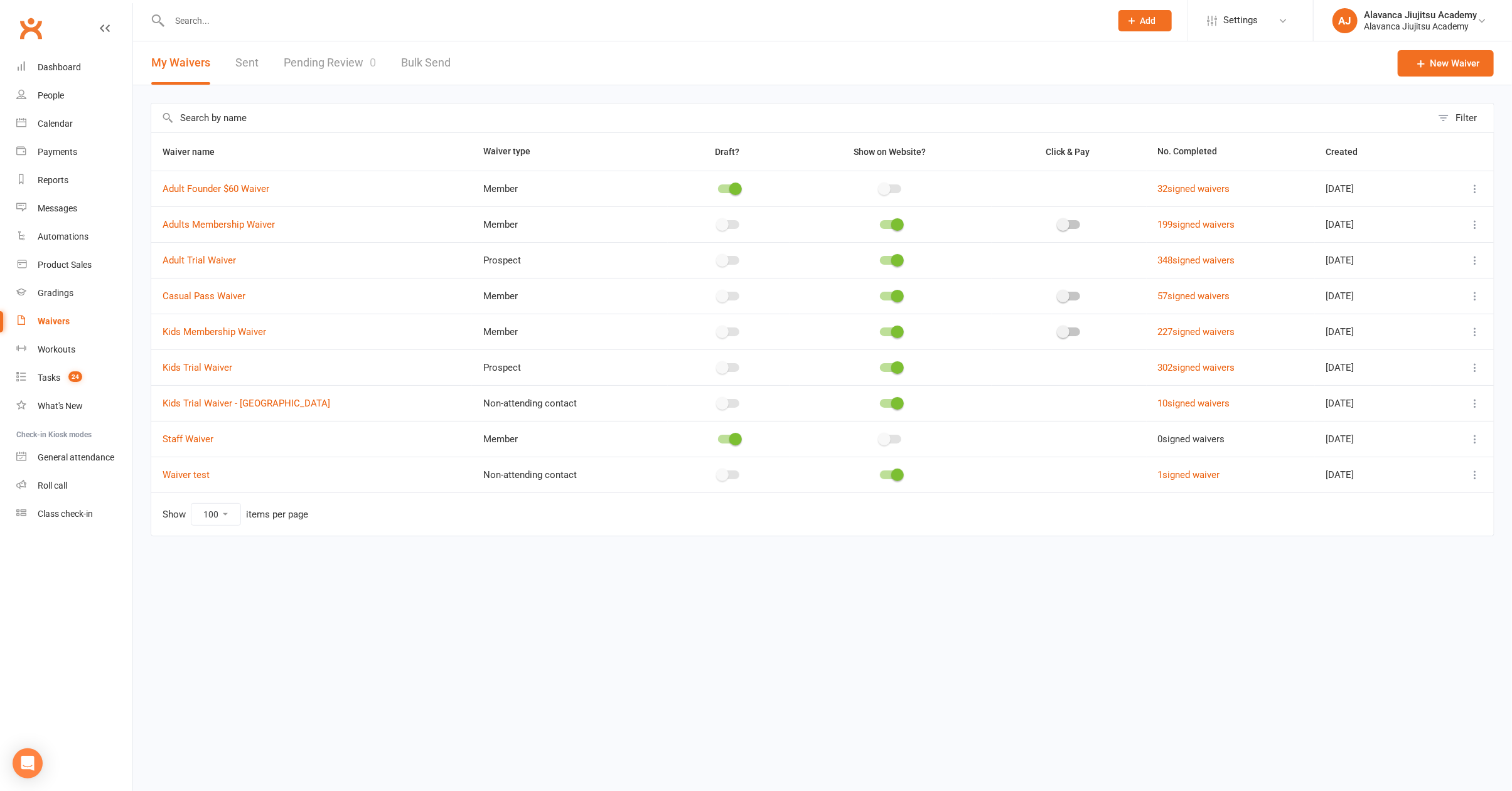
click at [337, 63] on link "Pending Review 0" at bounding box center [330, 62] width 92 height 43
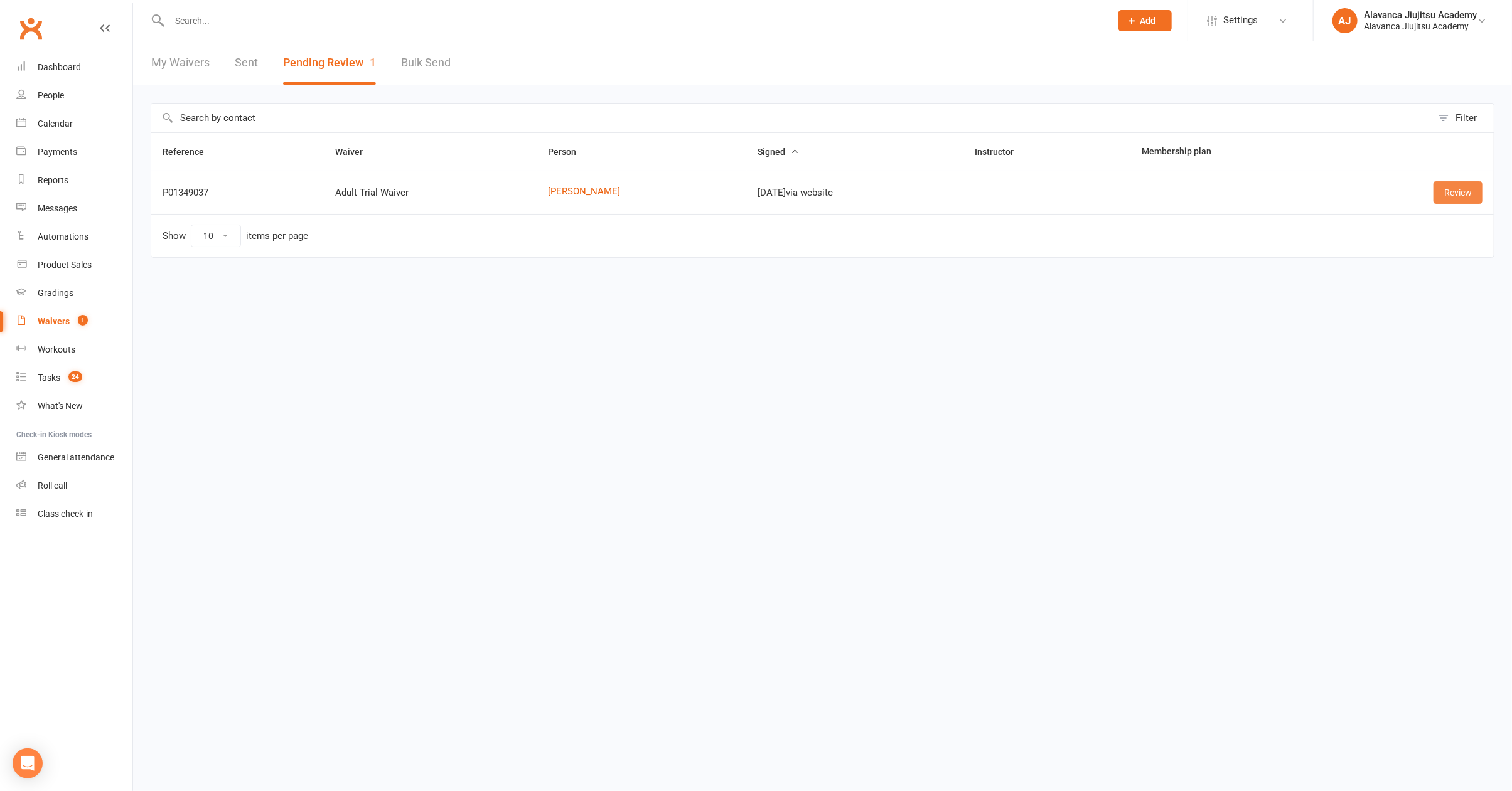
click at [1470, 190] on link "Review" at bounding box center [1457, 192] width 49 height 23
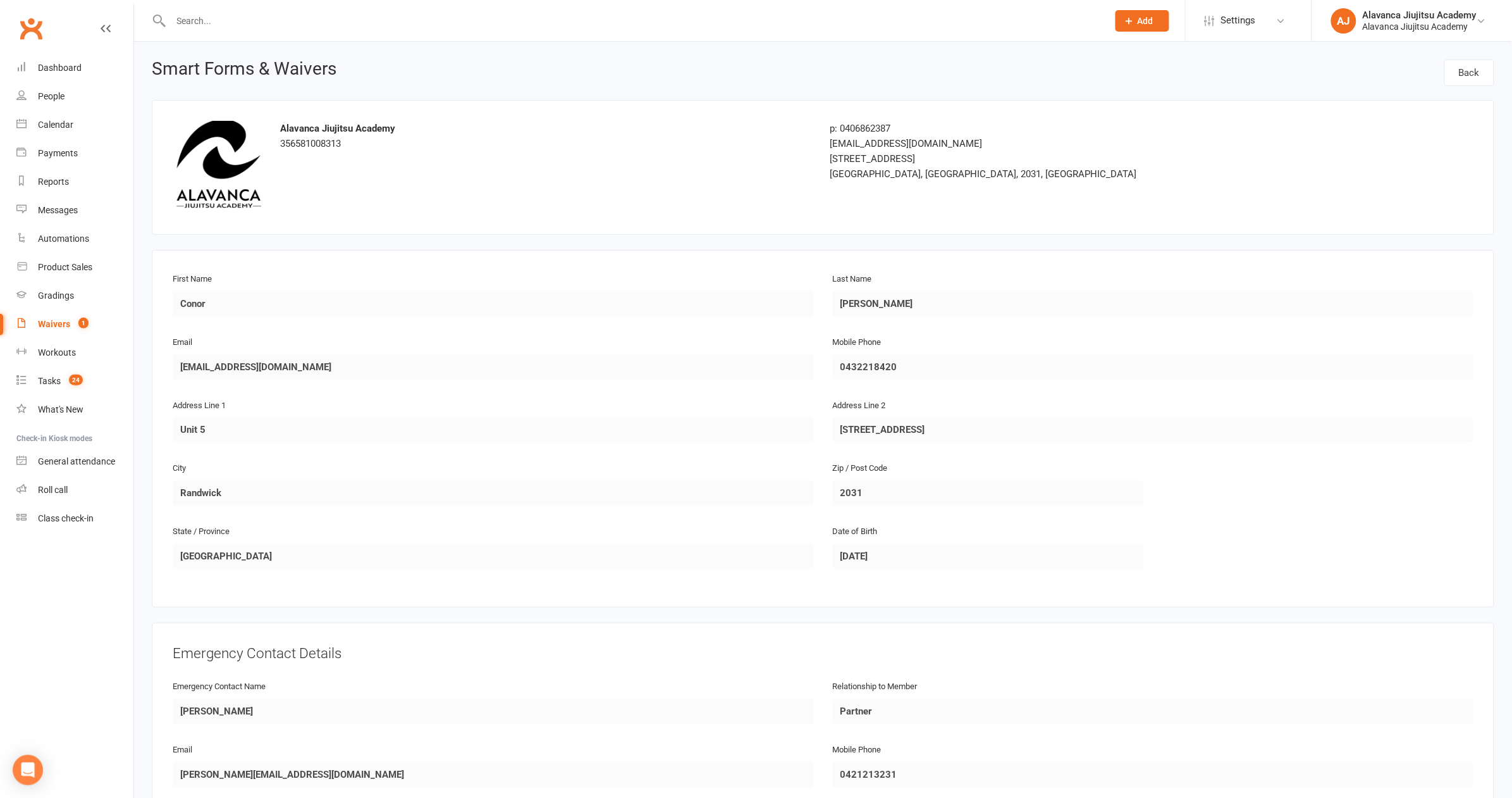
click at [82, 328] on link "Waivers 1" at bounding box center [75, 325] width 117 height 29
select select "100"
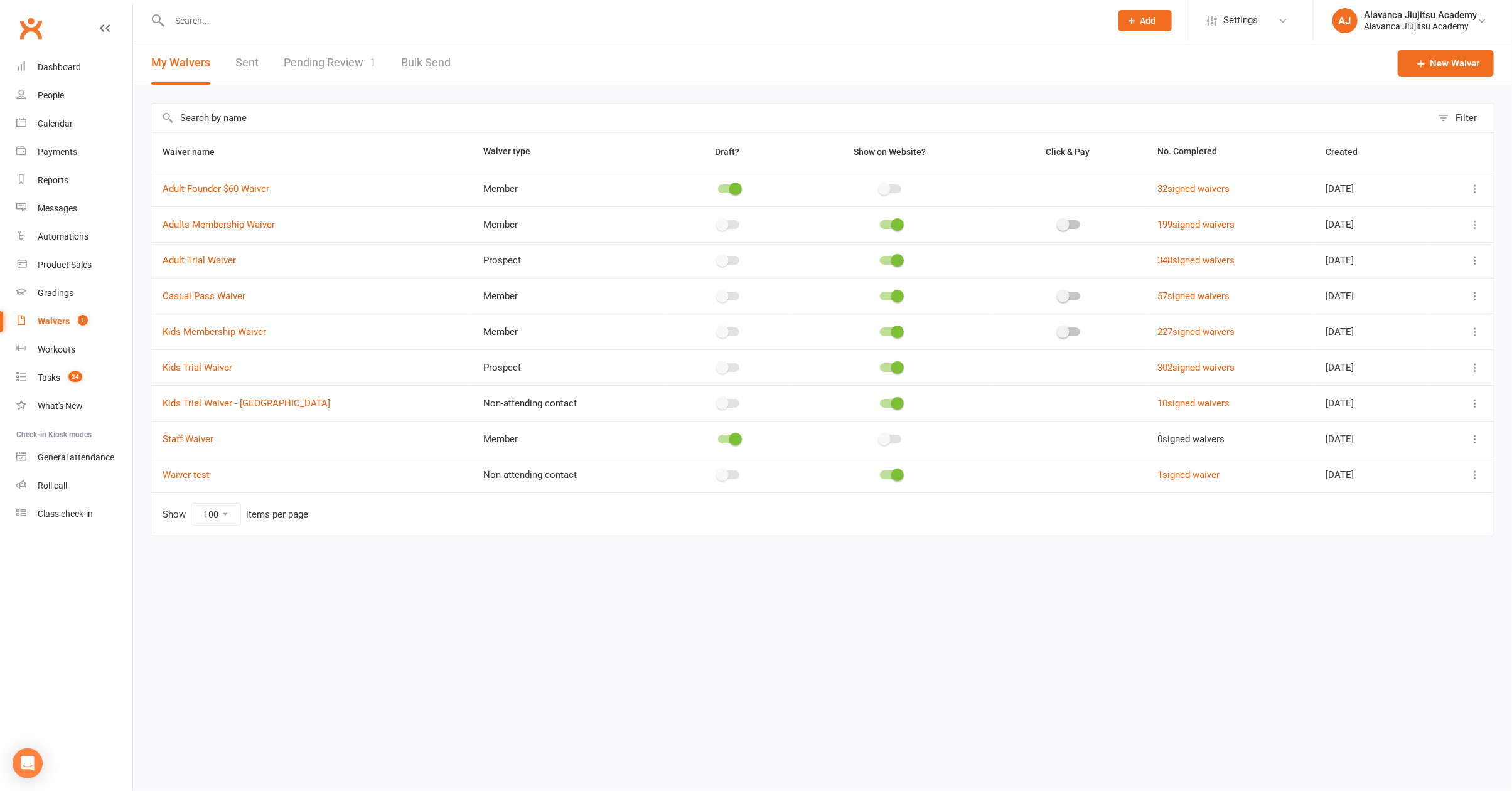
click at [365, 53] on link "Pending Review 1" at bounding box center [330, 62] width 92 height 43
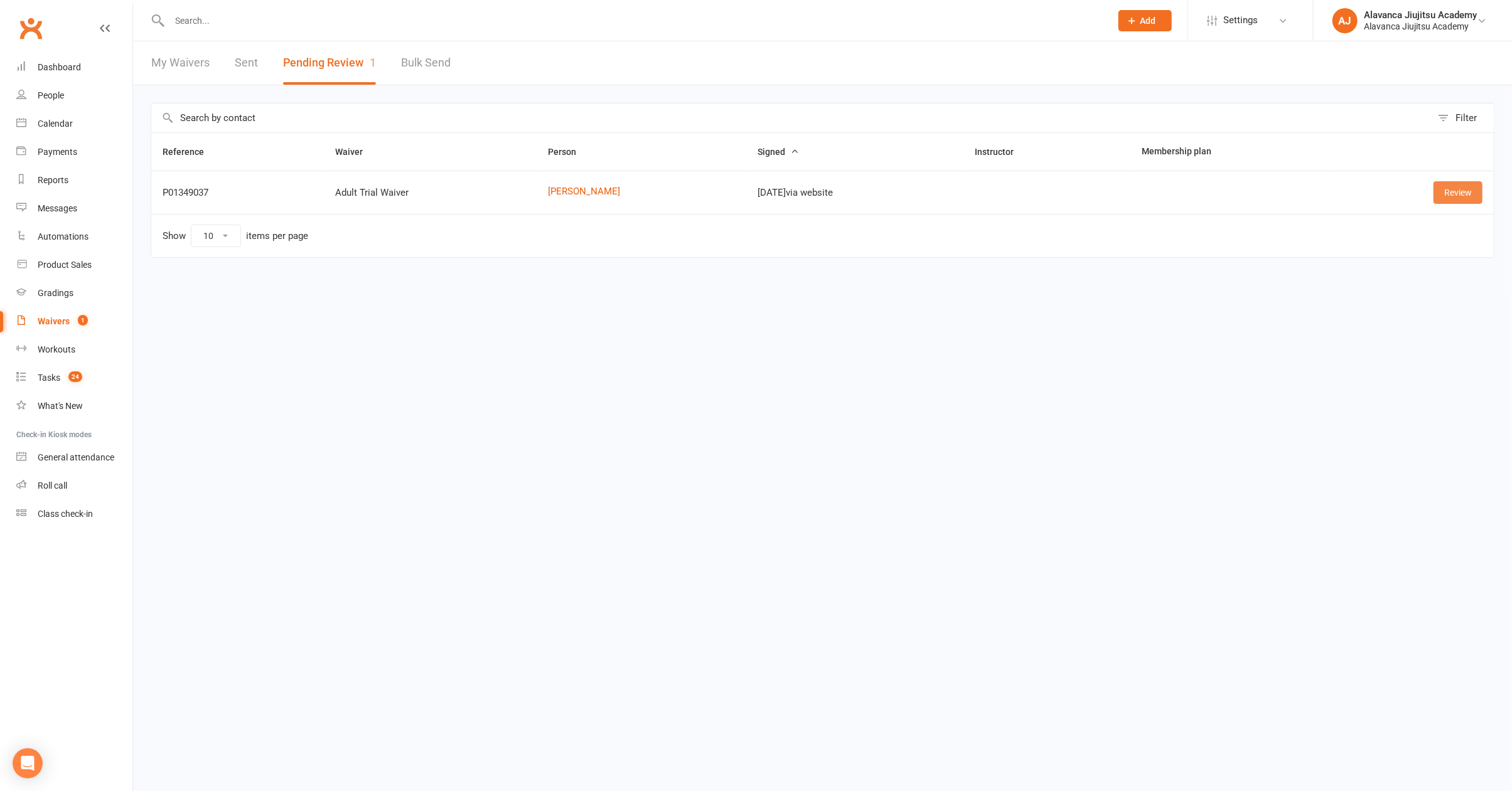
click at [1461, 199] on link "Review" at bounding box center [1457, 192] width 49 height 23
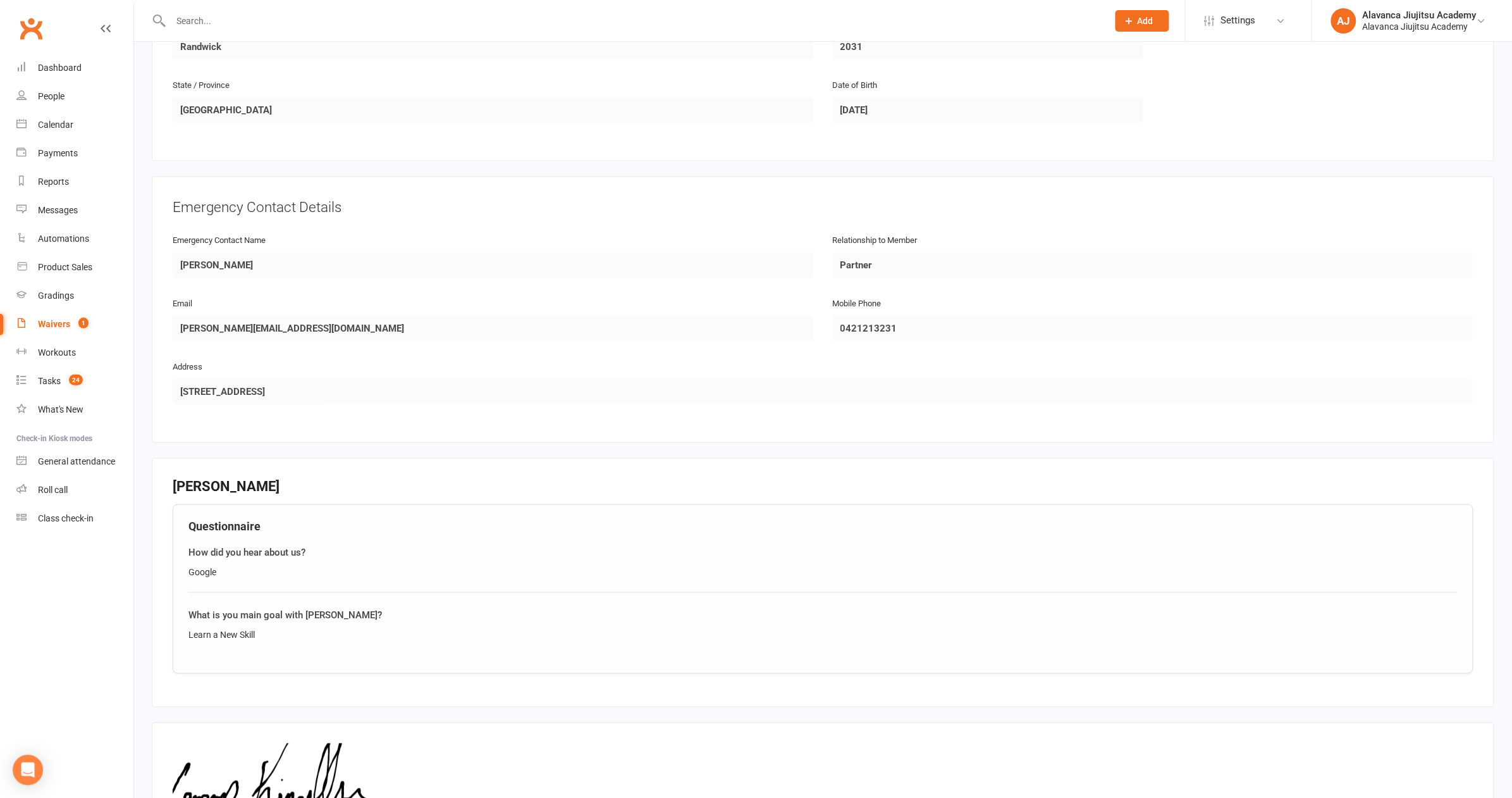
scroll to position [601, 0]
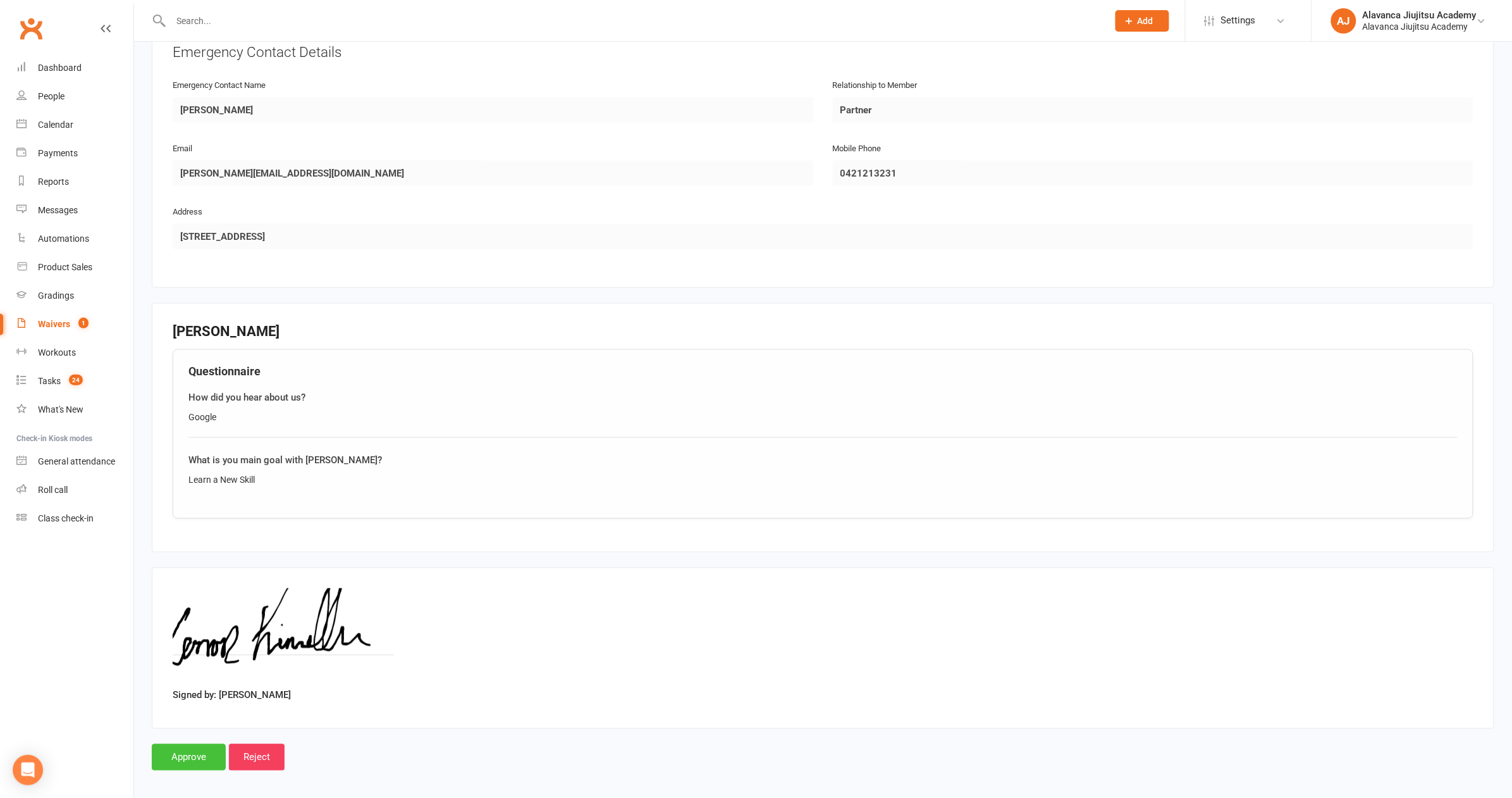
click at [206, 749] on input "Approve" at bounding box center [189, 757] width 74 height 26
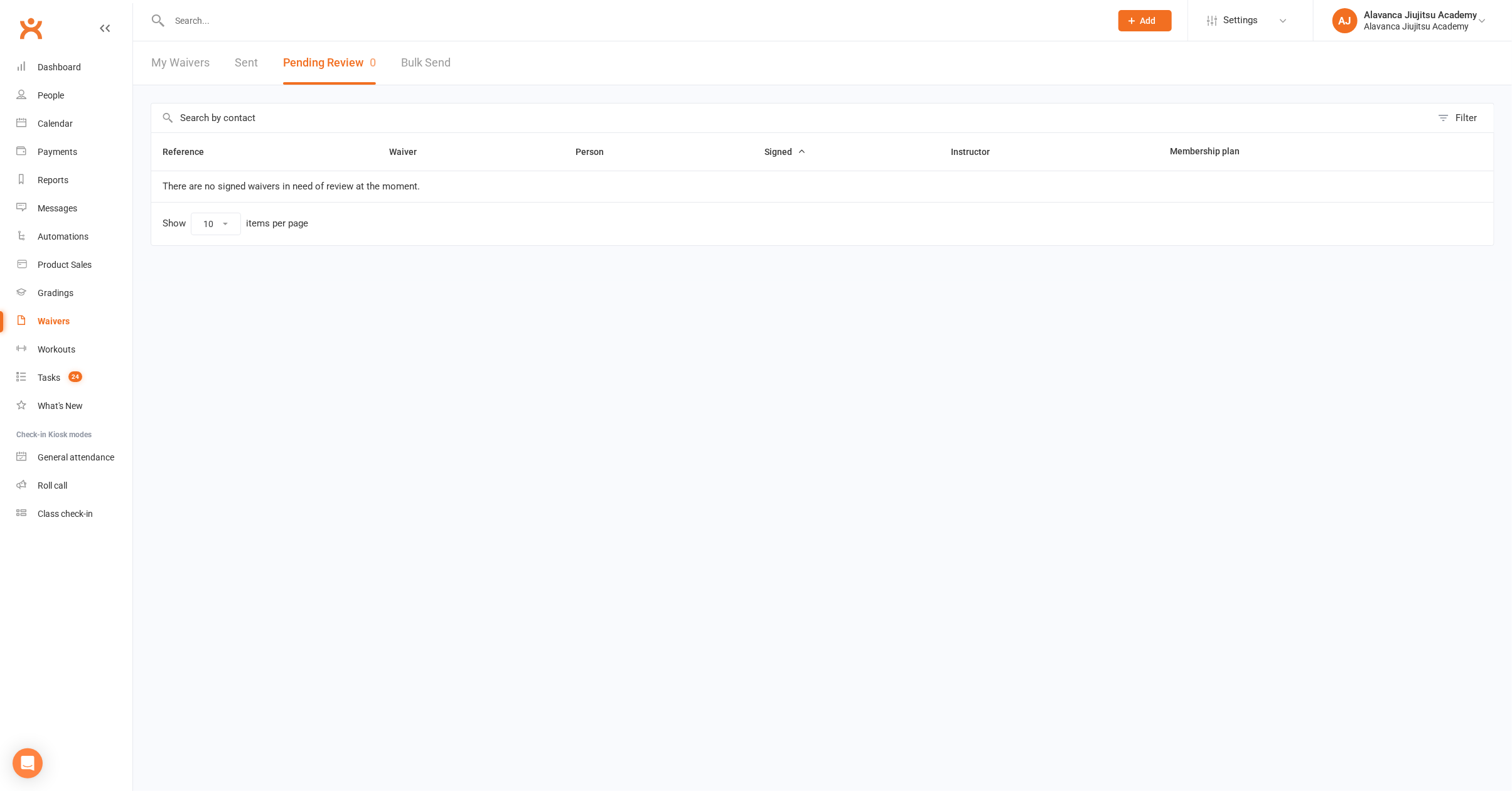
click at [306, 23] on input "text" at bounding box center [634, 20] width 936 height 18
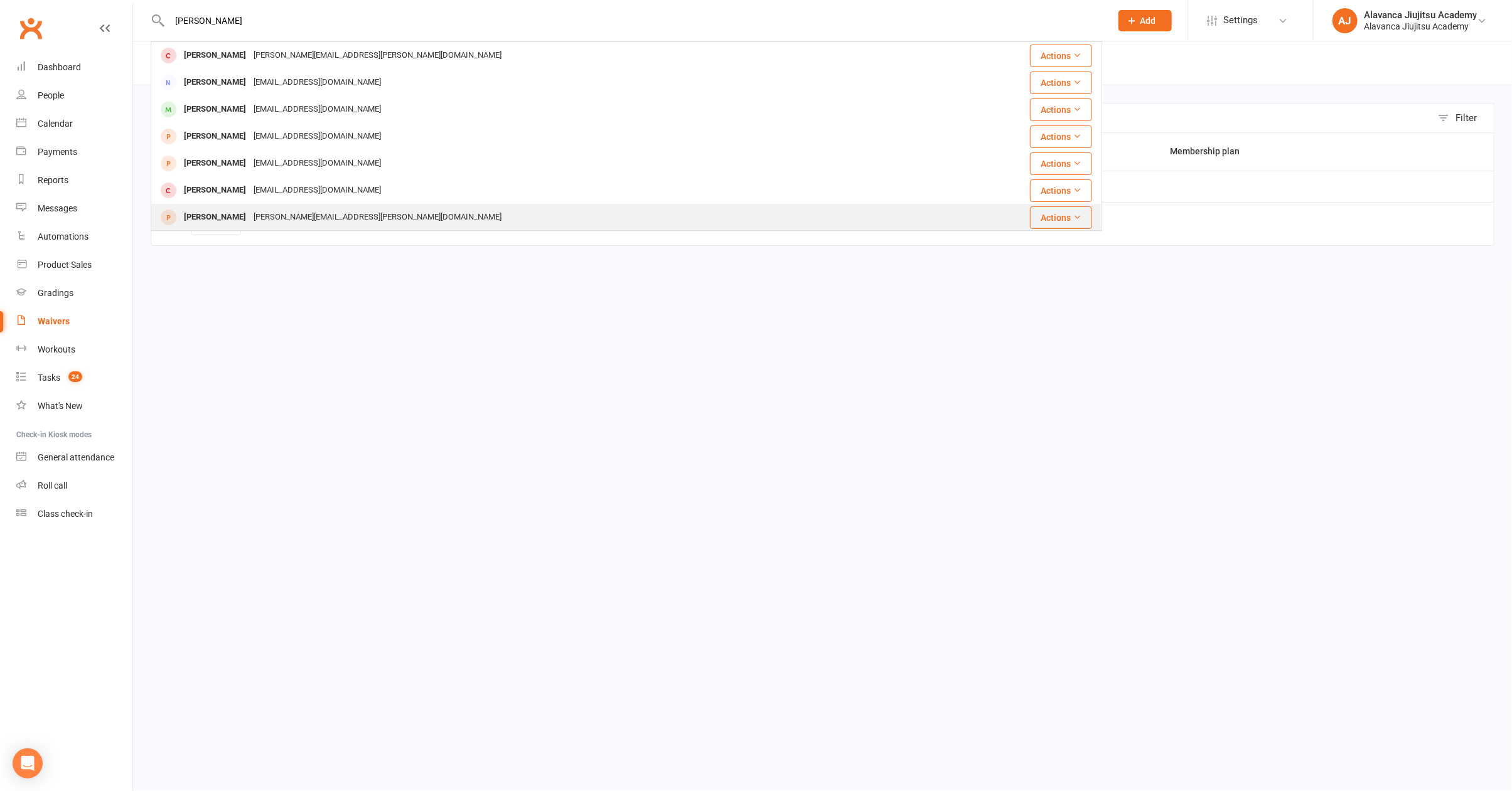
type input "ross"
click at [284, 219] on div "jake.cooper@essentialindustrial.co.uk" at bounding box center [377, 217] width 255 height 19
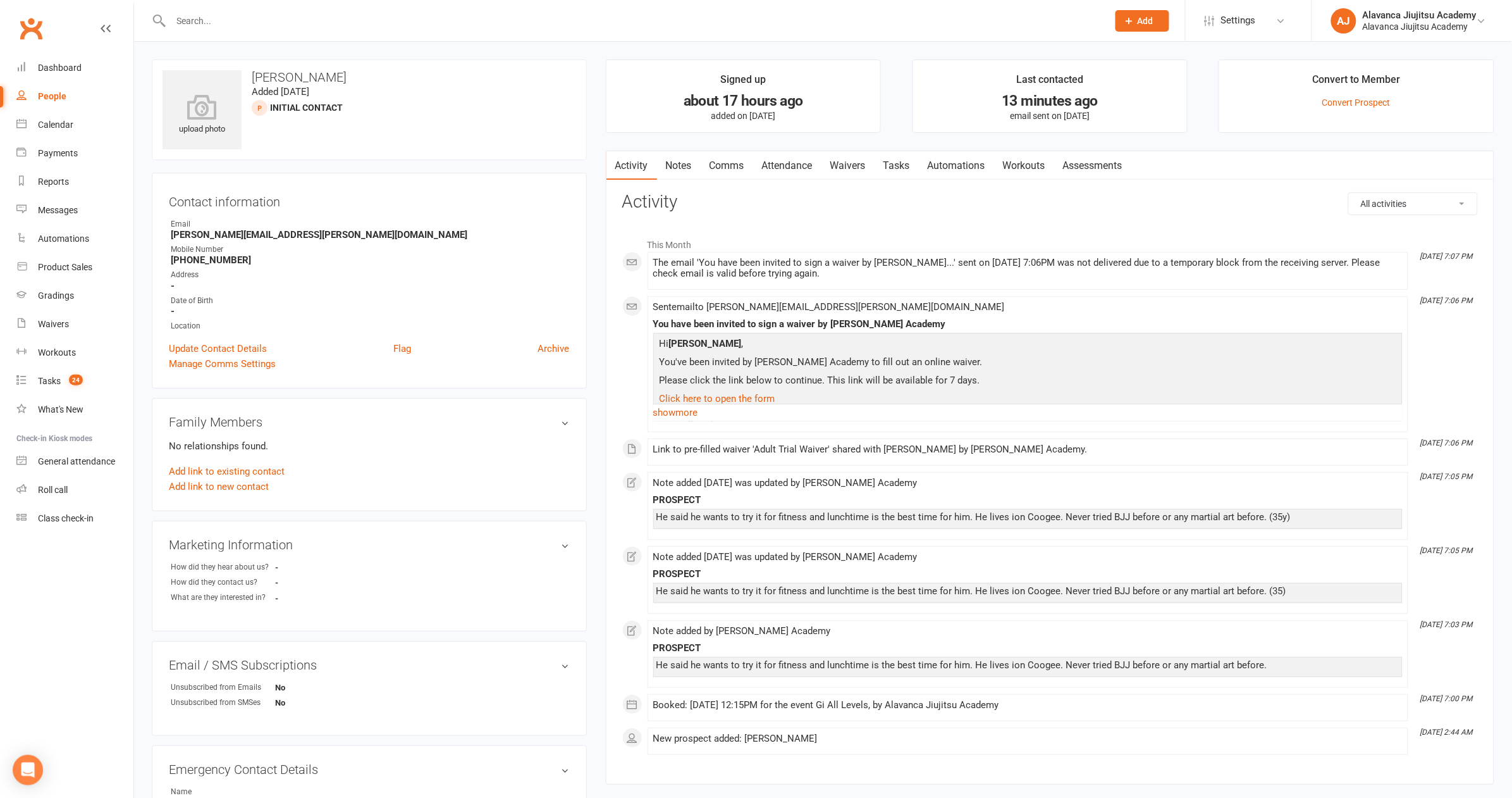
click at [845, 161] on link "Waivers" at bounding box center [848, 166] width 54 height 29
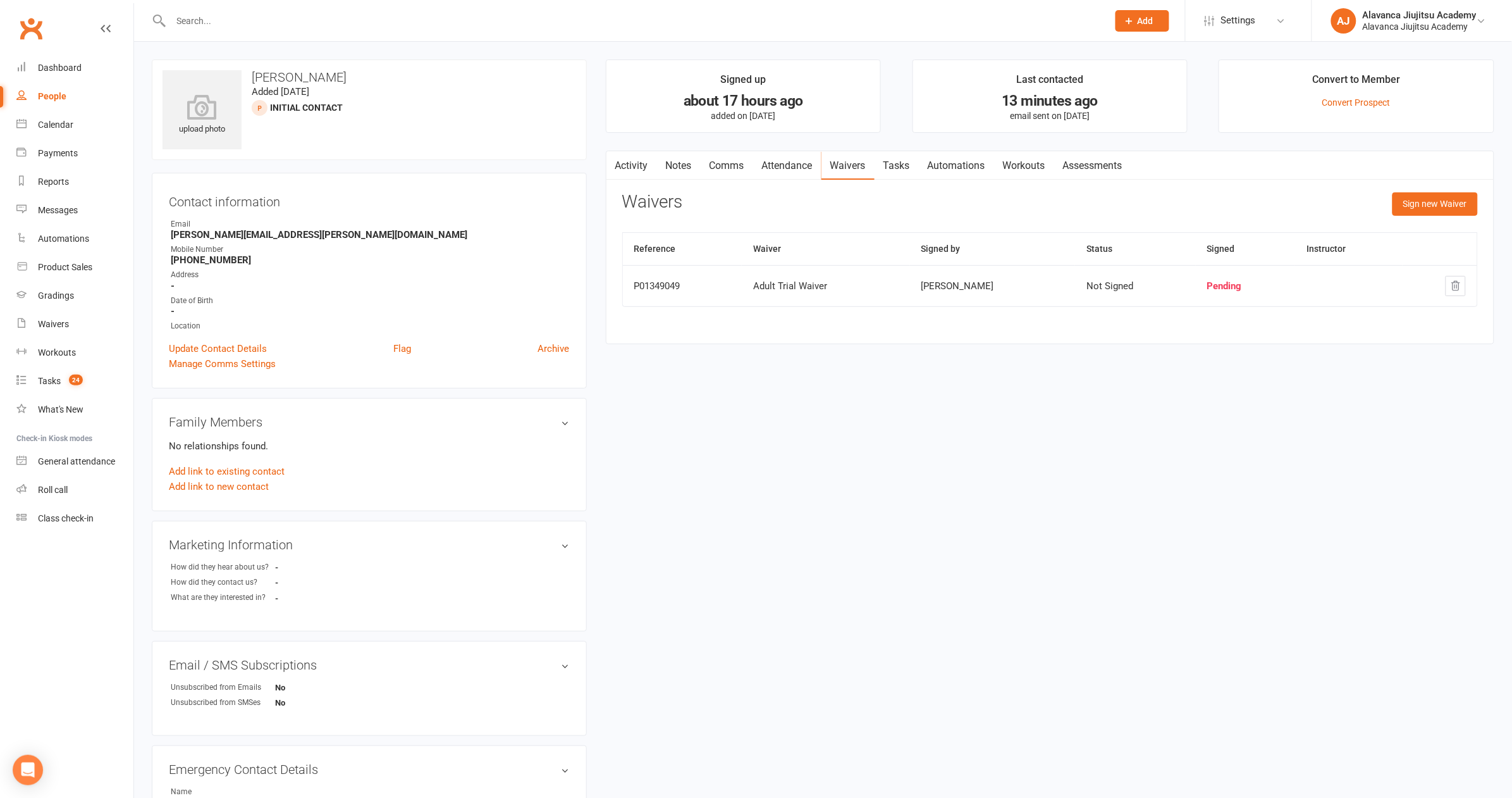
click at [245, 19] on input "text" at bounding box center [633, 20] width 932 height 18
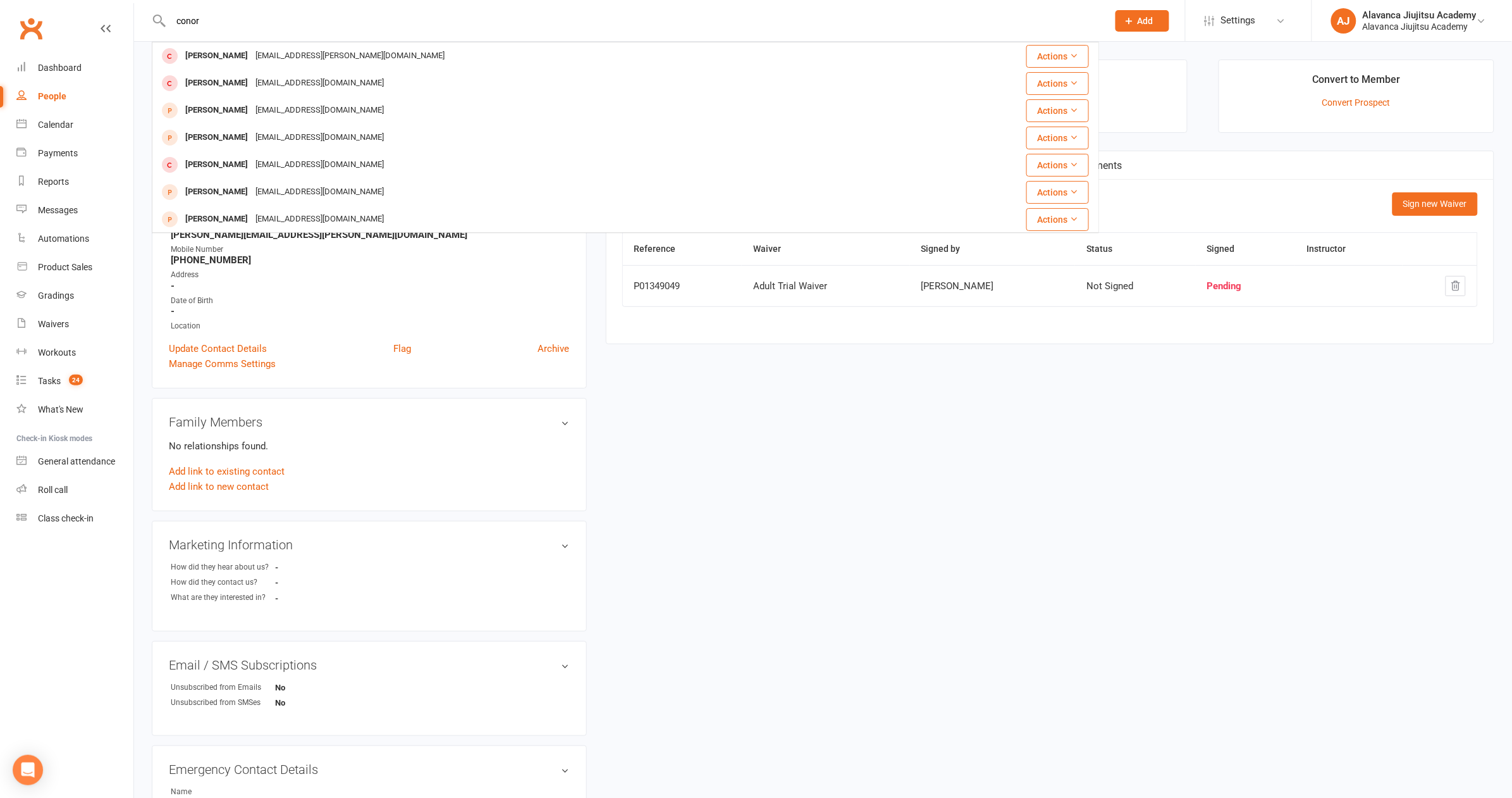
type input "conor"
click at [989, 525] on div "upload photo Ross Cooper Added 11 September, 2025 Initial Contact prospect Cont…" at bounding box center [823, 550] width 1362 height 982
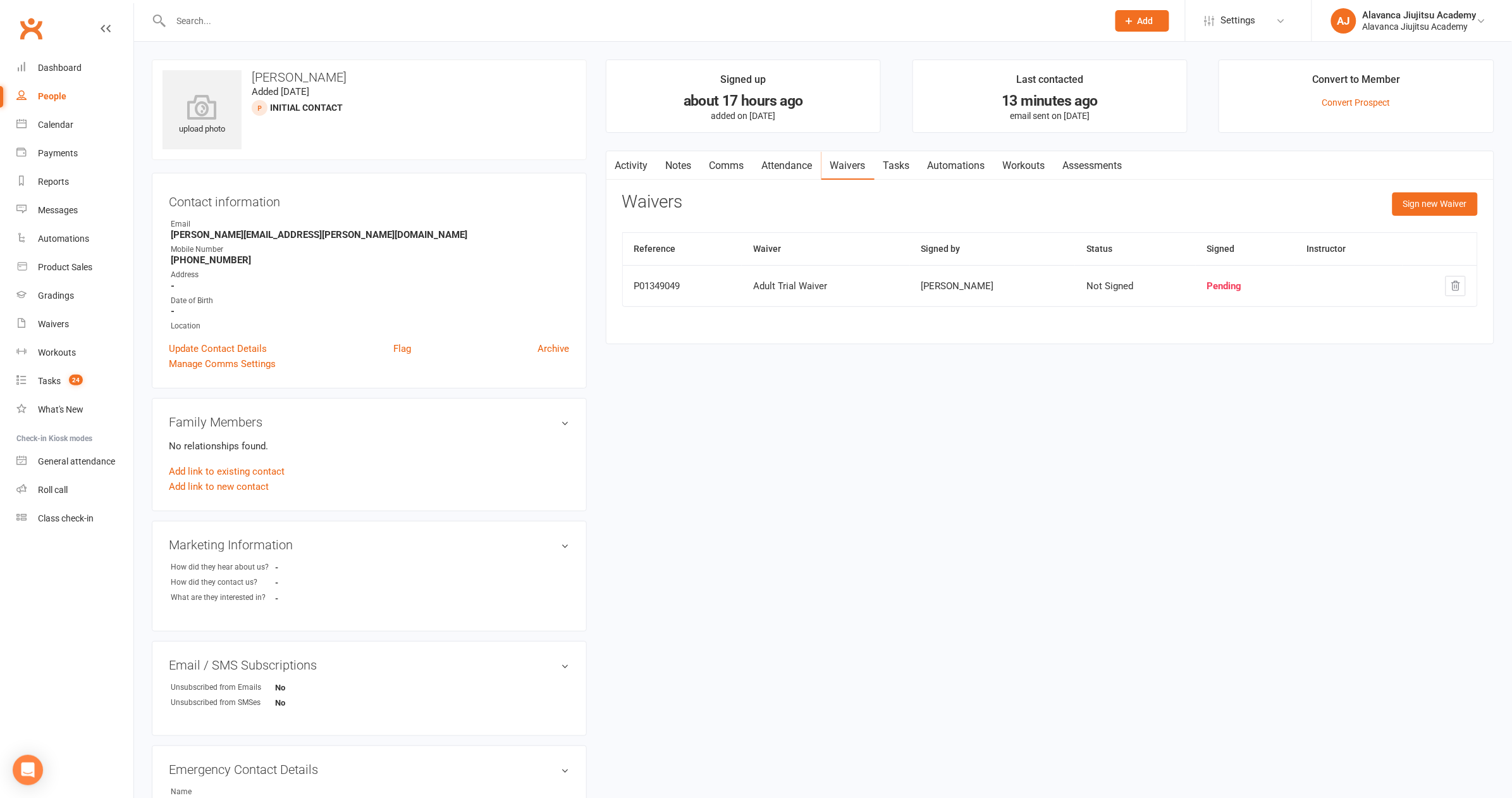
click at [682, 166] on link "Notes" at bounding box center [679, 166] width 43 height 29
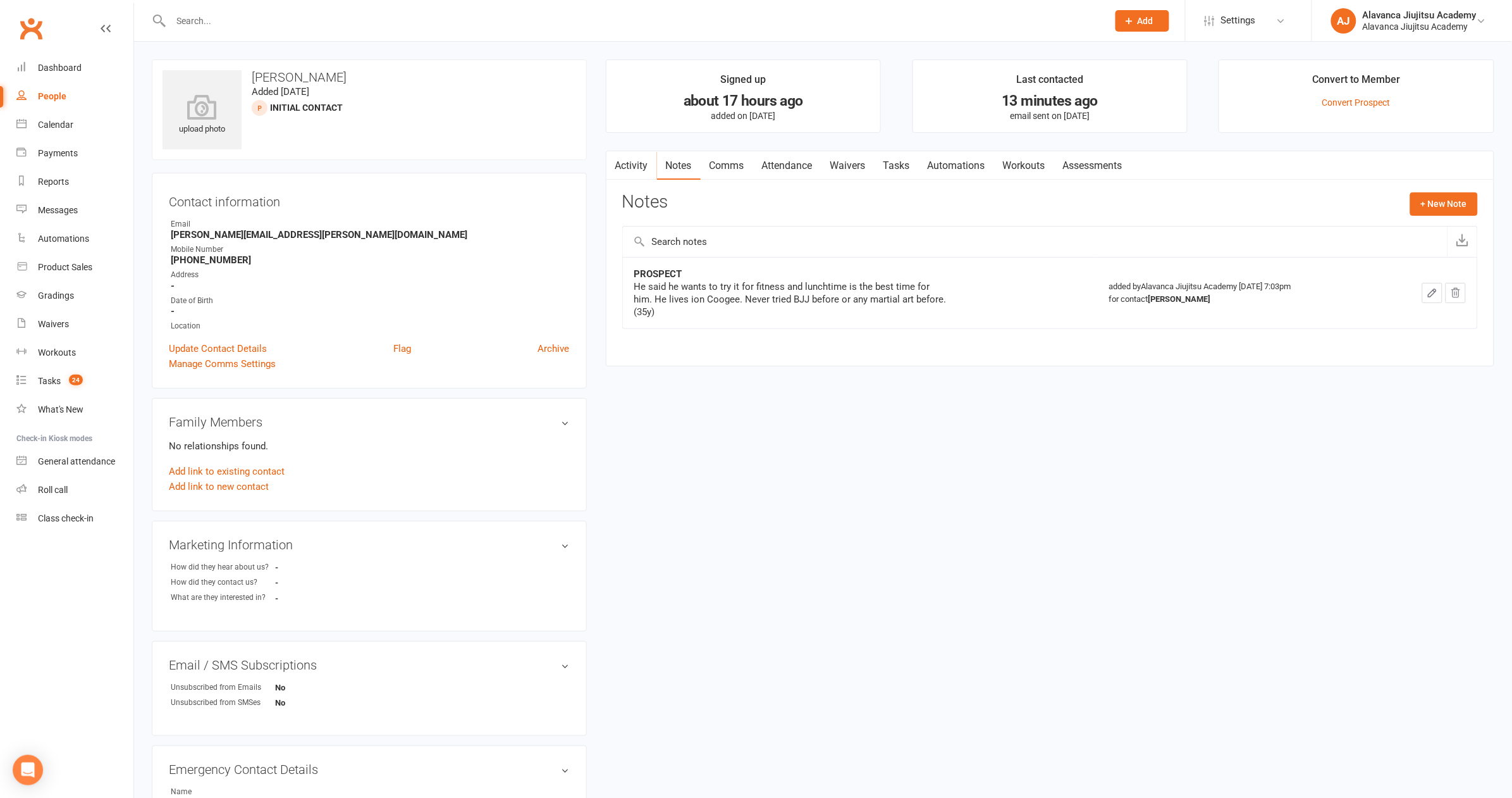
click at [319, 19] on input "text" at bounding box center [633, 20] width 932 height 18
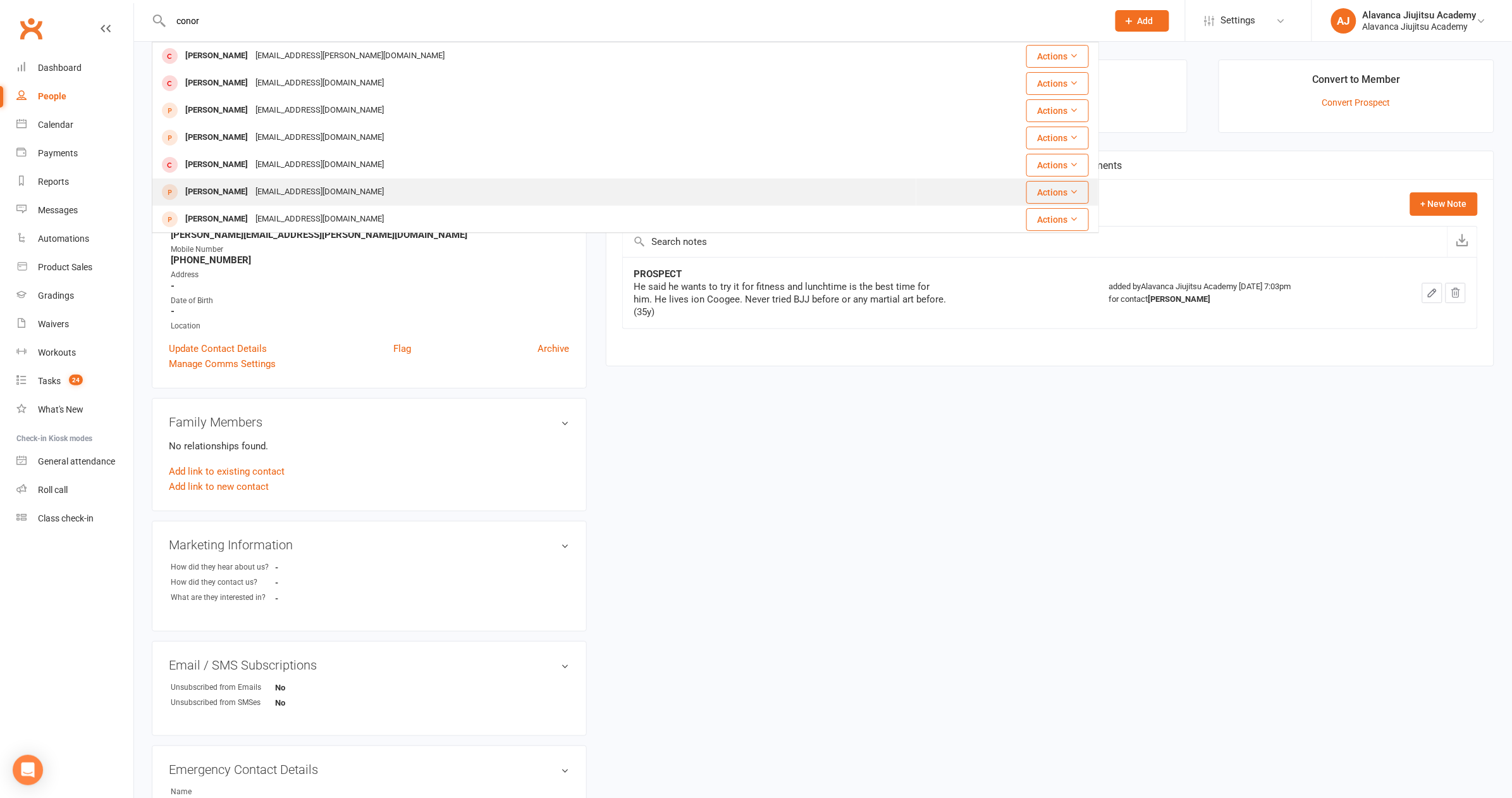
type input "conor"
click at [300, 184] on div "conortkinsella@gmail.com" at bounding box center [319, 192] width 136 height 19
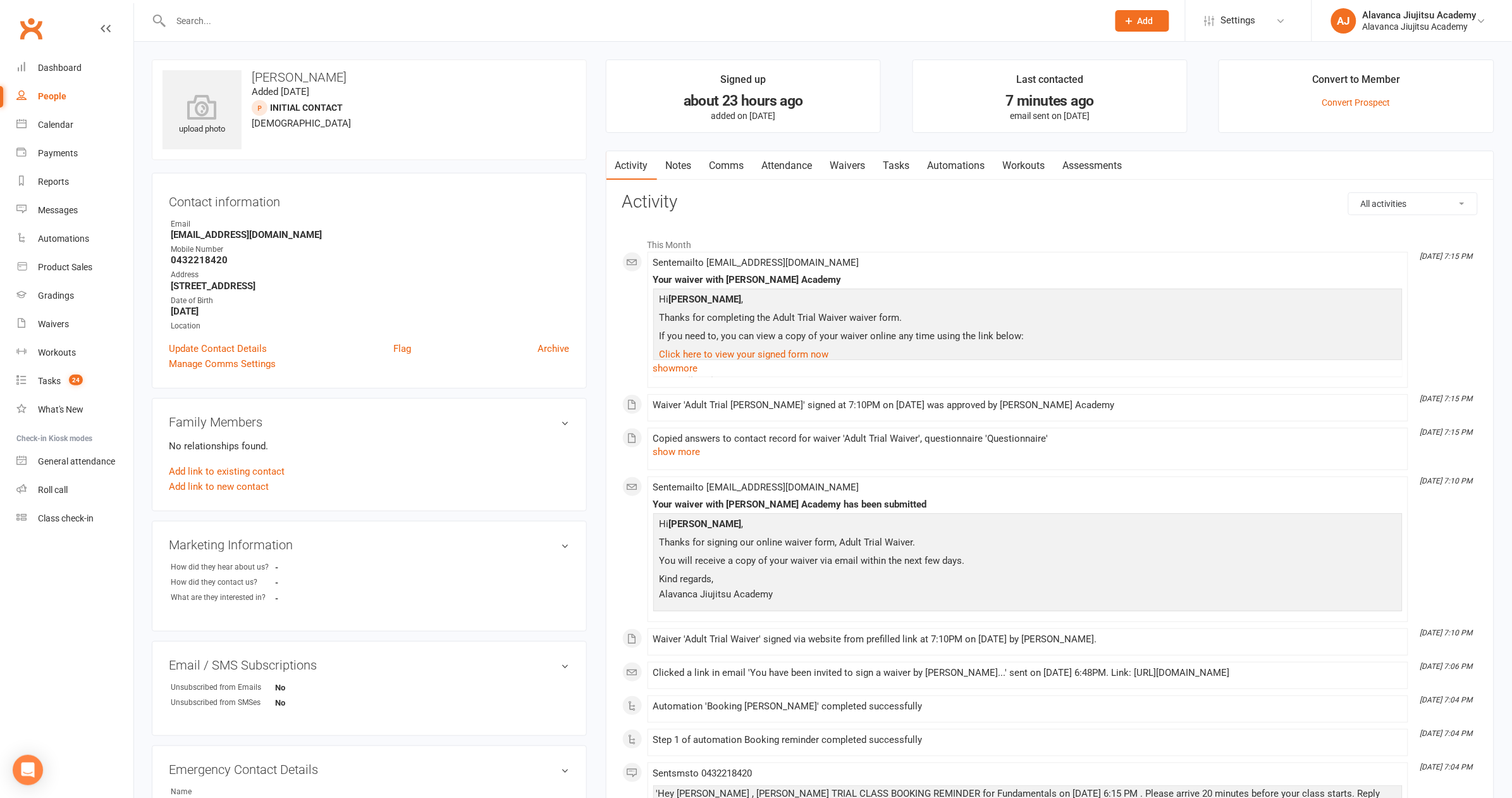
click at [669, 166] on link "Notes" at bounding box center [679, 166] width 43 height 29
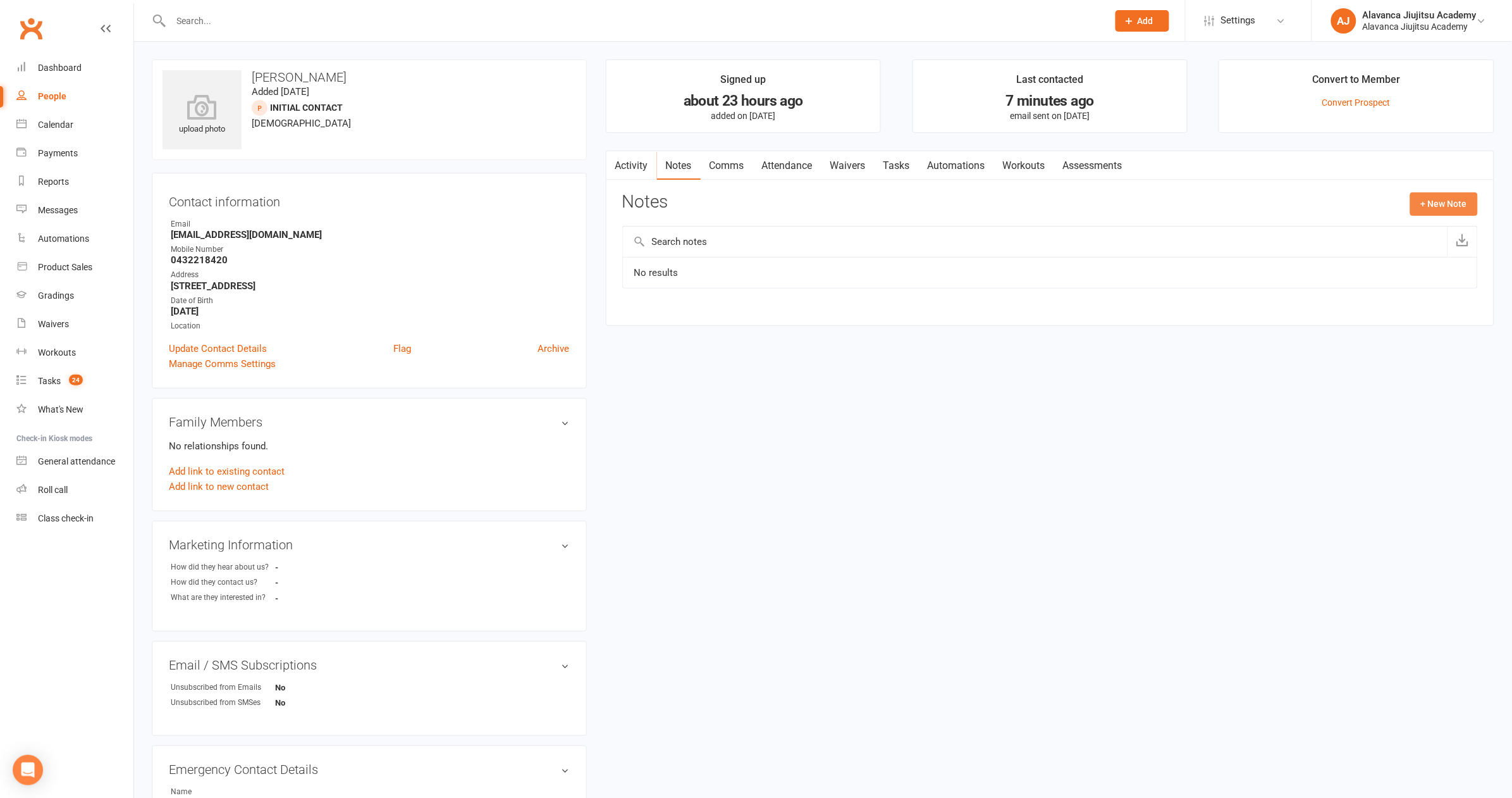
click at [1462, 205] on button "+ New Note" at bounding box center [1444, 203] width 68 height 23
click at [809, 314] on textarea at bounding box center [1050, 327] width 855 height 42
type textarea "H"
click at [165, 2] on div at bounding box center [625, 20] width 947 height 41
click at [685, 252] on input "text" at bounding box center [1050, 255] width 855 height 26
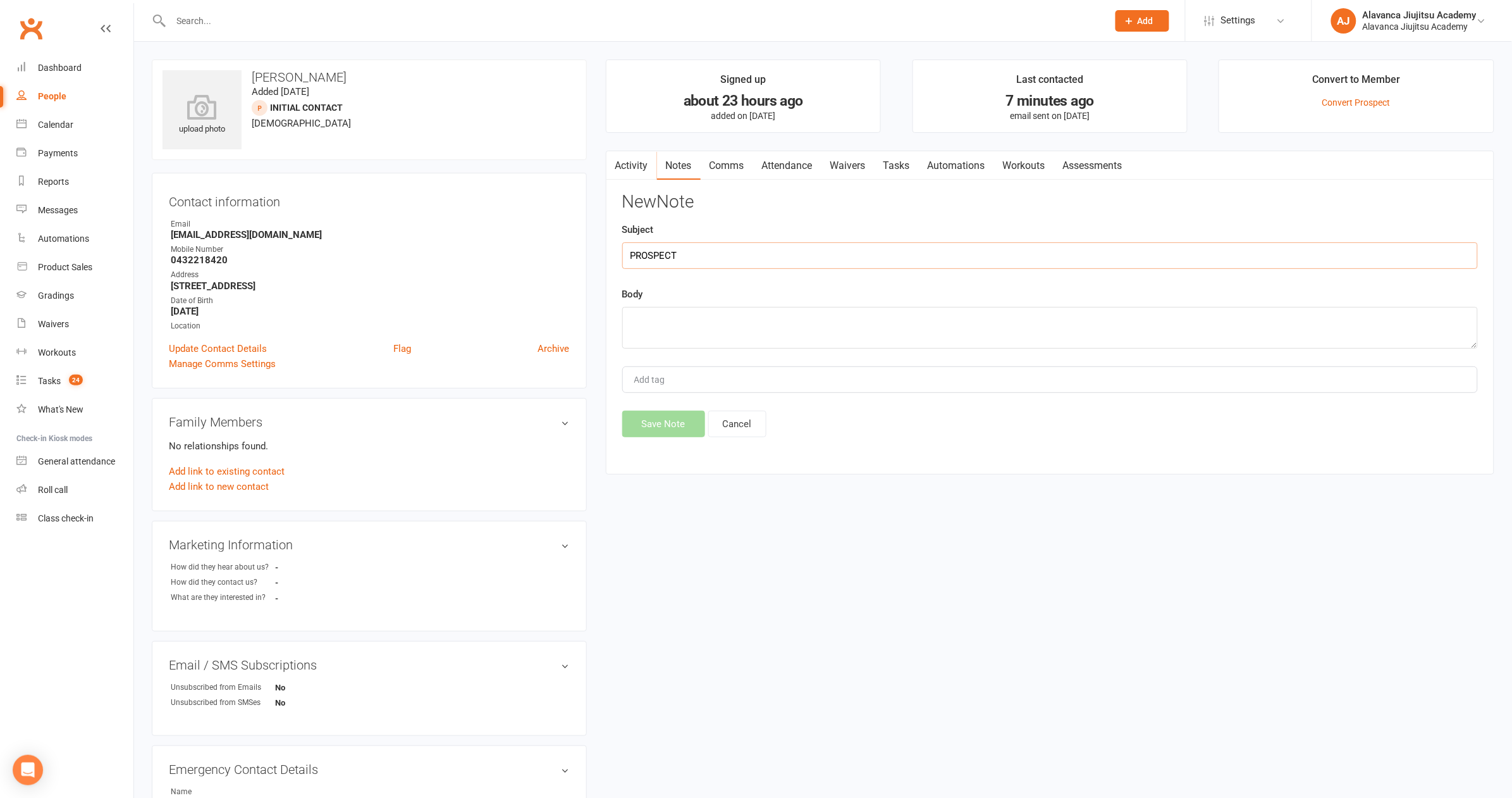
type input "PROSPECT"
click at [719, 314] on textarea at bounding box center [1050, 327] width 855 height 42
paste textarea "Hello, I am wondering If I can do a trial or pay for a class? I previously trai…"
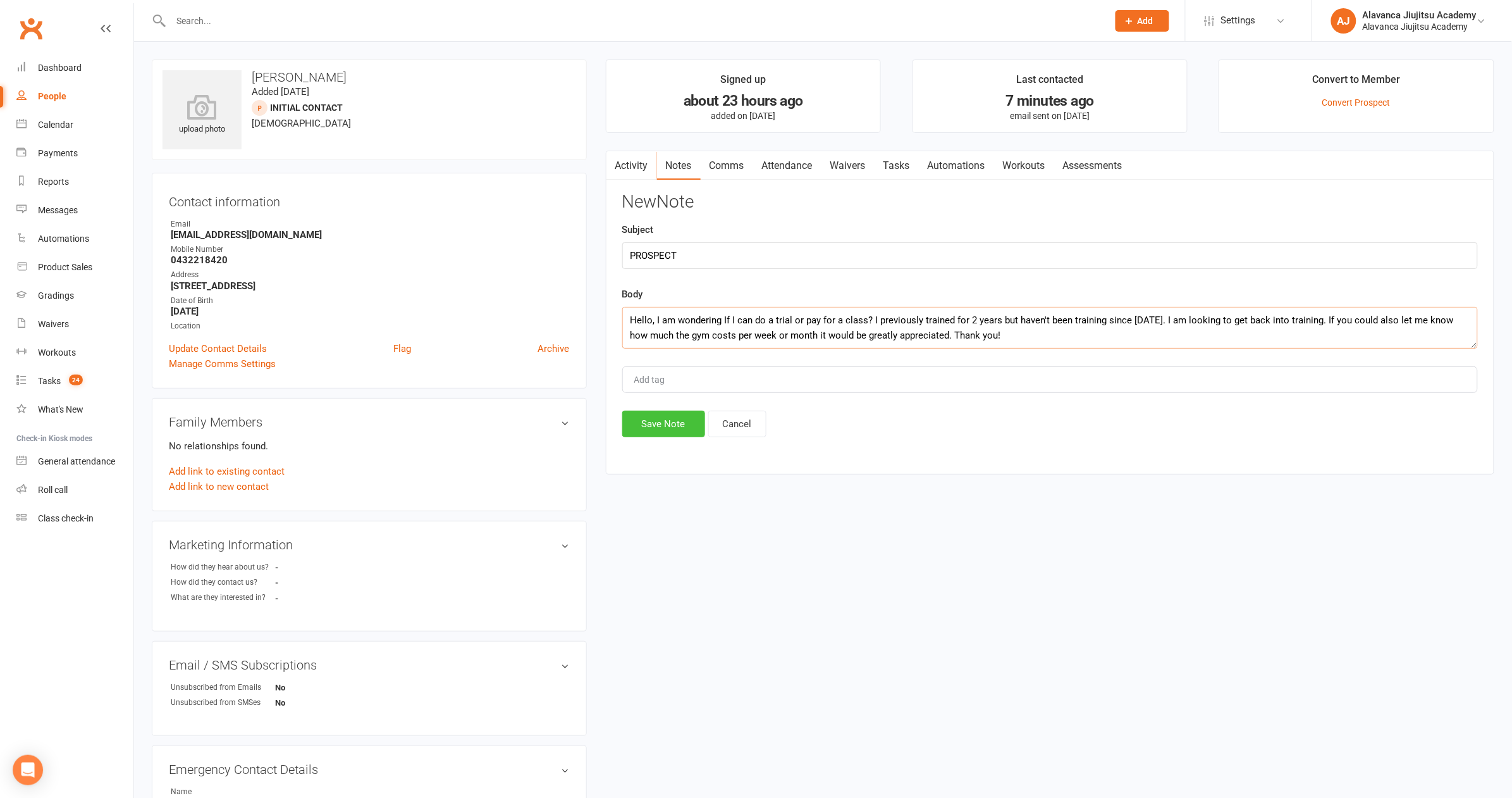
type textarea "Hello, I am wondering If I can do a trial or pay for a class? I previously trai…"
click at [681, 424] on button "Save Note" at bounding box center [664, 423] width 83 height 26
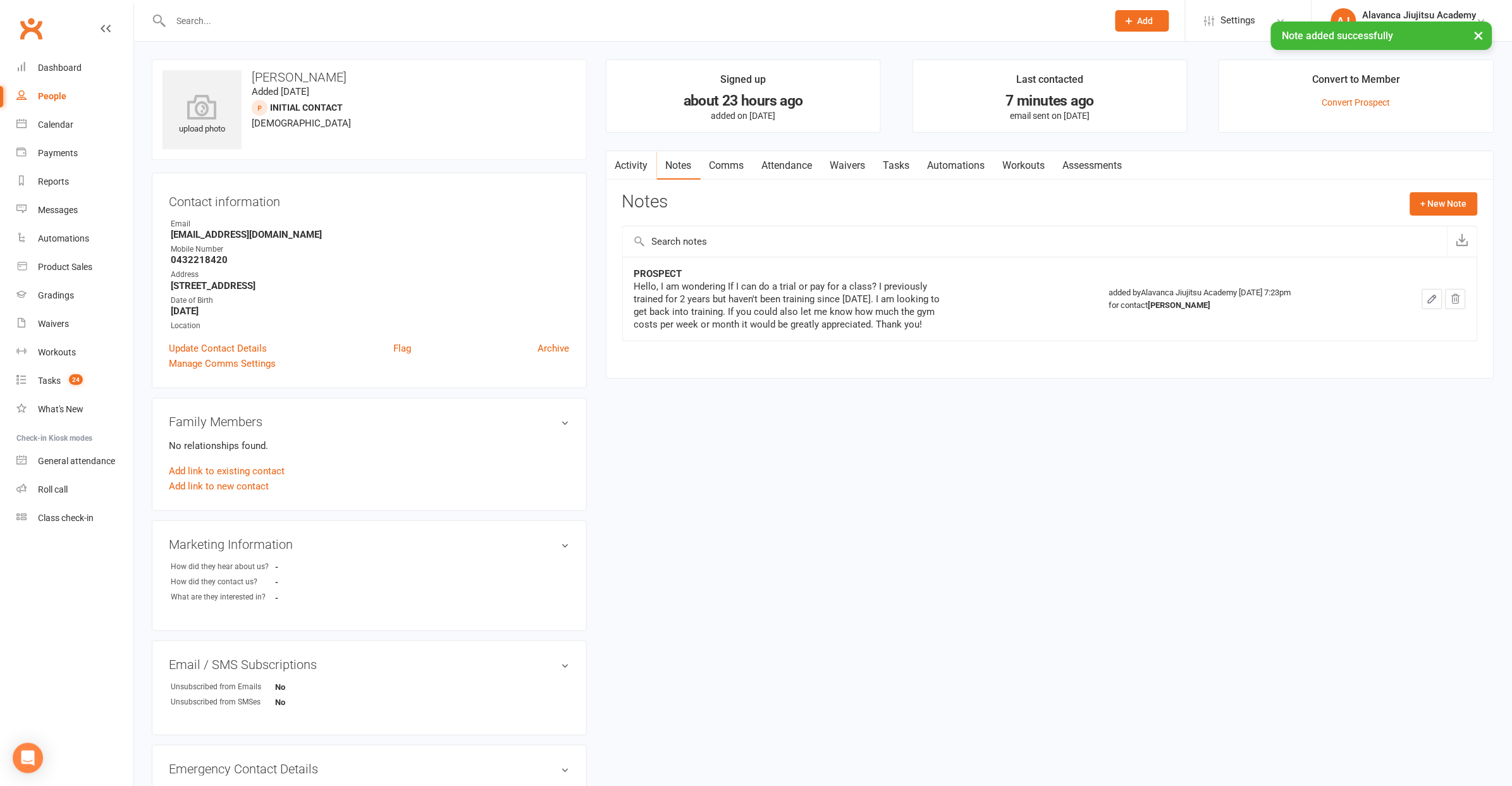
click at [846, 455] on div "upload photo Conor Kinsella Added 10 September, 2025 Initial Contact prospect 3…" at bounding box center [823, 550] width 1362 height 981
click at [1432, 199] on button "+ New Note" at bounding box center [1444, 203] width 68 height 23
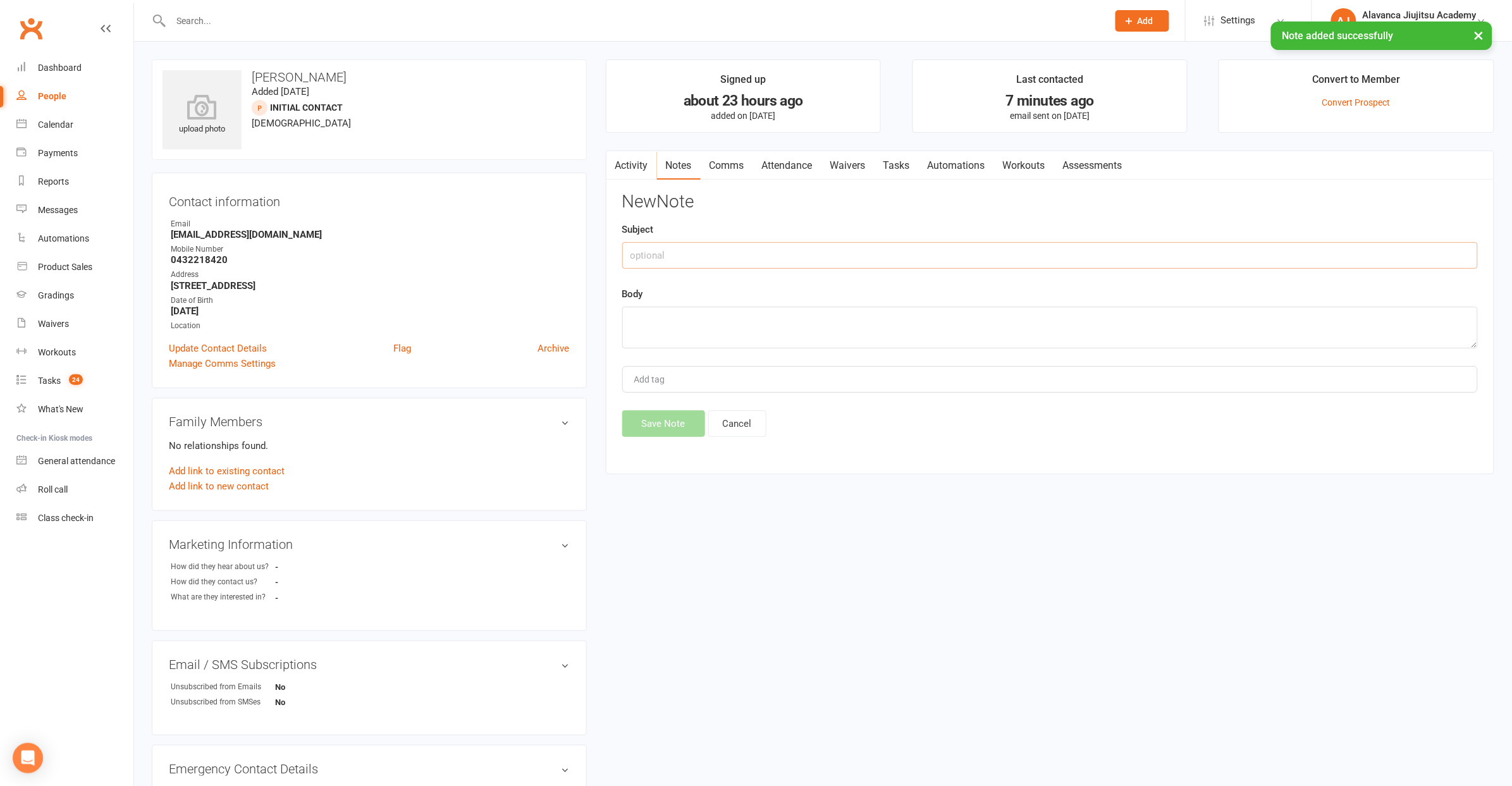
click at [922, 249] on input "text" at bounding box center [1050, 255] width 855 height 26
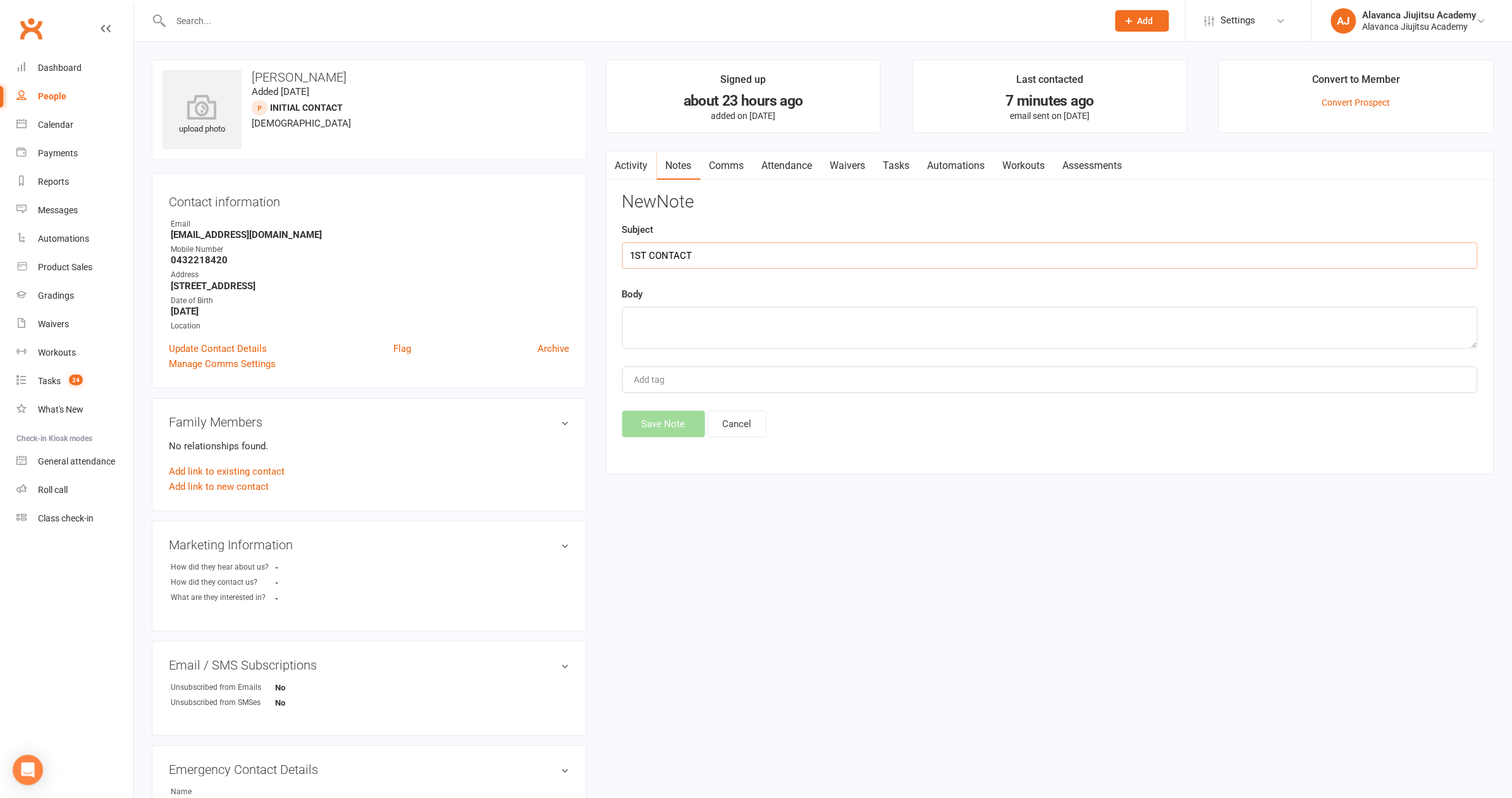
type input "1ST CONTACT"
click at [970, 324] on textarea at bounding box center [1050, 327] width 855 height 42
click at [932, 318] on textarea "He has been training for 2 years in total (started in Vancouver and then Irland)" at bounding box center [1050, 327] width 855 height 42
click at [1025, 325] on textarea "He has been training for 2 years in total (started in Vancouver and then Irelan…" at bounding box center [1050, 327] width 855 height 42
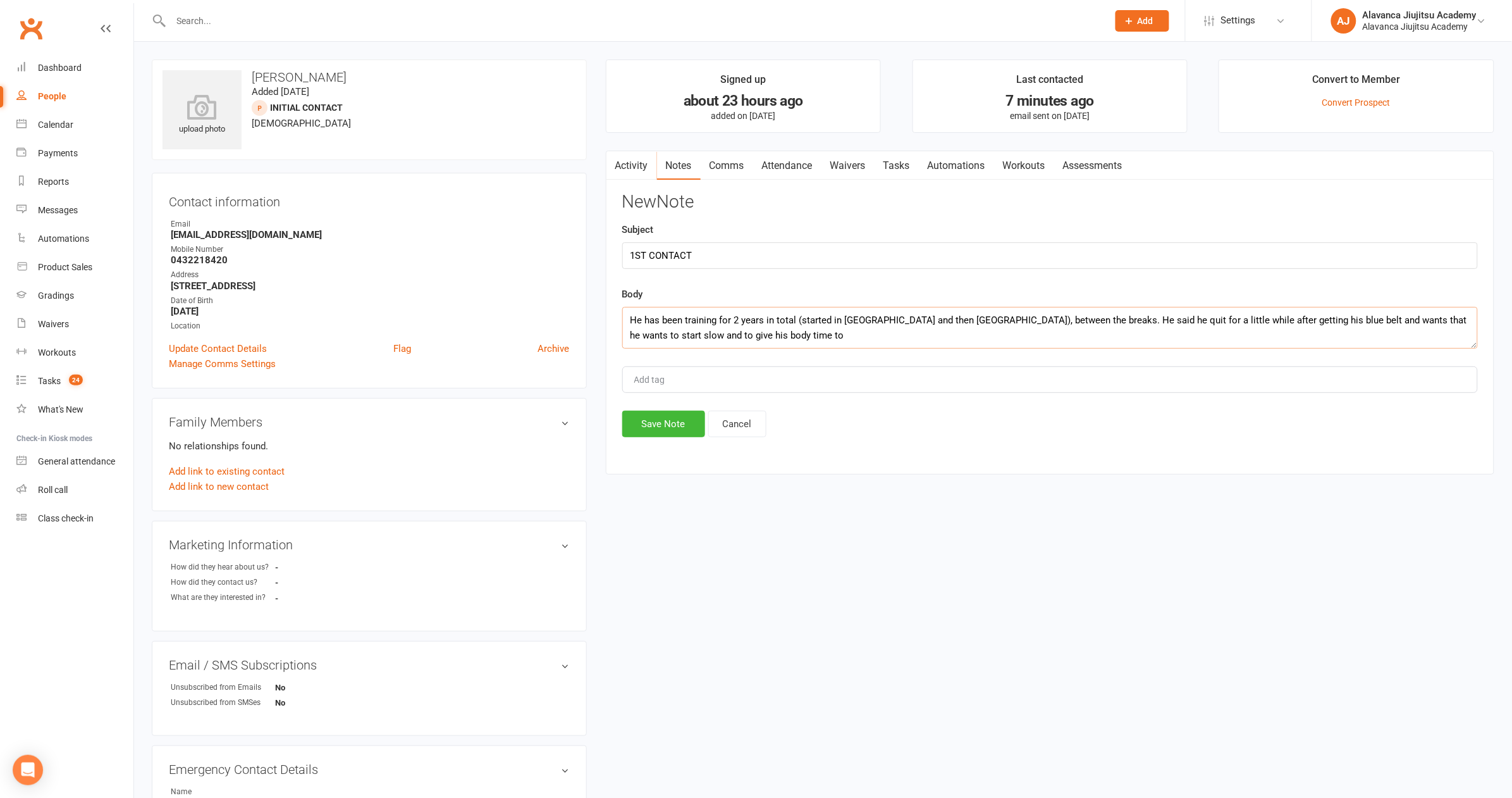
click at [1314, 336] on textarea "He has been training for 2 years in total (started in Vancouver and then Irelan…" at bounding box center [1050, 327] width 855 height 42
click at [1295, 320] on textarea "He has been training for 2 years in total (started in Vancouver and then Irelan…" at bounding box center [1050, 327] width 855 height 42
click at [1315, 319] on textarea "He has been training for 2 years in total (started in Vancouver and then Irelan…" at bounding box center [1050, 327] width 855 height 42
click at [1333, 318] on textarea "He has been training for 2 years in total (started in Vancouver and then Irelan…" at bounding box center [1050, 327] width 855 height 42
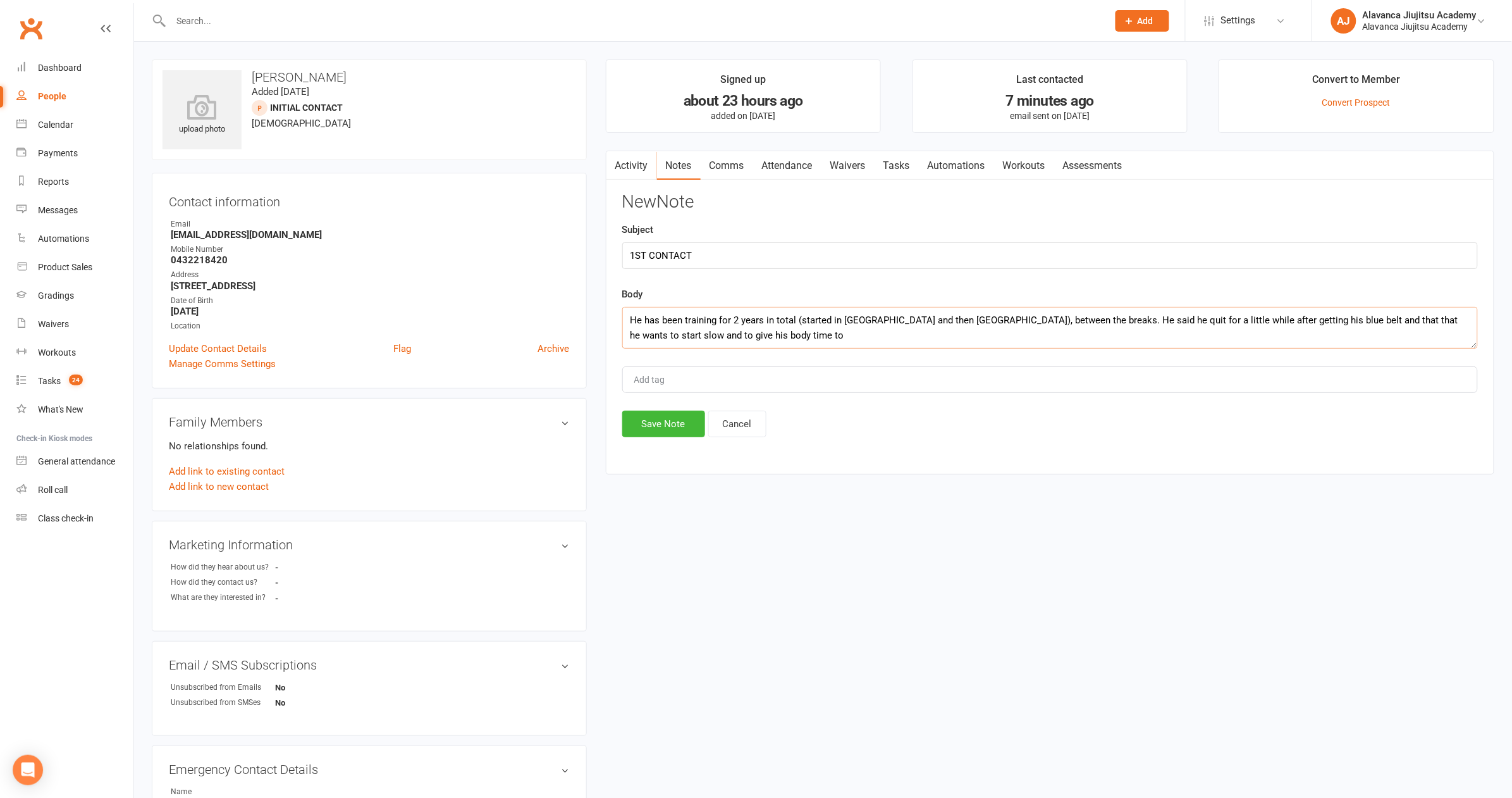
click at [1333, 318] on textarea "He has been training for 2 years in total (started in Vancouver and then Irelan…" at bounding box center [1050, 327] width 855 height 42
click at [803, 341] on textarea "He has been training for 2 years in total (started in Vancouver and then Irelan…" at bounding box center [1050, 327] width 855 height 42
click at [736, 336] on textarea "He has been training for 2 years in total (started in Vancouver and then Irelan…" at bounding box center [1050, 327] width 855 height 42
click at [843, 338] on textarea "He has been training for 2 years in total (started in Vancouver and then Irelan…" at bounding box center [1050, 327] width 855 height 42
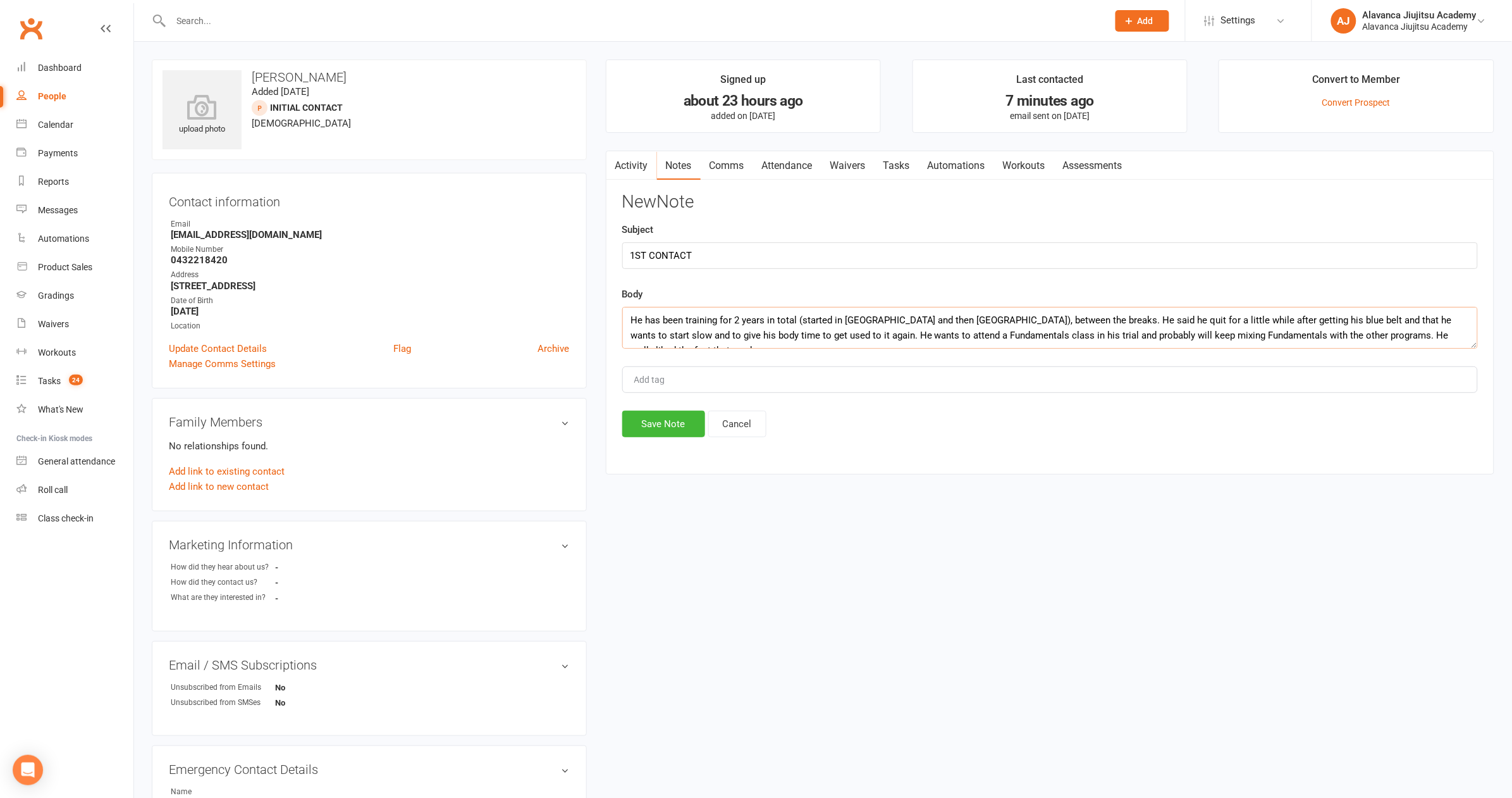
scroll to position [7, 0]
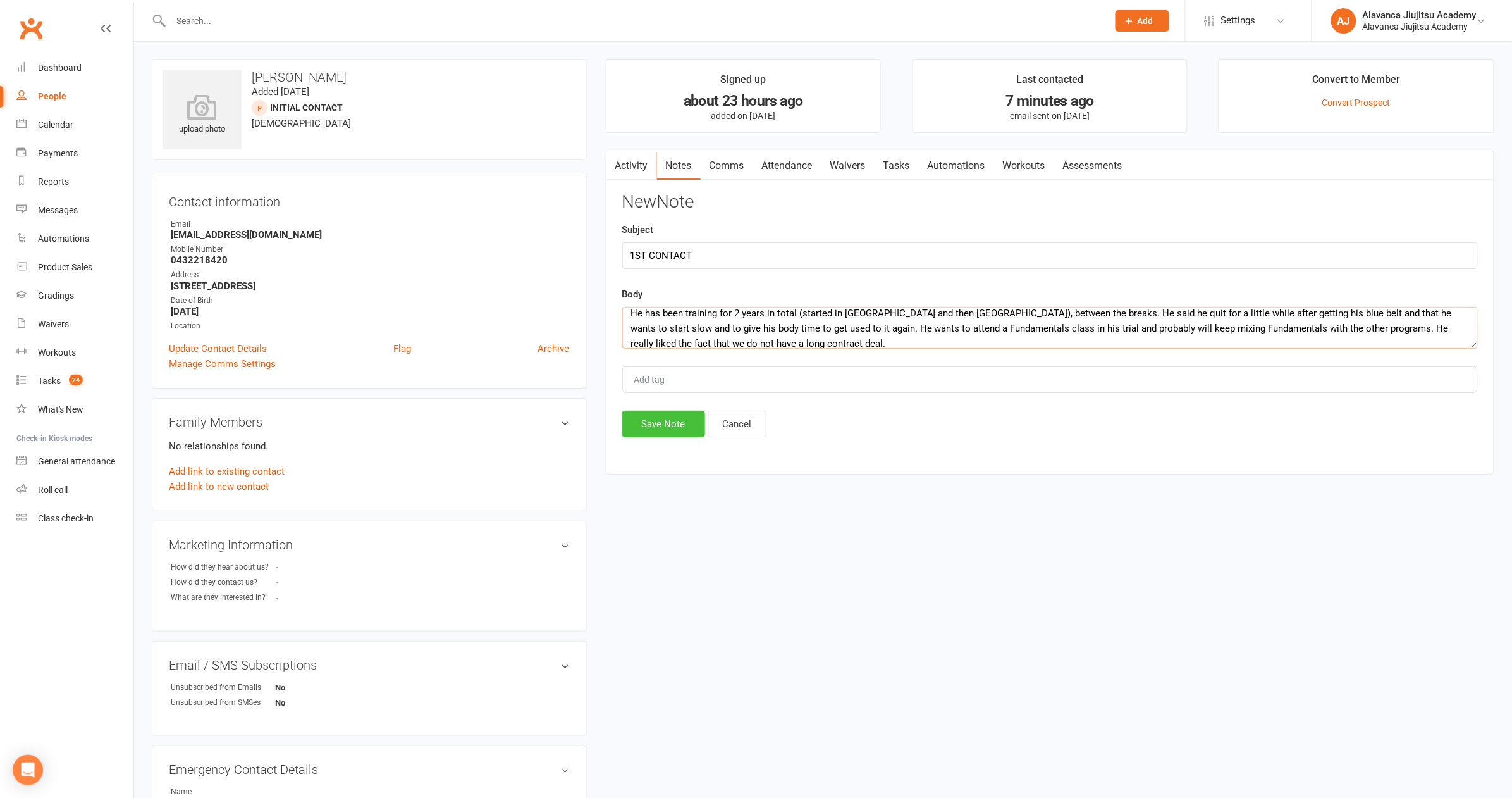
type textarea "He has been training for 2 years in total (started in Vancouver and then Irelan…"
click at [650, 429] on button "Save Note" at bounding box center [664, 423] width 83 height 26
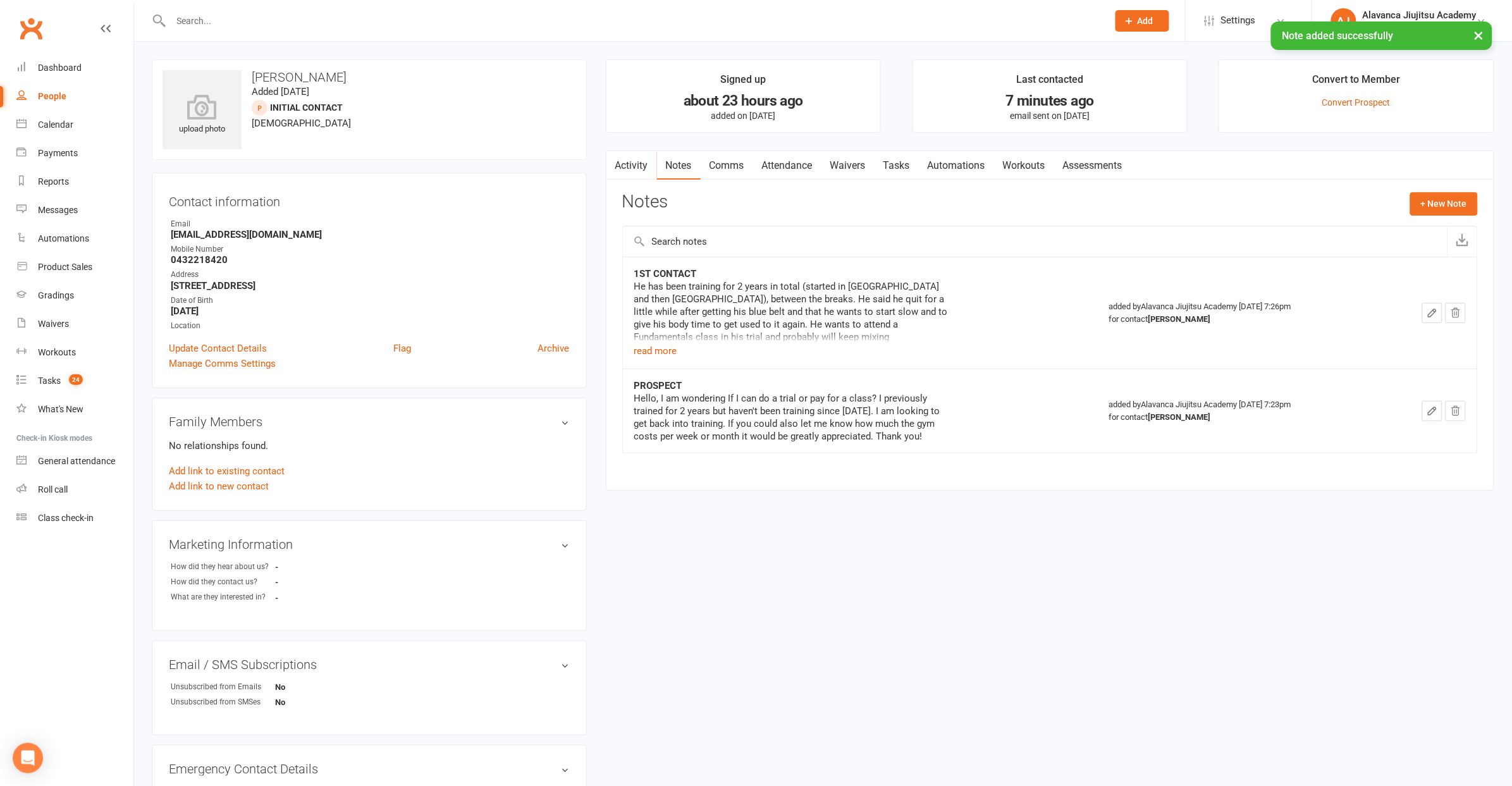
click at [1029, 534] on div "upload photo Conor Kinsella Added 10 September, 2025 Initial Contact prospect 3…" at bounding box center [823, 550] width 1362 height 981
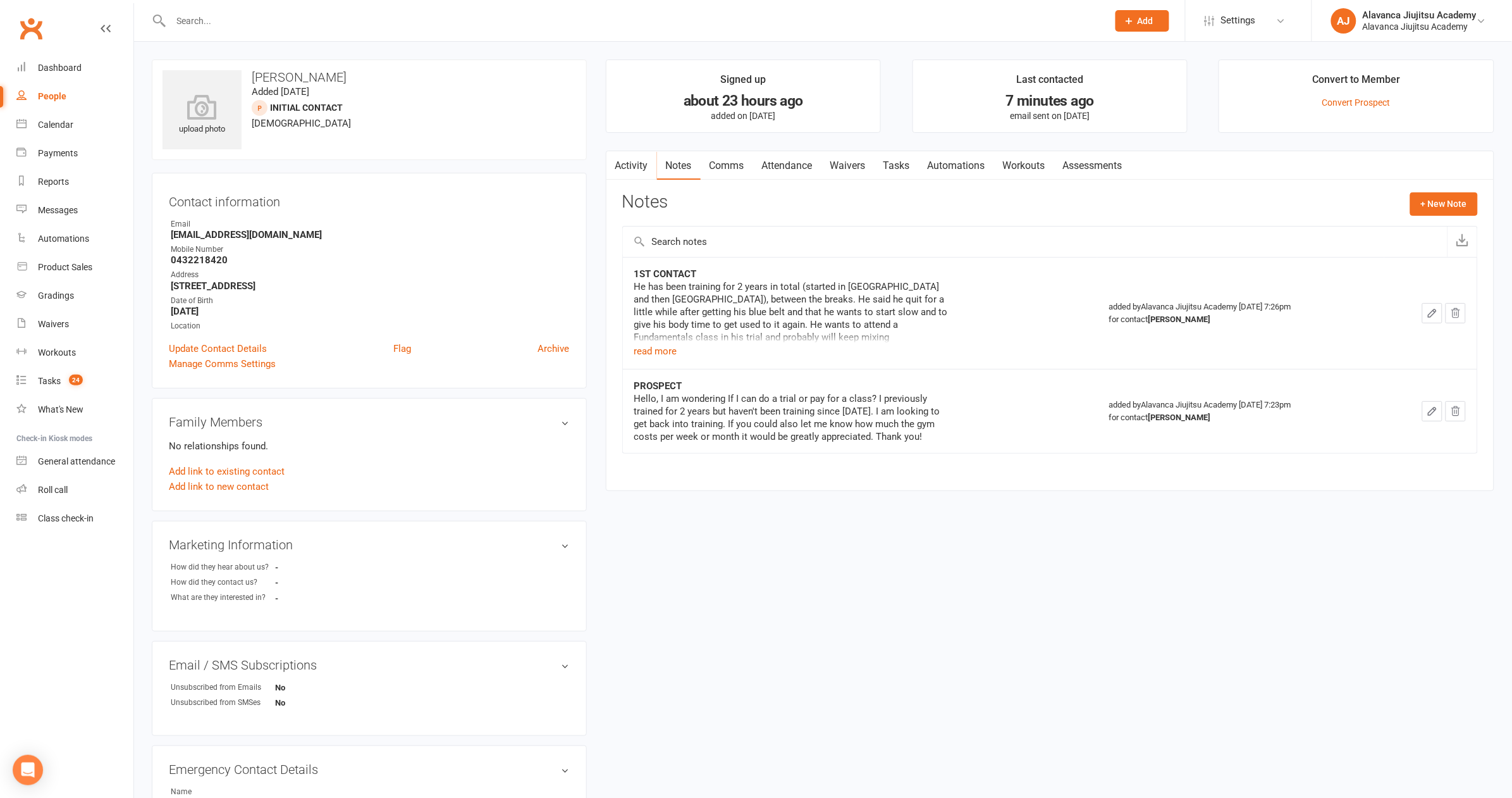
click at [289, 12] on input "text" at bounding box center [633, 20] width 932 height 18
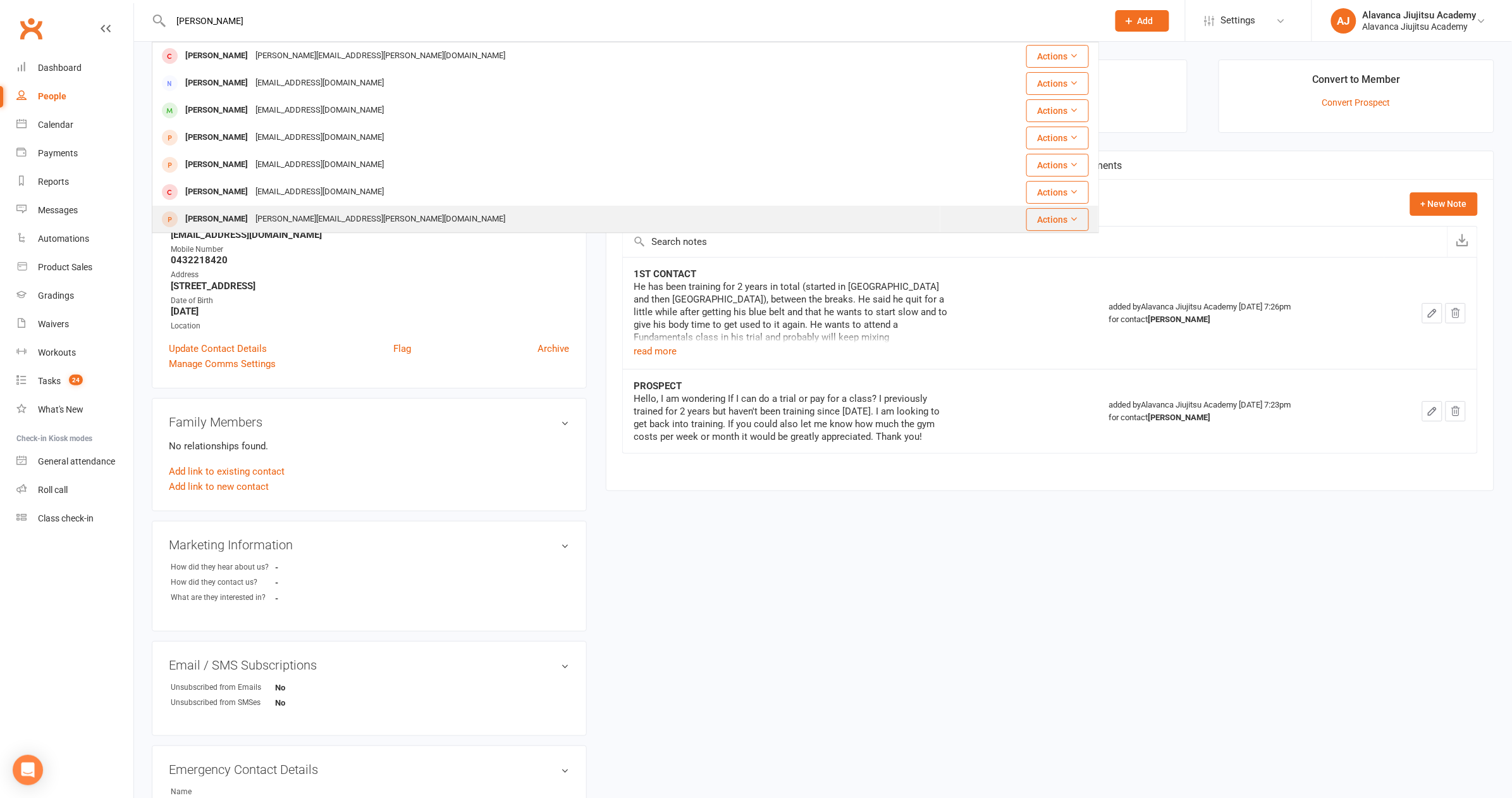
type input "ross"
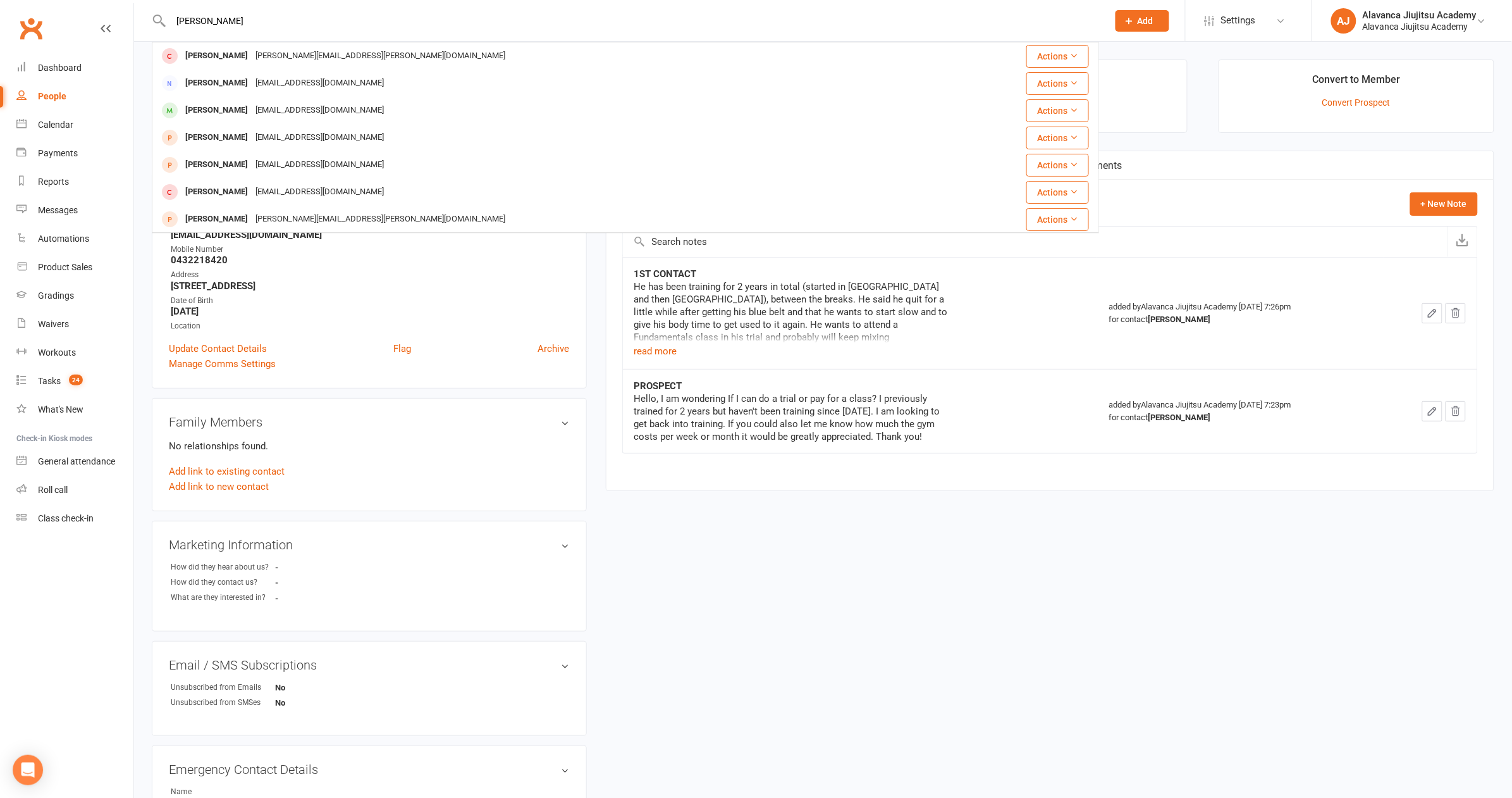
click at [289, 217] on div "jake.cooper@essentialindustrial.co.uk" at bounding box center [380, 219] width 257 height 19
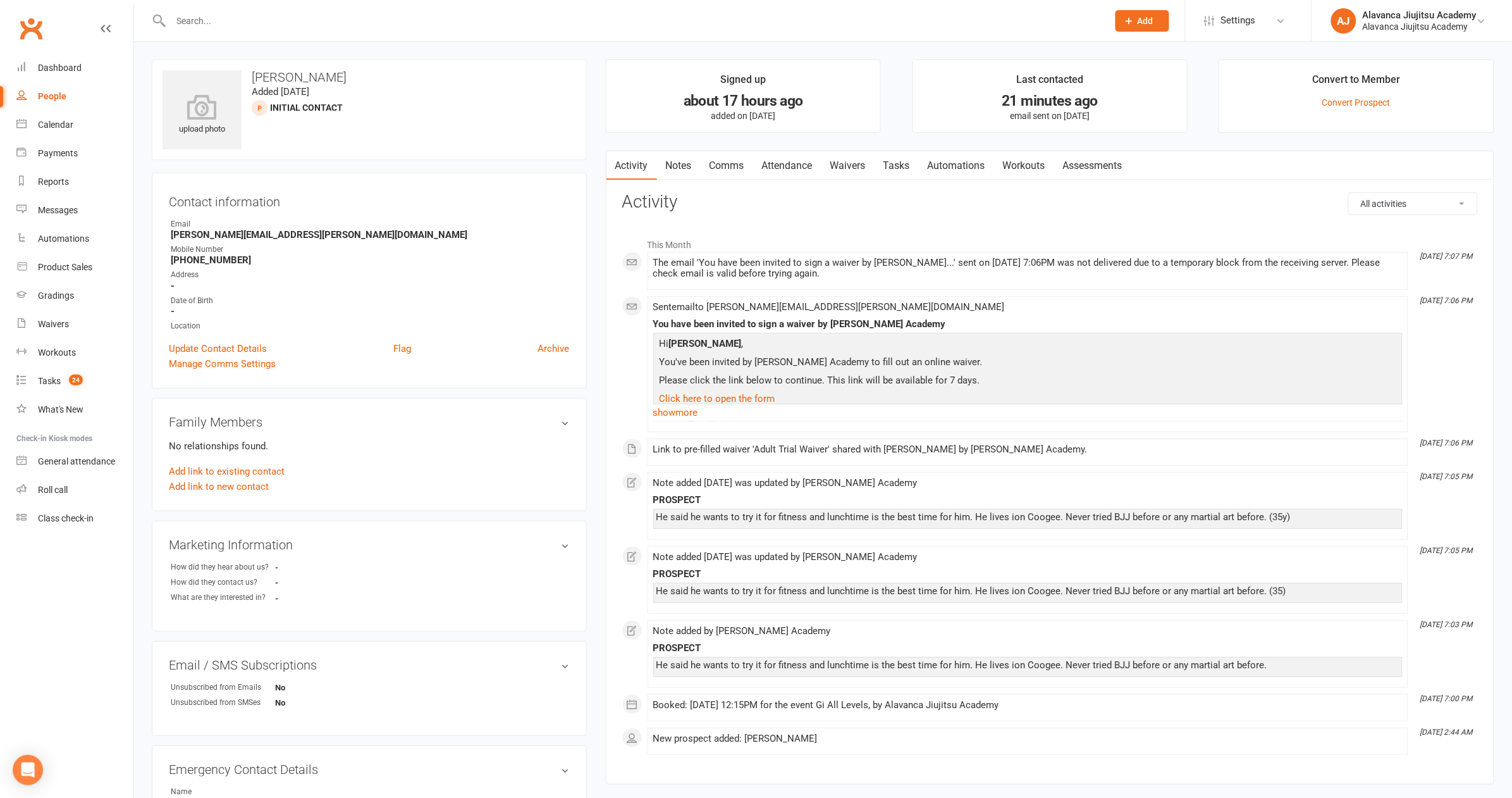
click at [821, 199] on h3 "Activity" at bounding box center [1050, 201] width 855 height 20
click at [766, 234] on li "This Month" at bounding box center [1050, 241] width 855 height 20
click at [817, 231] on li "This Month" at bounding box center [1050, 241] width 855 height 20
click at [674, 170] on link "Notes" at bounding box center [679, 166] width 43 height 29
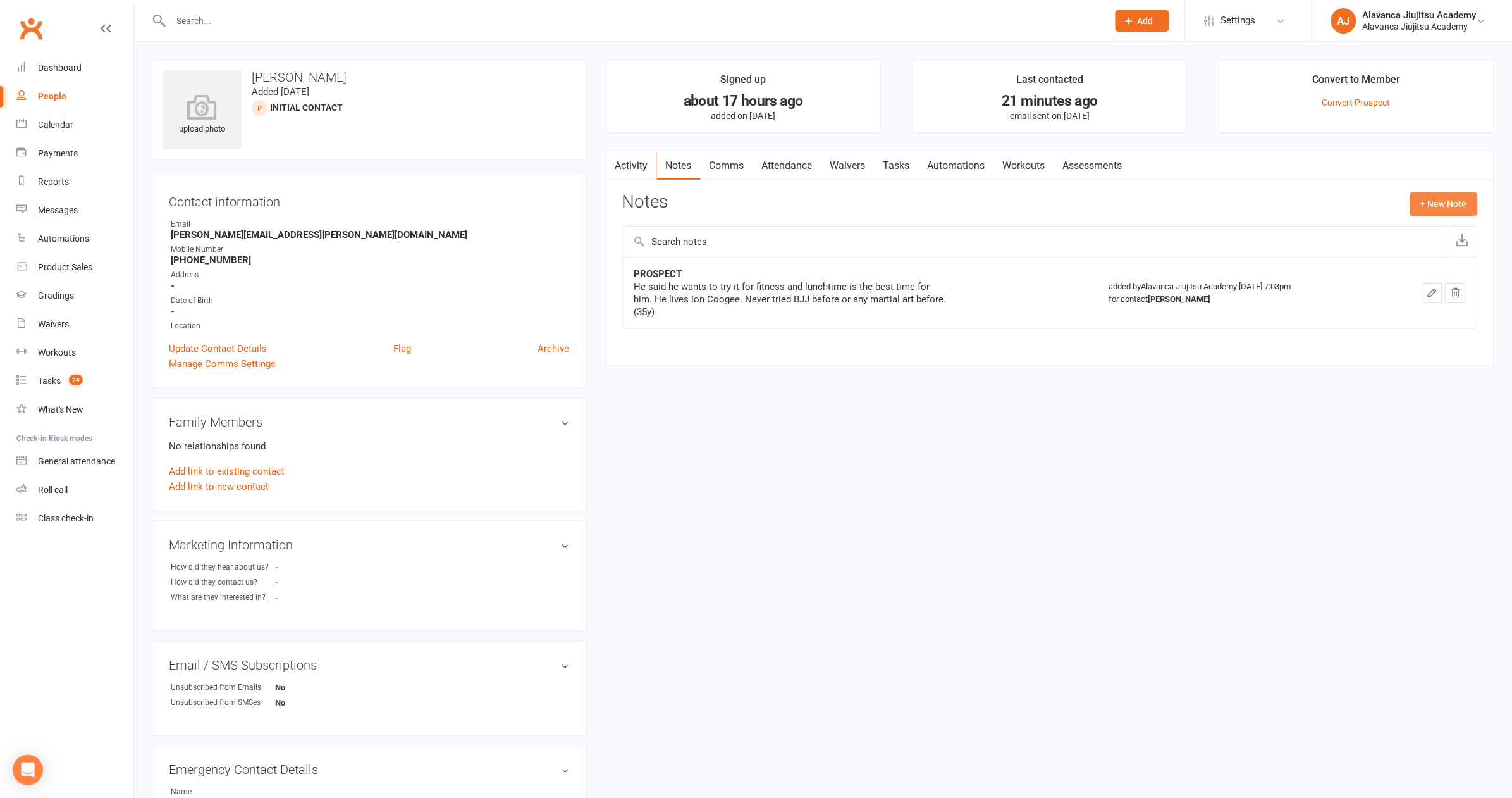
click at [1441, 205] on button "+ New Note" at bounding box center [1444, 203] width 68 height 23
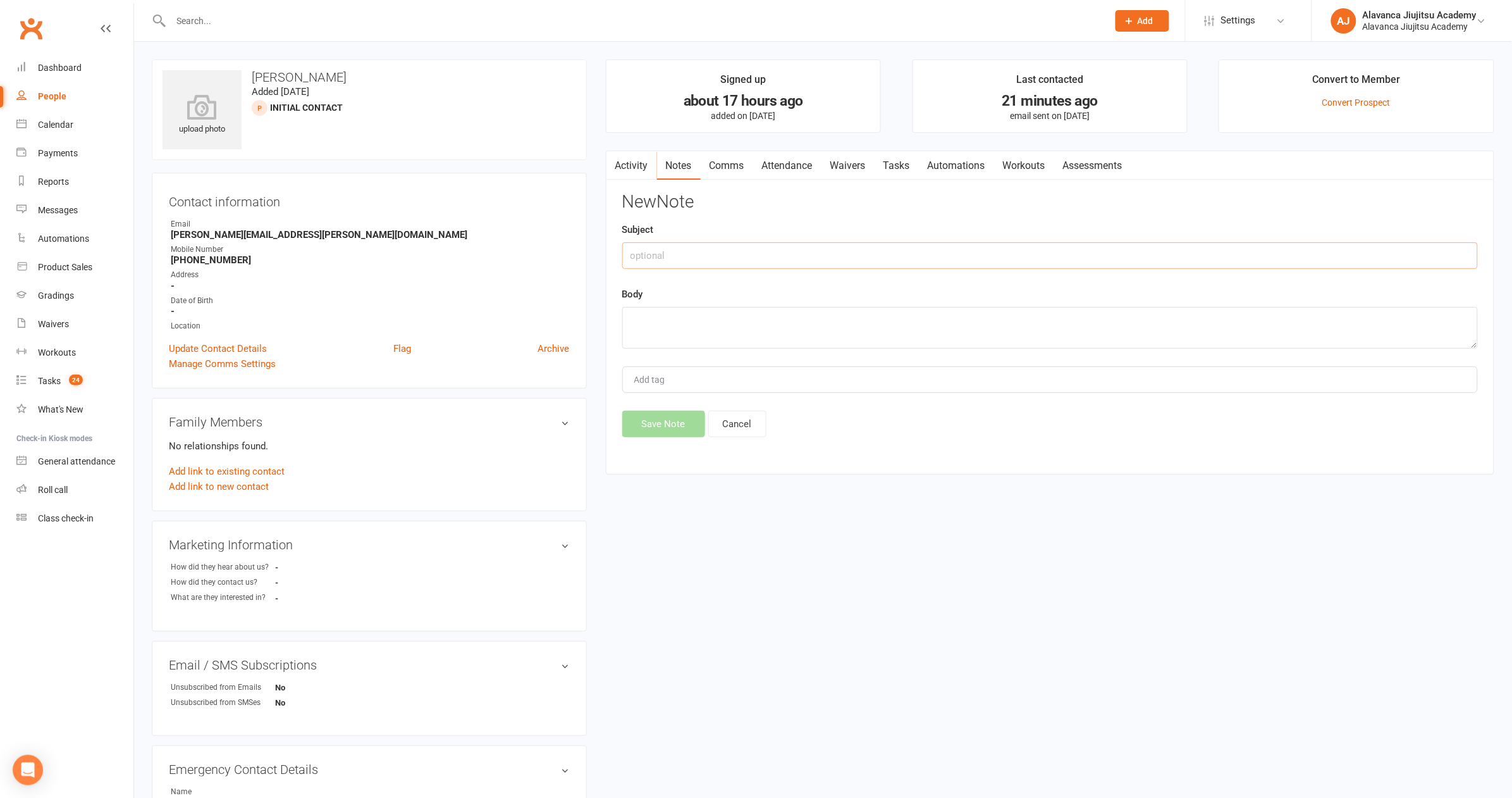
click at [893, 250] on input "text" at bounding box center [1050, 255] width 855 height 26
type input "PROSPECT"
click at [741, 421] on button "Cancel" at bounding box center [737, 423] width 58 height 26
